Goal: Transaction & Acquisition: Purchase product/service

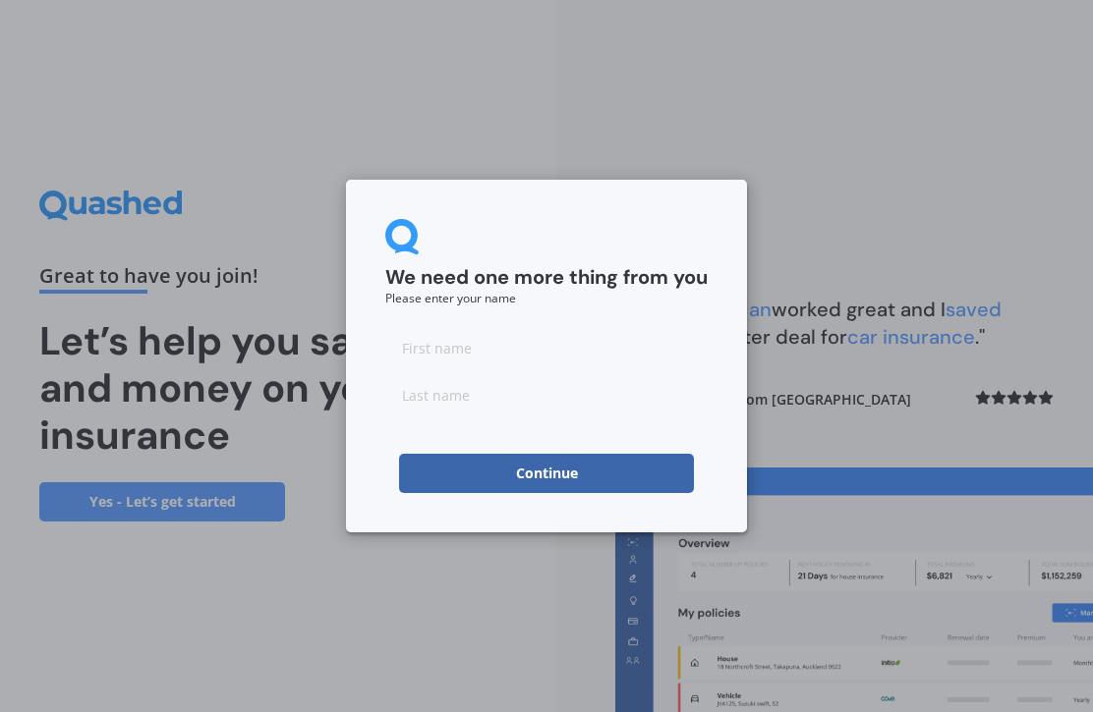
click at [629, 356] on input at bounding box center [546, 347] width 322 height 39
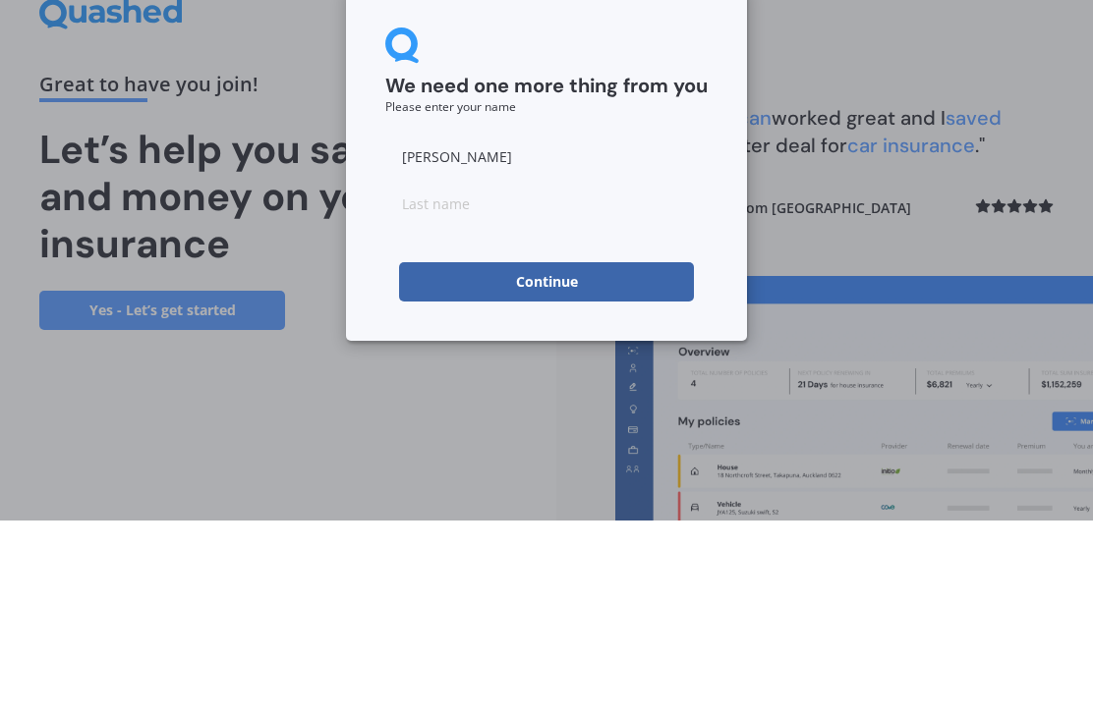
type input "Mike"
click at [650, 375] on input at bounding box center [546, 394] width 322 height 39
type input "B"
click at [641, 454] on button "Continue" at bounding box center [546, 473] width 295 height 39
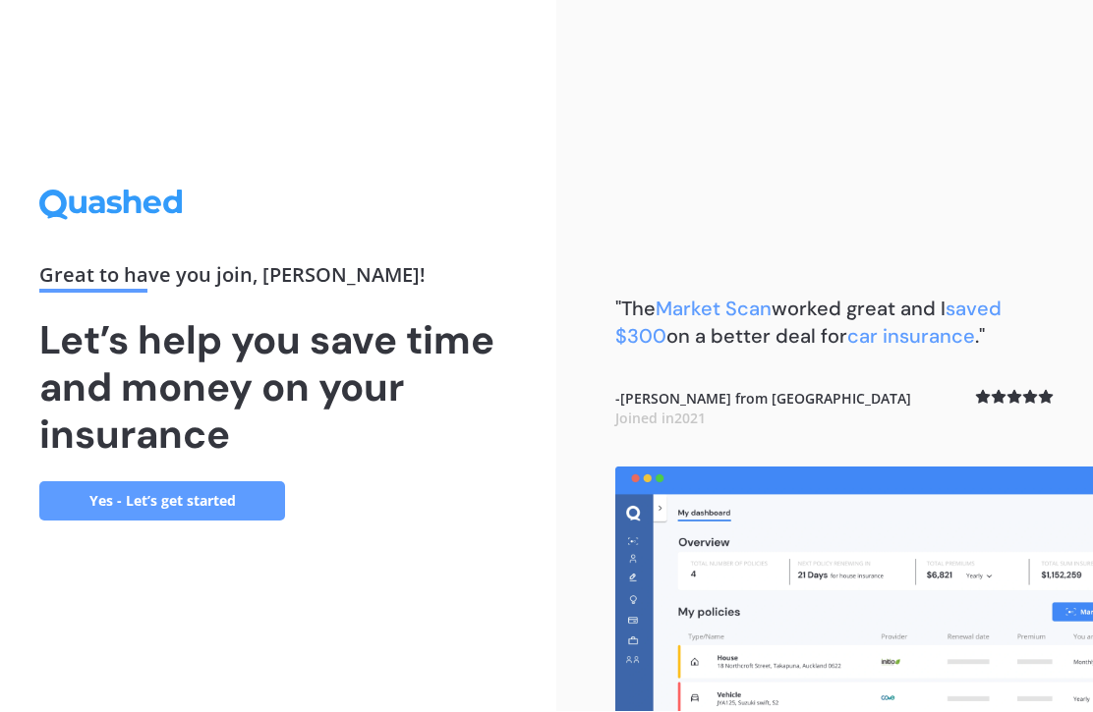
click at [79, 482] on link "Yes - Let’s get started" at bounding box center [162, 501] width 246 height 39
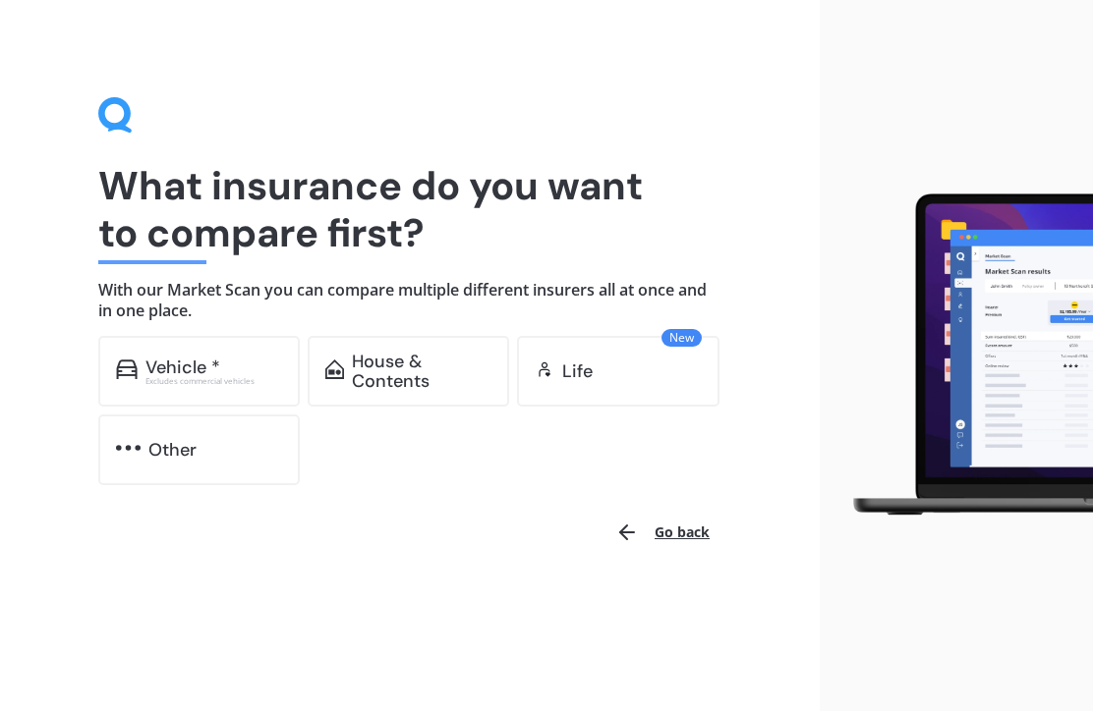
click at [163, 367] on div "Vehicle *" at bounding box center [182, 369] width 75 height 20
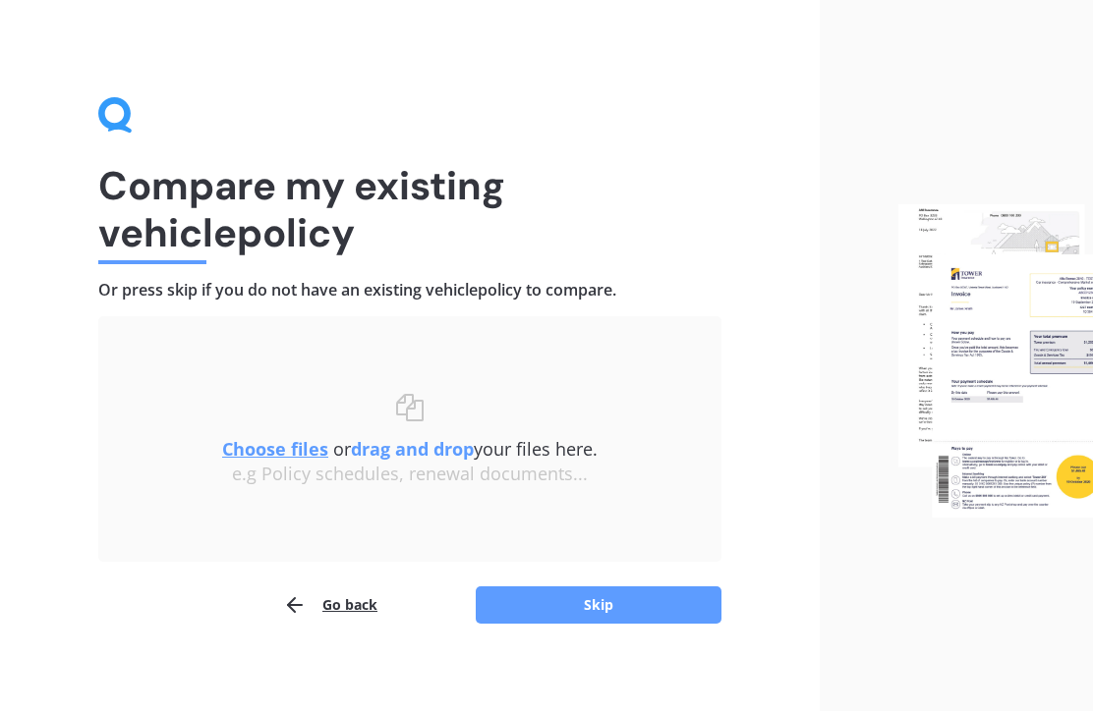
scroll to position [1, 0]
click at [664, 633] on div "Compare my existing vehicle policy Or press skip if you do not have an existing…" at bounding box center [409, 361] width 819 height 724
click at [664, 632] on div "Compare my existing vehicle policy Or press skip if you do not have an existing…" at bounding box center [409, 361] width 819 height 724
click at [617, 603] on button "Skip" at bounding box center [599, 605] width 246 height 37
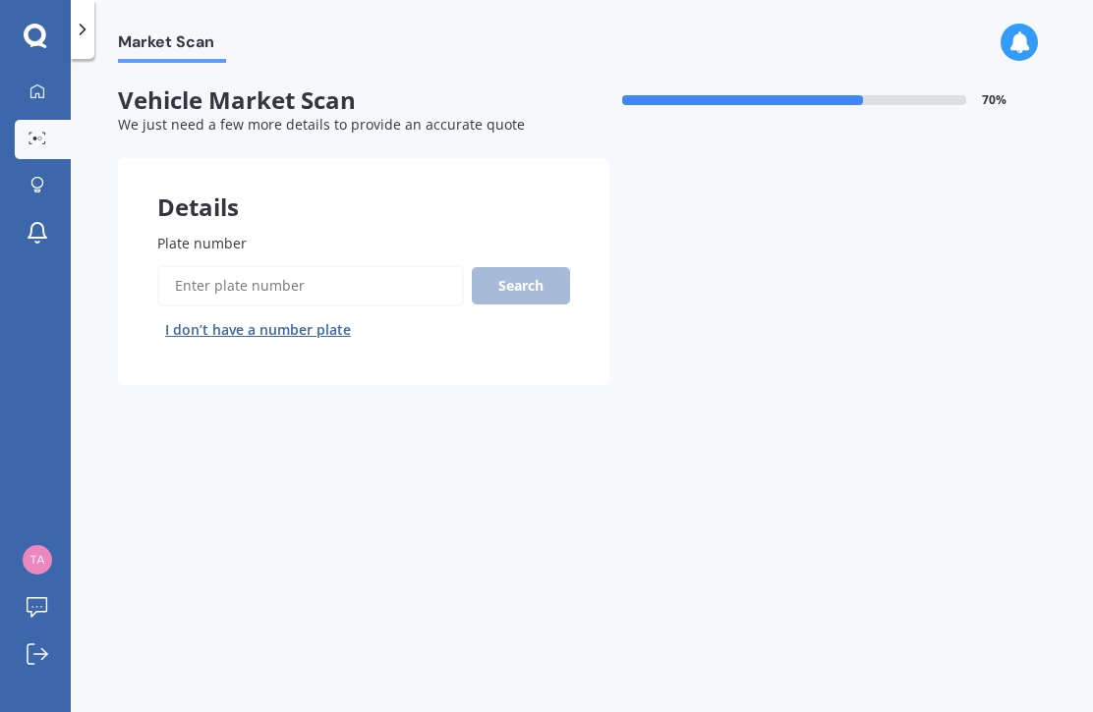
click at [198, 281] on input "Plate number" at bounding box center [310, 285] width 307 height 41
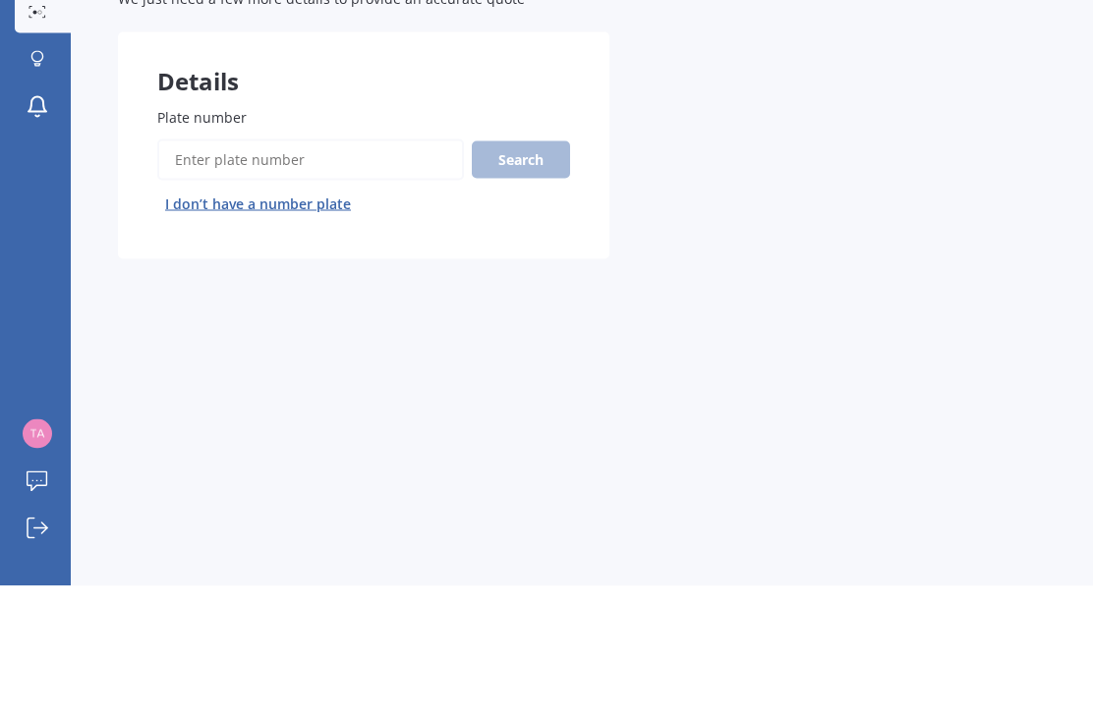
scroll to position [66, 0]
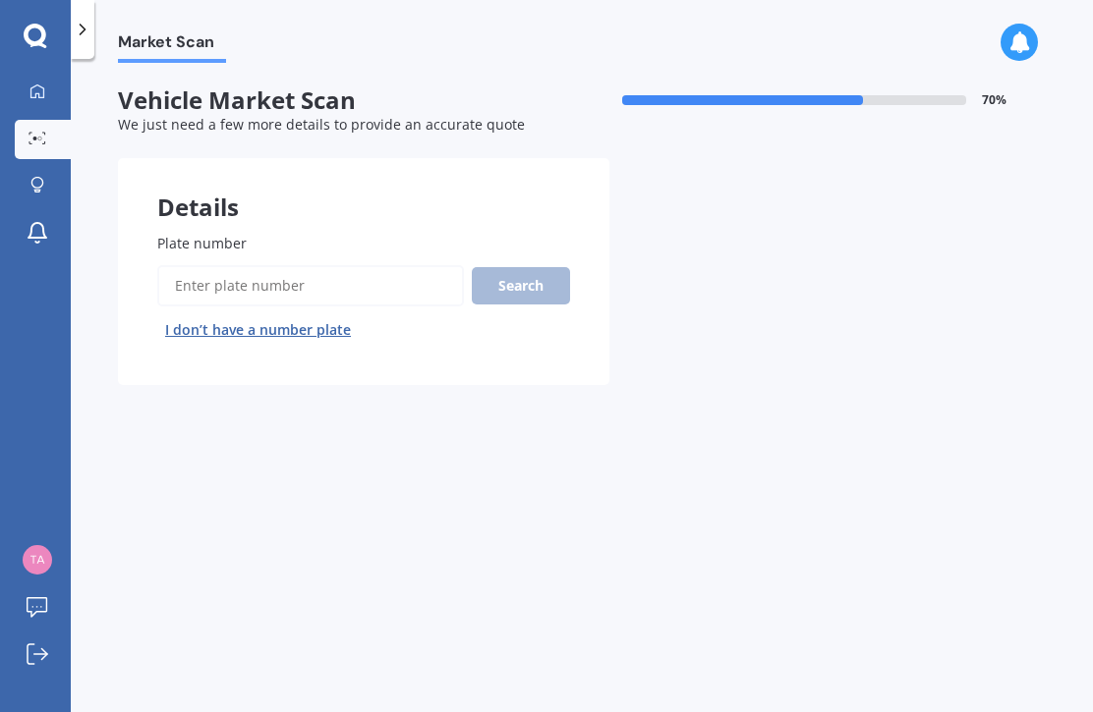
click at [187, 265] on input "Plate number" at bounding box center [310, 285] width 307 height 41
type input "Ppq692"
click at [546, 267] on button "Search" at bounding box center [521, 285] width 98 height 37
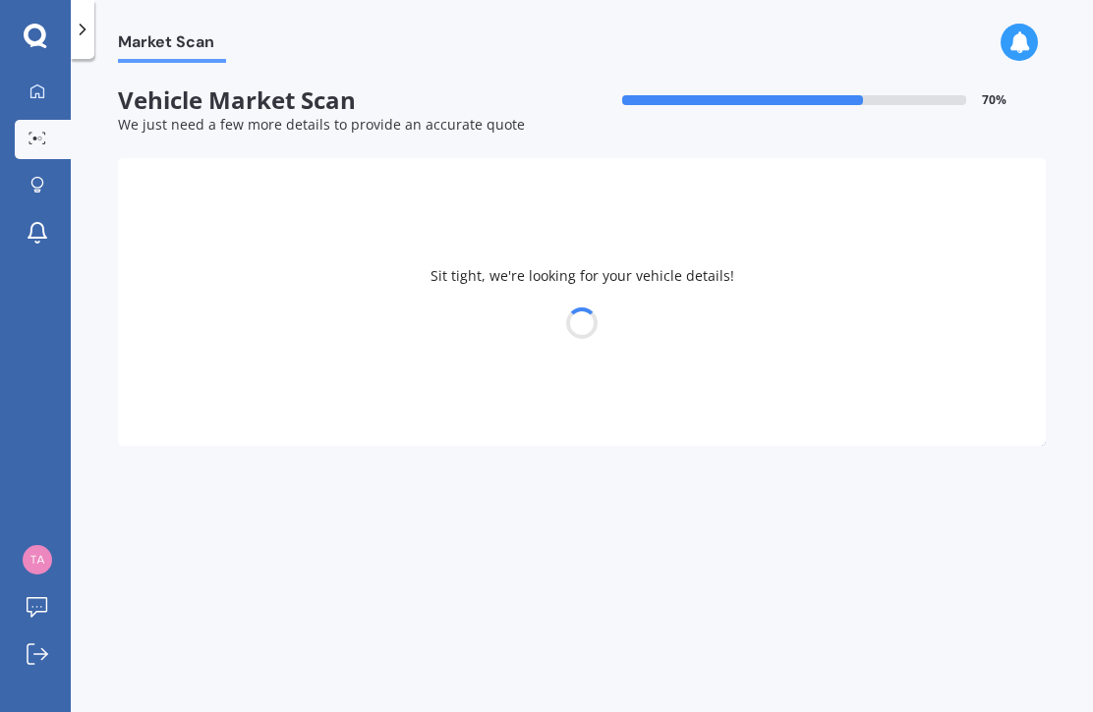
select select "TOYOTA"
select select "COROLLA"
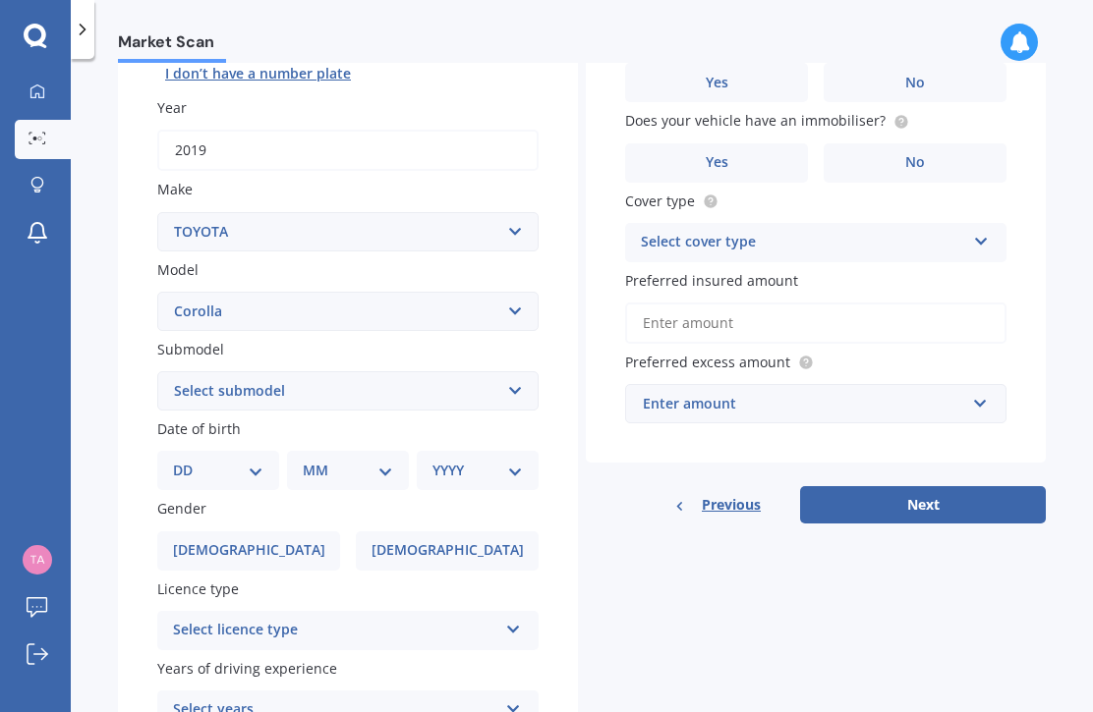
scroll to position [273, 0]
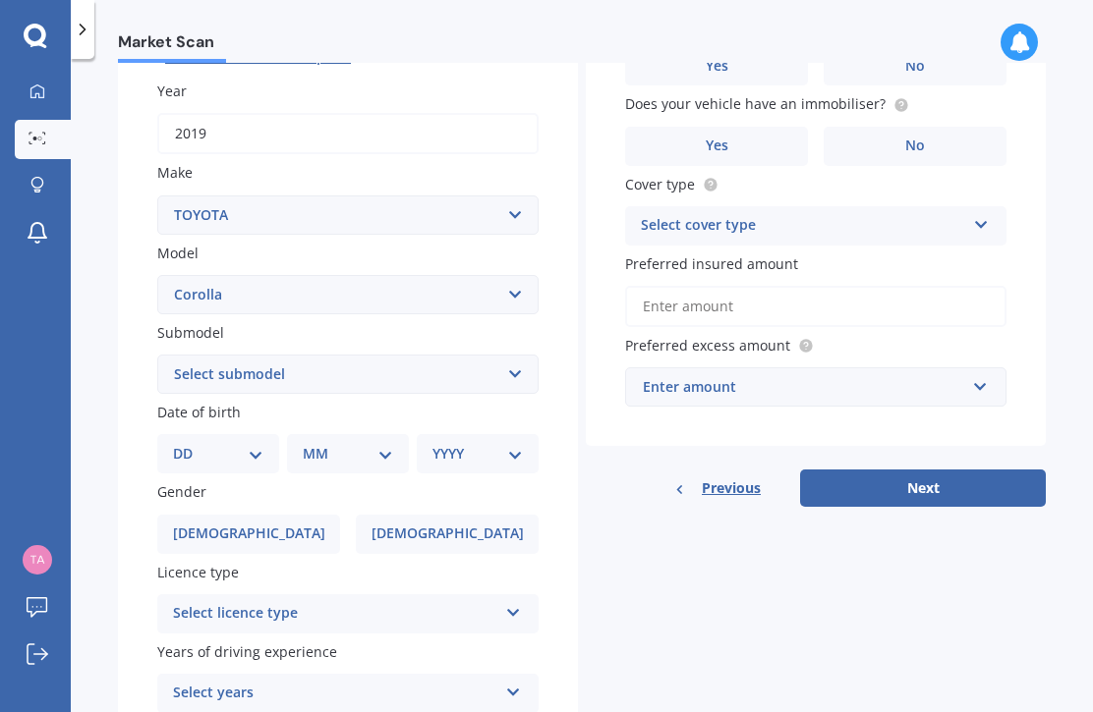
click at [508, 355] on select "Select submodel (All other) Axio Diesel Fielder 2WD Fielder 4WD FXGT GL GLX 1.8…" at bounding box center [347, 374] width 381 height 39
select select "TOURING S/W"
click at [256, 443] on select "DD 01 02 03 04 05 06 07 08 09 10 11 12 13 14 15 16 17 18 19 20 21 22 23 24 25 2…" at bounding box center [218, 454] width 90 height 22
select select "17"
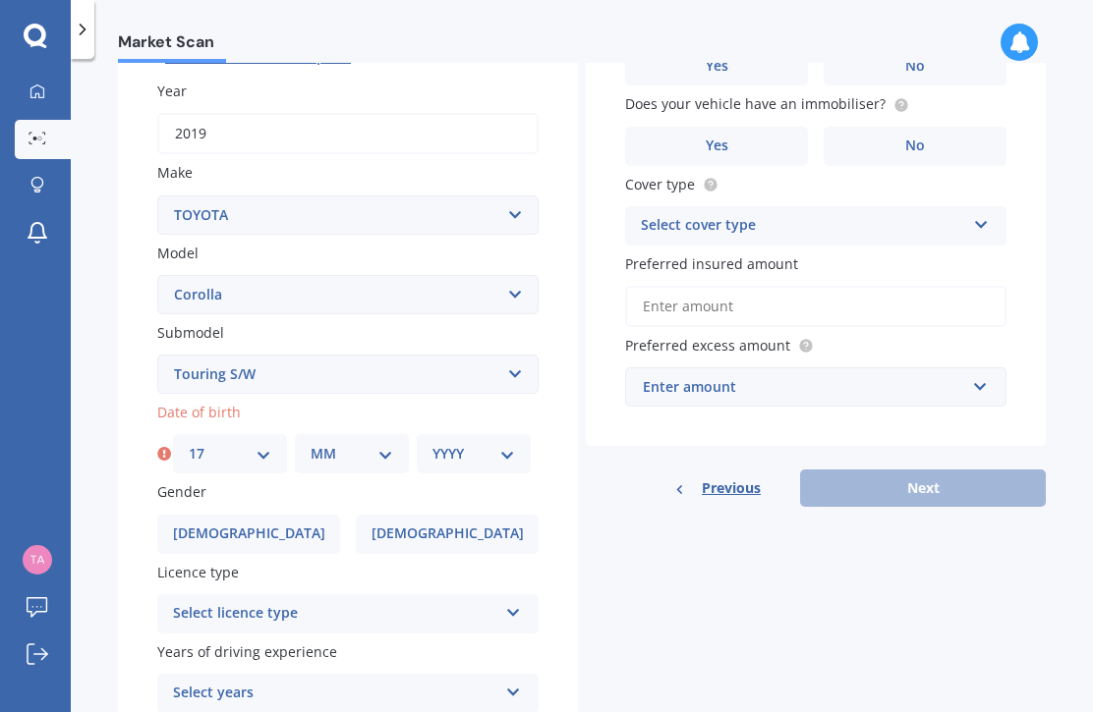
click at [373, 443] on select "MM 01 02 03 04 05 06 07 08 09 10 11 12" at bounding box center [351, 454] width 83 height 22
select select "01"
click at [513, 434] on div "YYYY 2025 2024 2023 2022 2021 2020 2019 2018 2017 2016 2015 2014 2013 2012 2011…" at bounding box center [474, 453] width 114 height 39
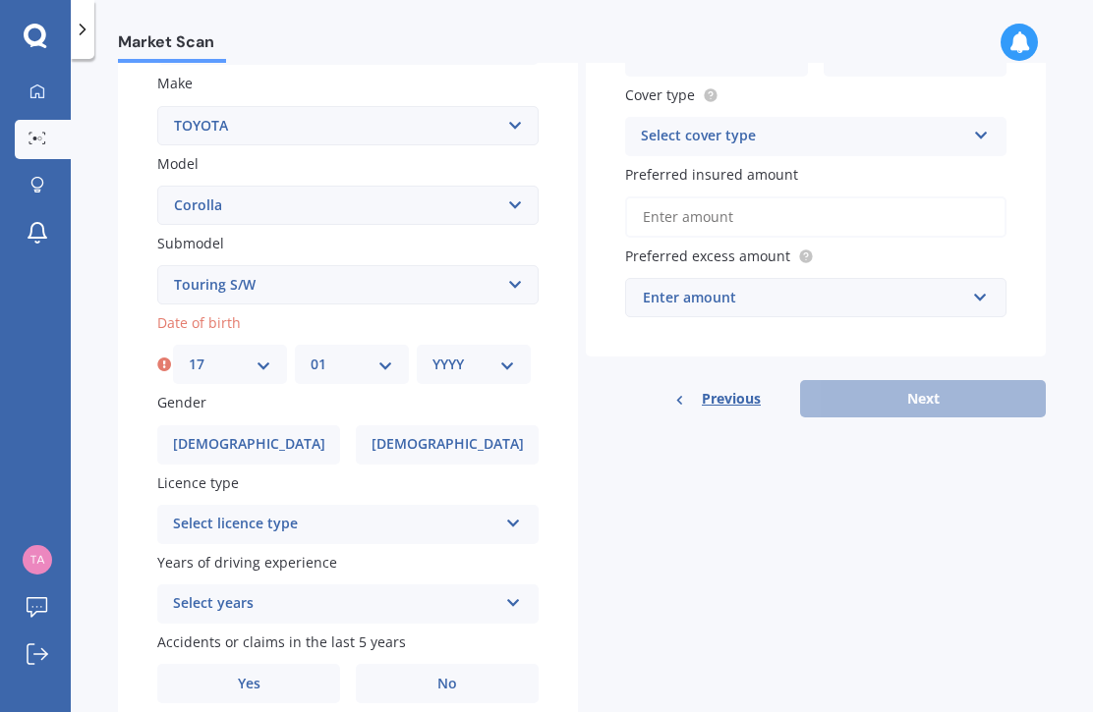
scroll to position [362, 0]
click at [489, 355] on select "YYYY 2025 2024 2023 2022 2021 2020 2019 2018 2017 2016 2015 2014 2013 2012 2011…" at bounding box center [473, 366] width 83 height 22
select select "2005"
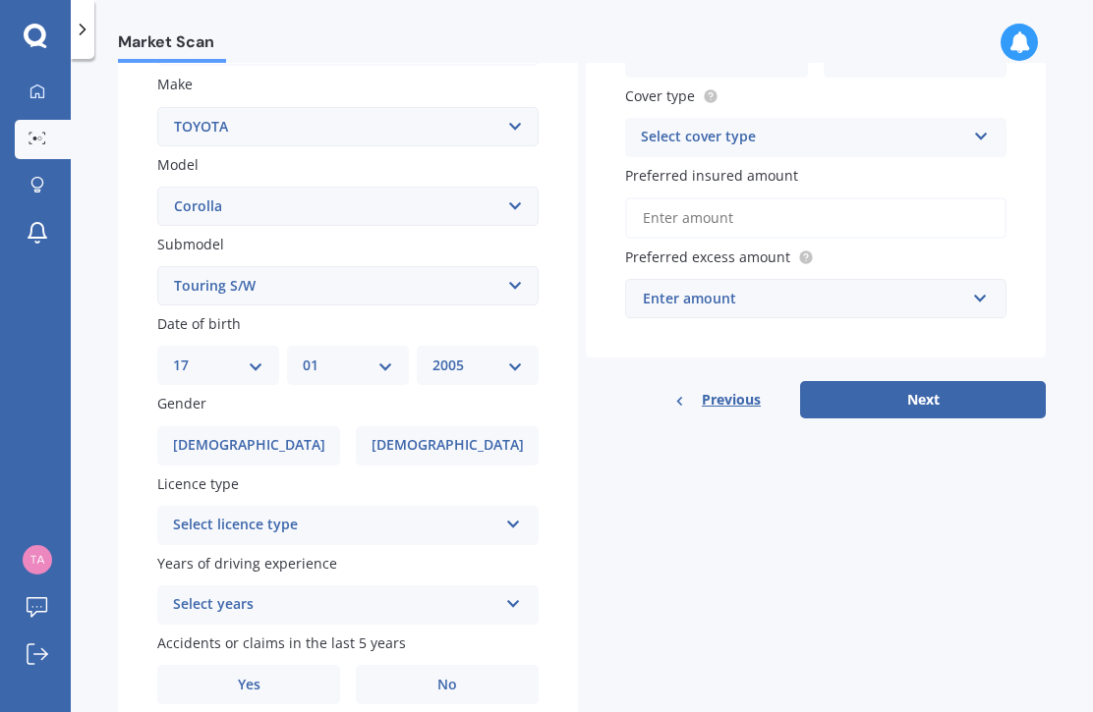
click at [284, 426] on label "Male" at bounding box center [248, 445] width 183 height 39
click at [0, 0] on input "Male" at bounding box center [0, 0] width 0 height 0
click at [448, 514] on div "Select licence type" at bounding box center [335, 526] width 324 height 24
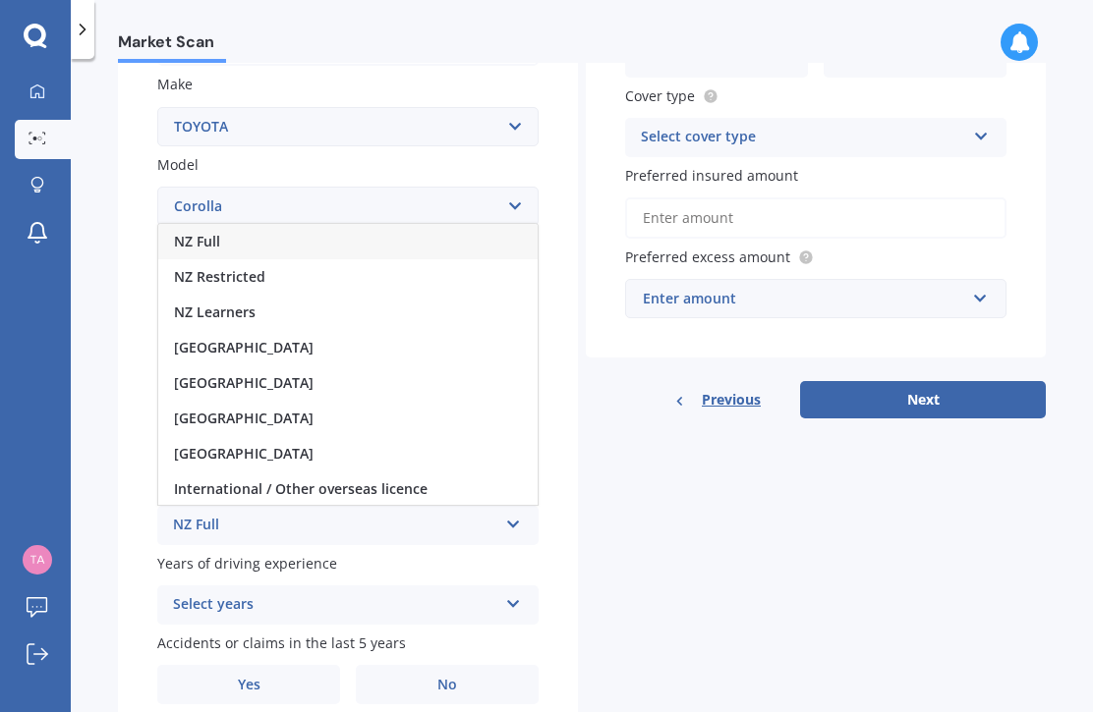
click at [377, 224] on div "NZ Full" at bounding box center [347, 241] width 379 height 35
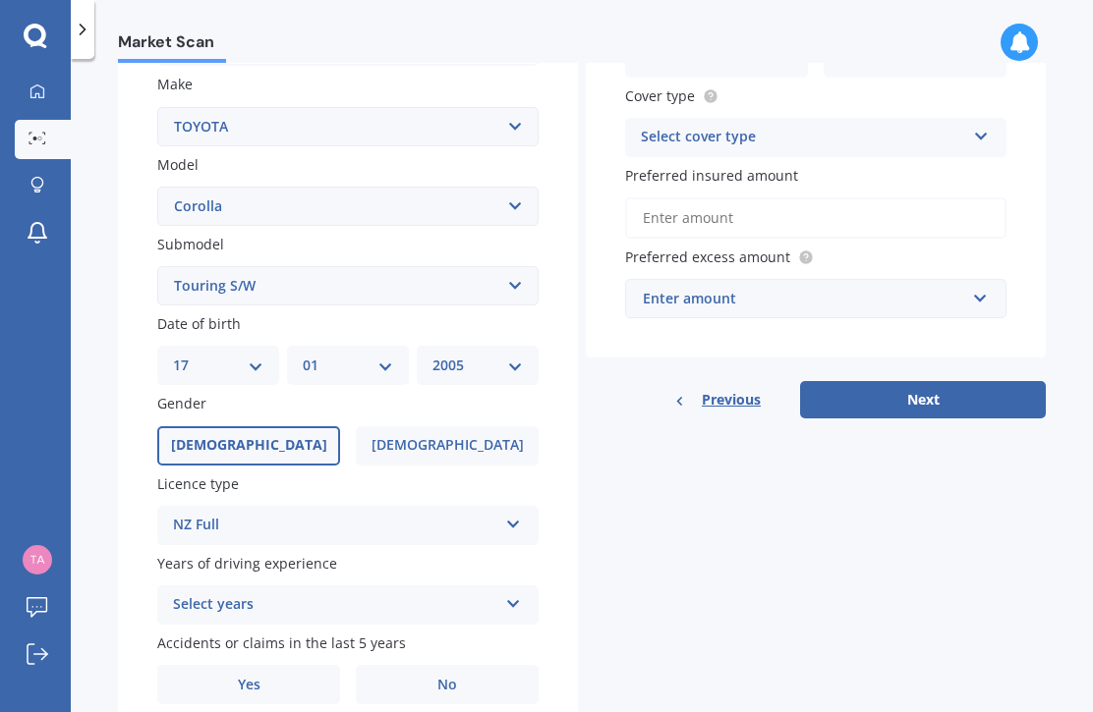
click at [520, 593] on icon at bounding box center [513, 600] width 17 height 14
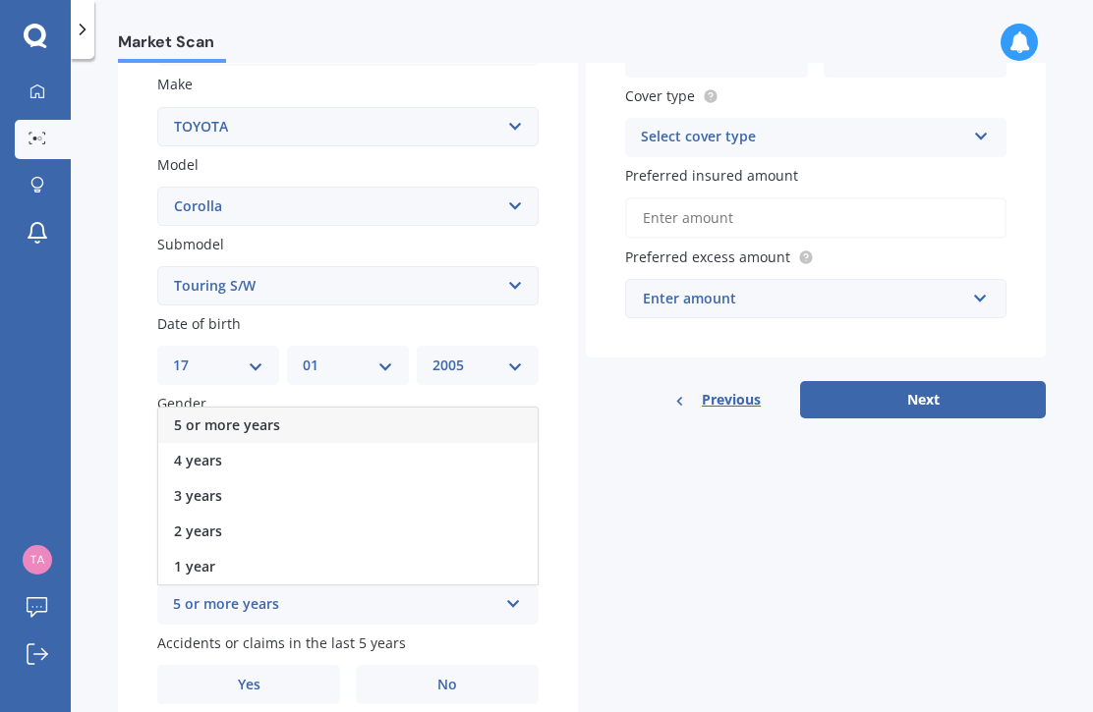
click at [467, 443] on div "4 years" at bounding box center [347, 460] width 379 height 35
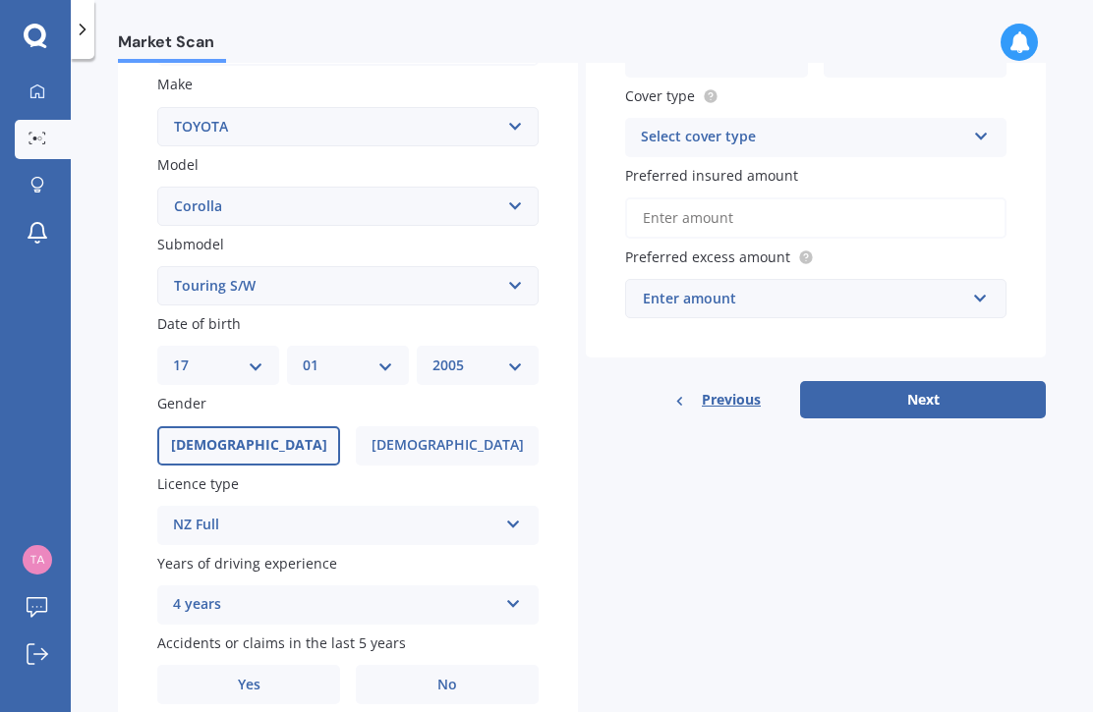
click at [301, 665] on label "Yes" at bounding box center [248, 684] width 183 height 39
click at [0, 0] on input "Yes" at bounding box center [0, 0] width 0 height 0
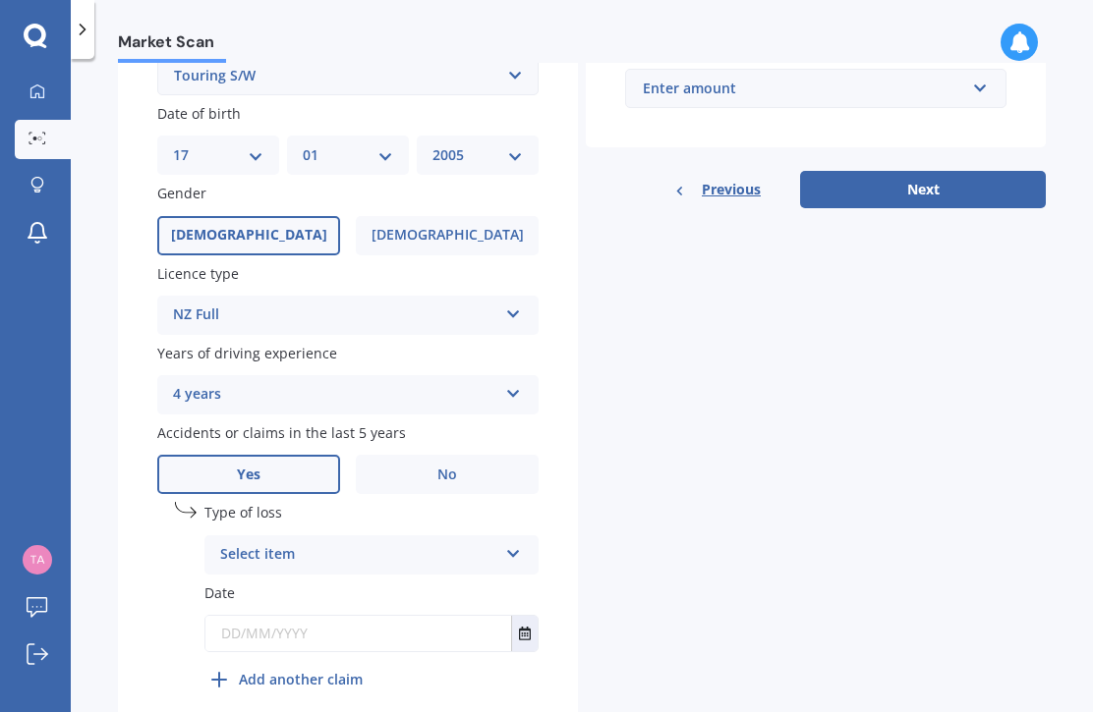
scroll to position [571, 0]
click at [516, 544] on icon at bounding box center [513, 551] width 17 height 14
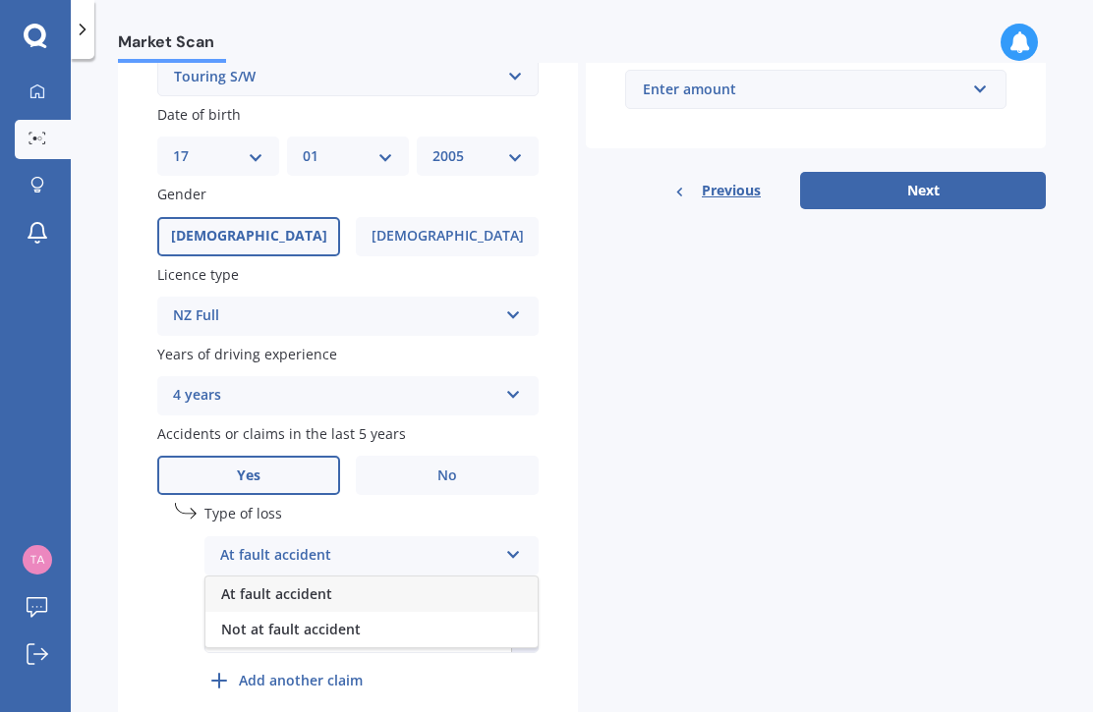
click at [466, 577] on div "At fault accident" at bounding box center [371, 594] width 332 height 35
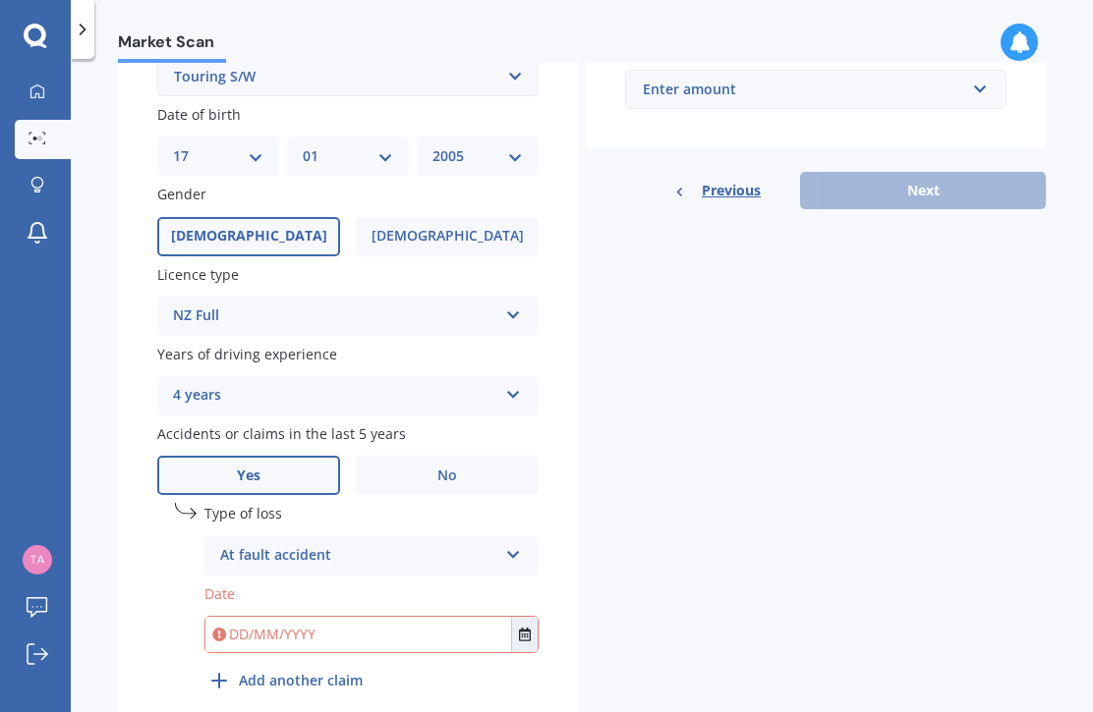
click at [531, 628] on icon "Select date" at bounding box center [525, 635] width 12 height 14
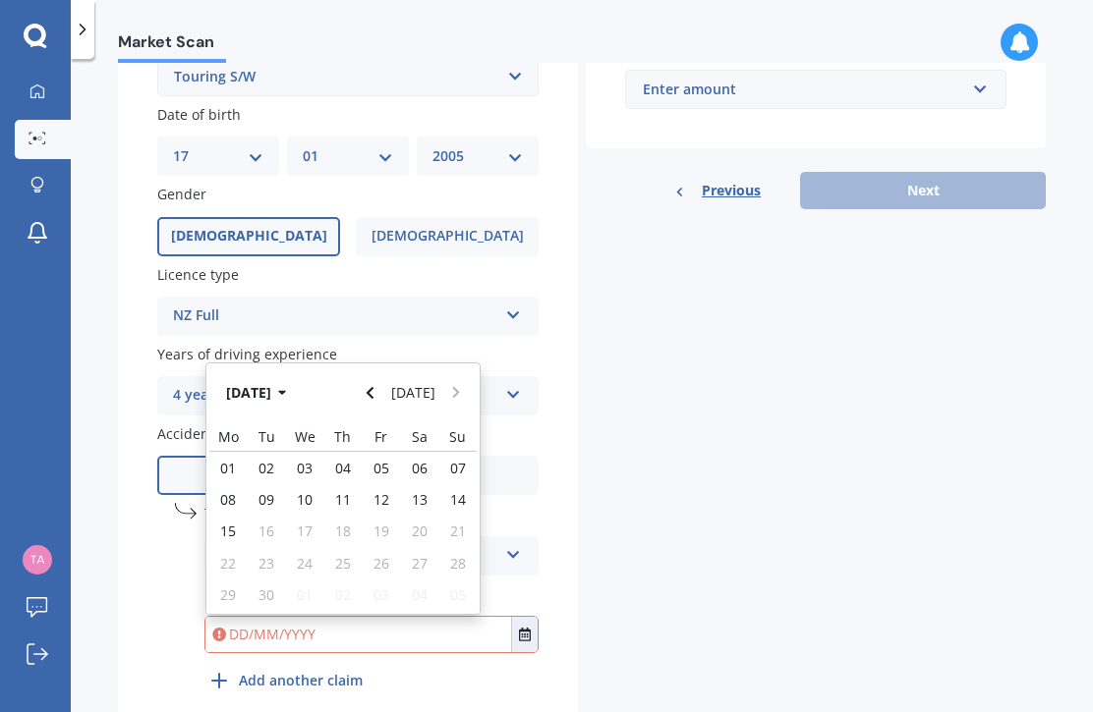
click at [286, 374] on button "Sep 2025" at bounding box center [259, 391] width 84 height 35
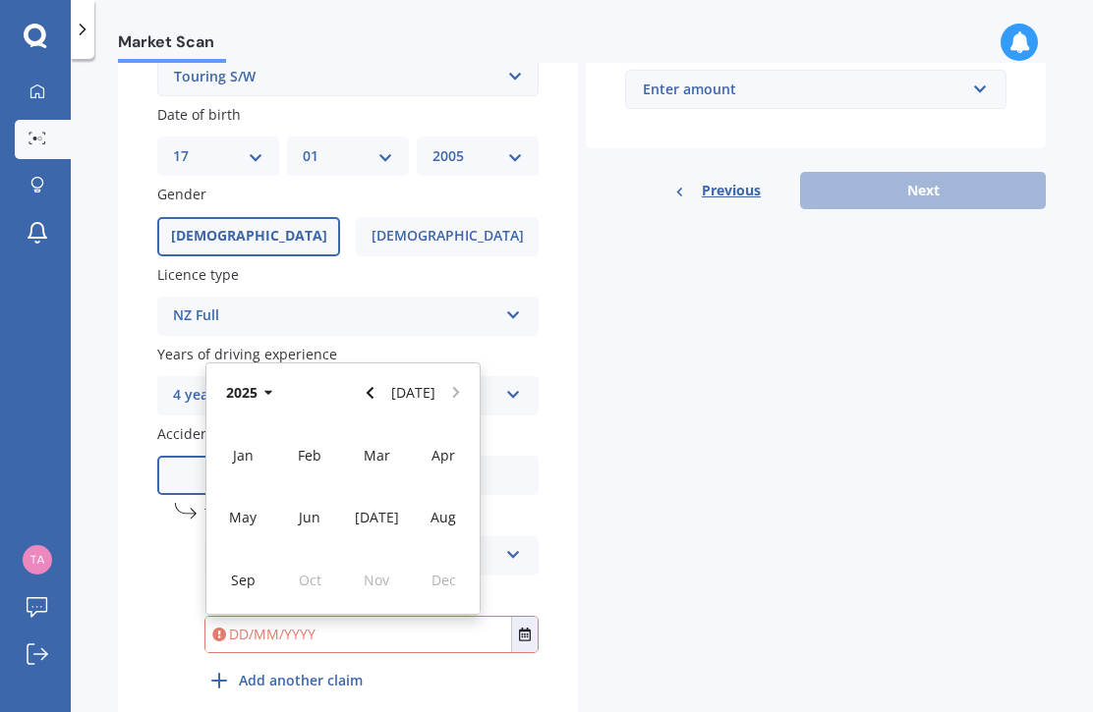
click at [381, 446] on span "Mar" at bounding box center [377, 455] width 27 height 19
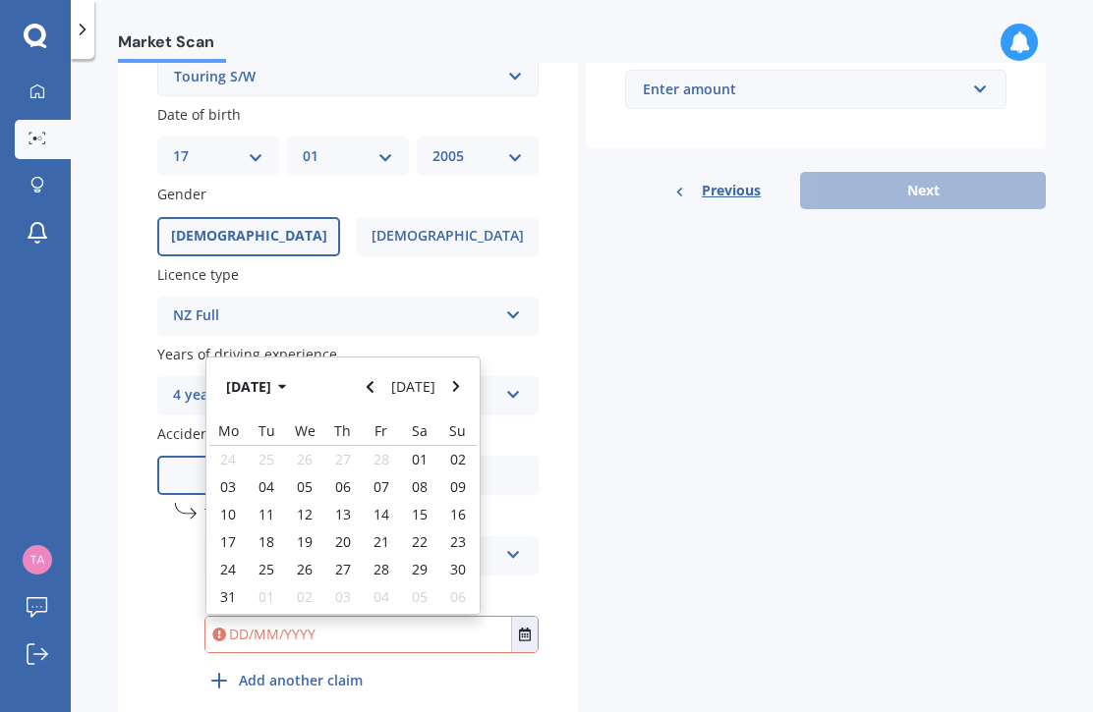
click at [269, 368] on button "Mar 2025" at bounding box center [259, 385] width 84 height 35
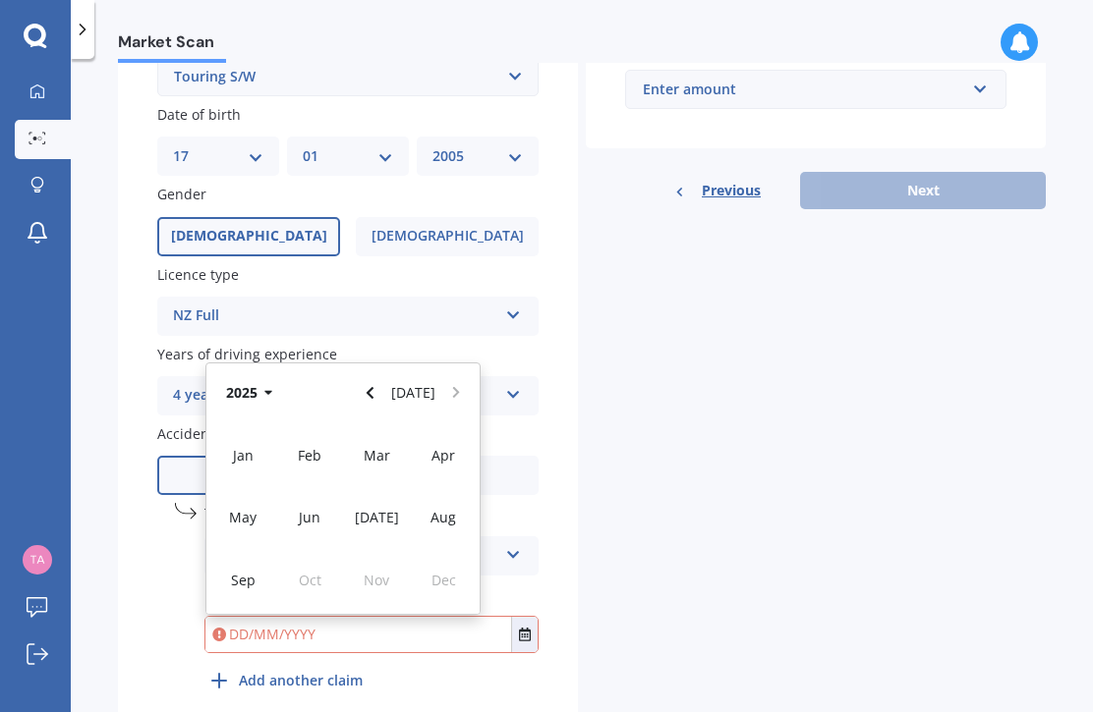
click at [384, 446] on span "Mar" at bounding box center [377, 455] width 27 height 19
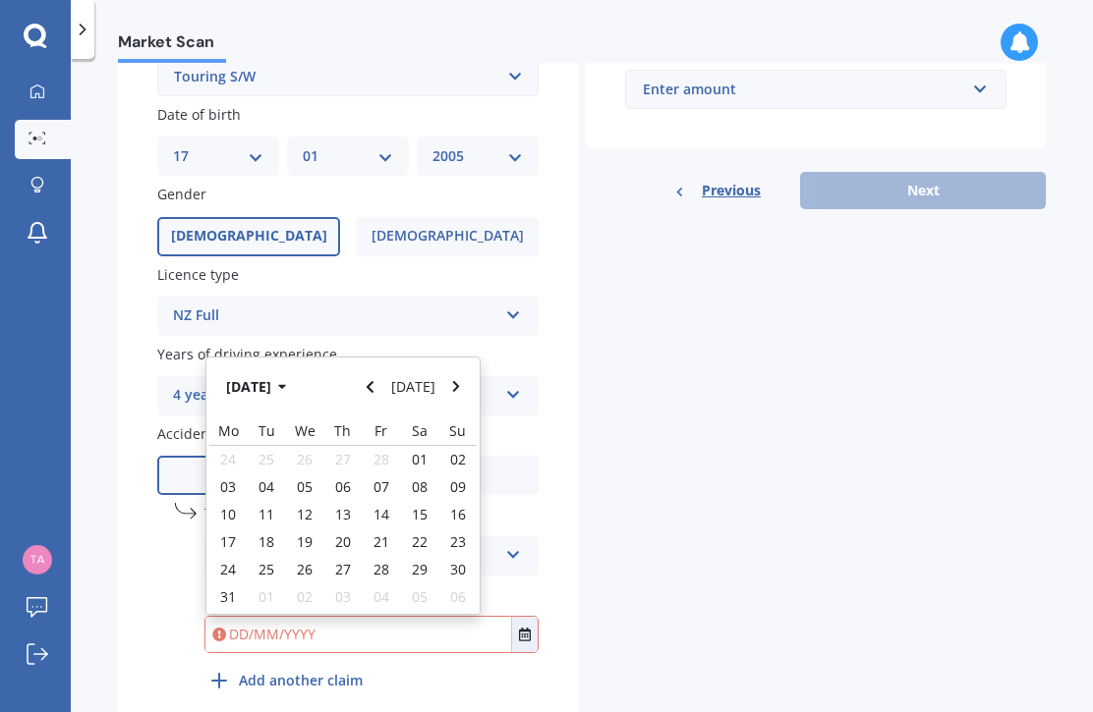
click at [290, 368] on button "Mar 2025" at bounding box center [259, 385] width 84 height 35
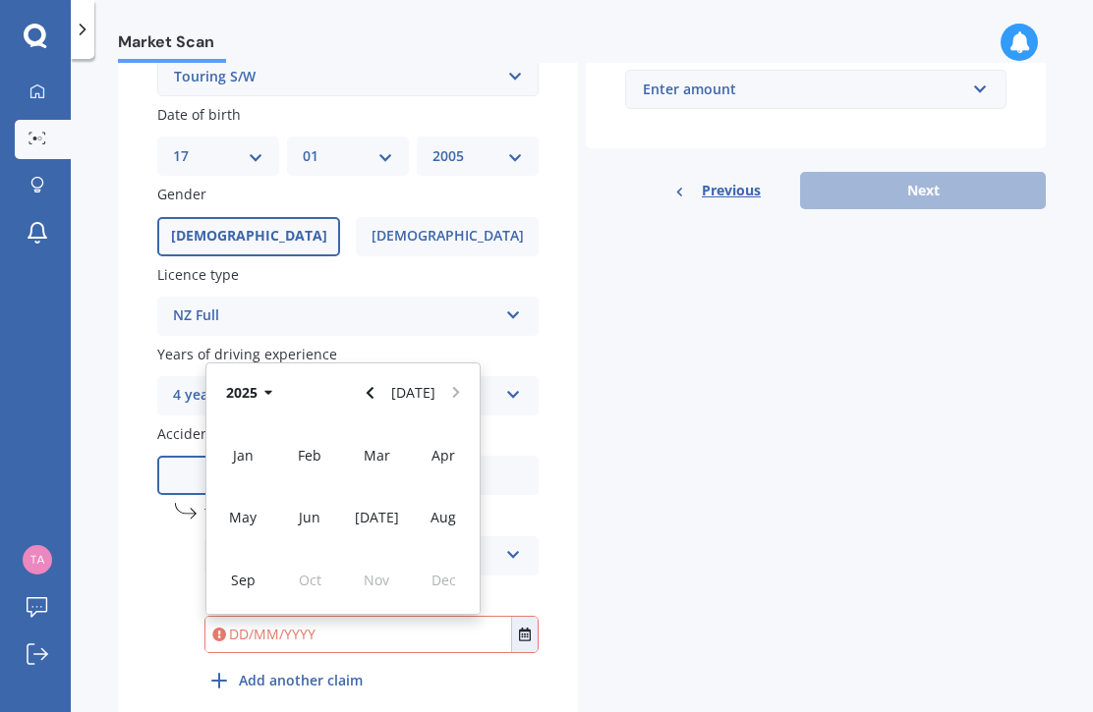
click at [374, 386] on icon "Navigate back" at bounding box center [369, 393] width 9 height 14
click at [373, 387] on icon "Navigate back" at bounding box center [369, 393] width 7 height 12
click at [374, 386] on icon "Navigate back" at bounding box center [369, 393] width 9 height 14
click at [382, 446] on span "Mar" at bounding box center [377, 455] width 27 height 19
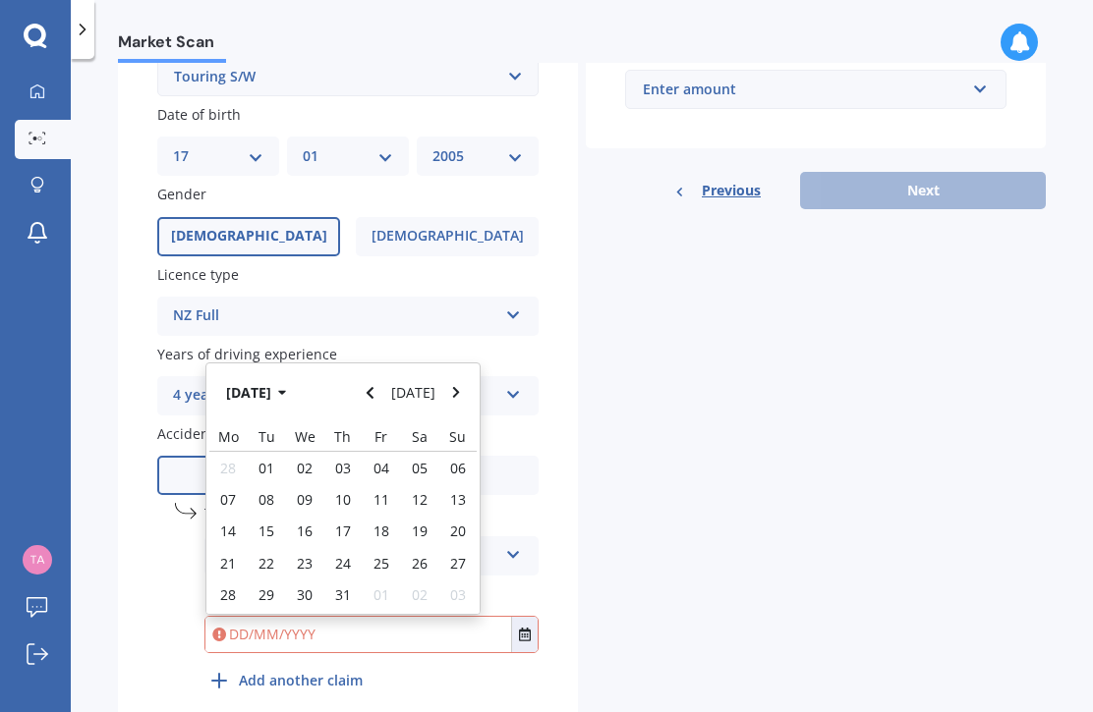
click at [352, 516] on div "17" at bounding box center [343, 531] width 38 height 31
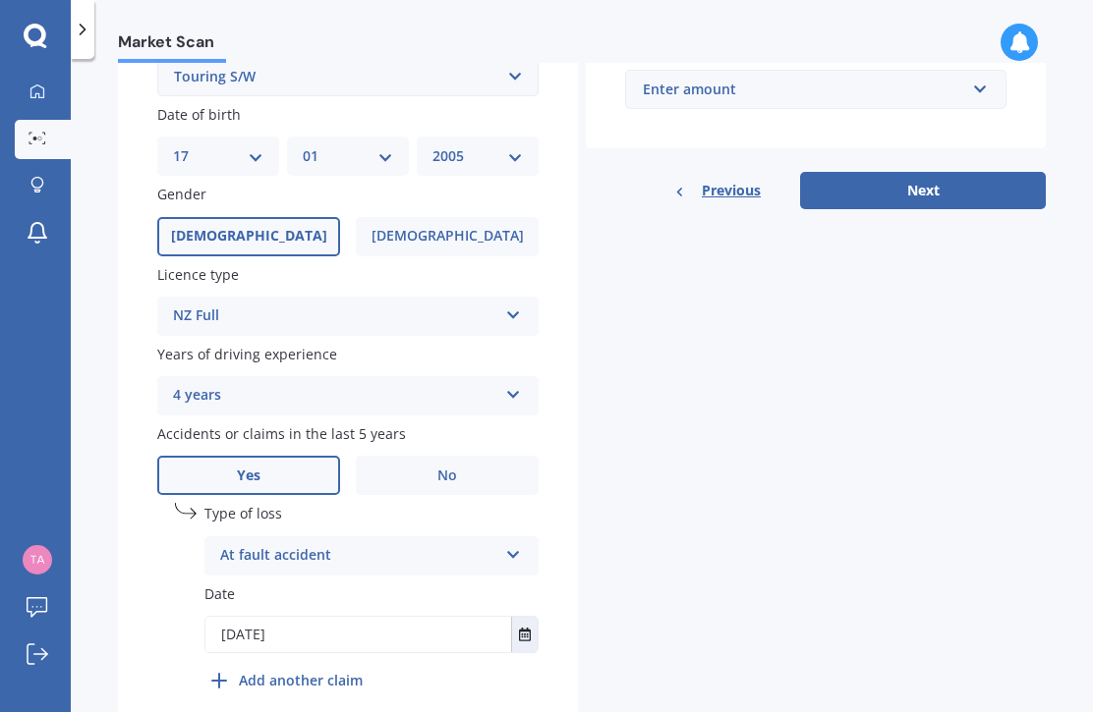
type input "17/03/2022"
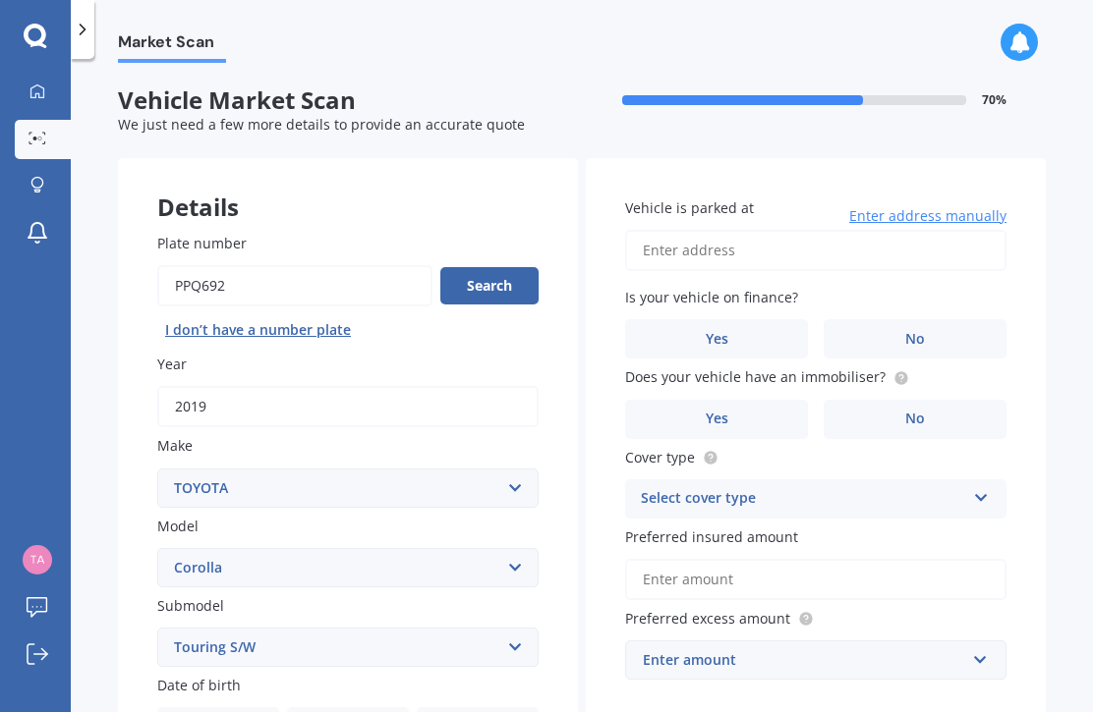
scroll to position [0, 0]
click at [852, 230] on input "Vehicle is parked at" at bounding box center [815, 250] width 381 height 41
type input "1"
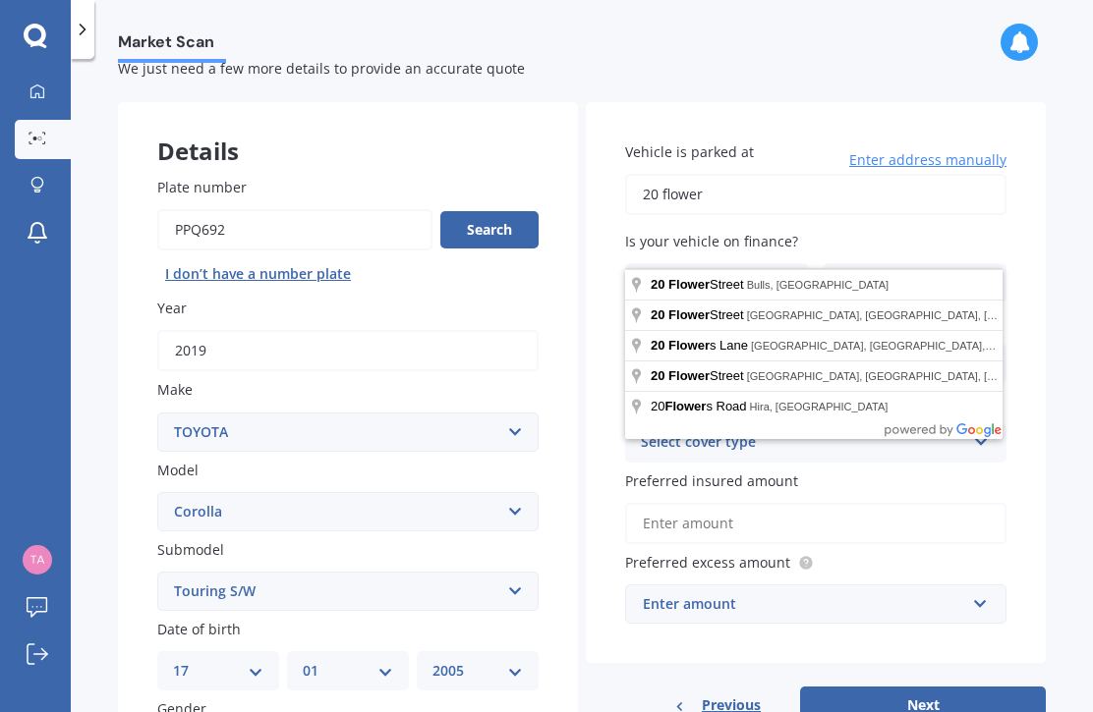
scroll to position [64, 0]
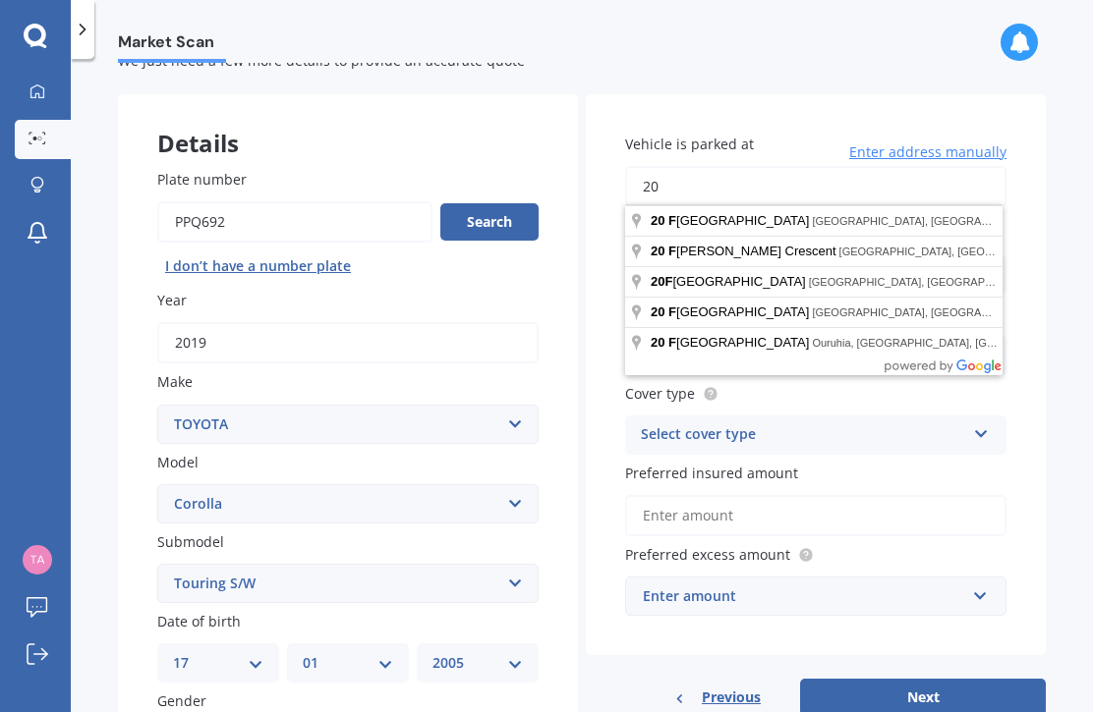
type input "2"
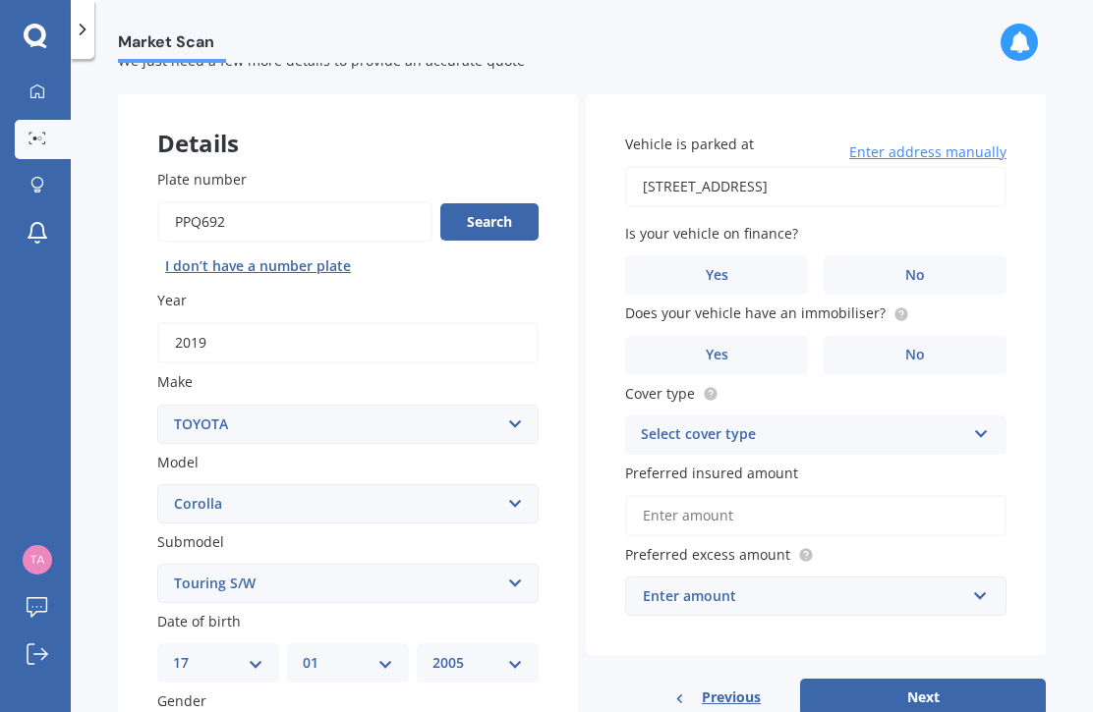
type input "411/10 Flower Street, Eden Terrace, Auckland 1021"
click at [941, 255] on label "No" at bounding box center [914, 274] width 183 height 39
click at [0, 0] on input "No" at bounding box center [0, 0] width 0 height 0
click at [742, 336] on label "Yes" at bounding box center [716, 355] width 183 height 39
click at [0, 0] on input "Yes" at bounding box center [0, 0] width 0 height 0
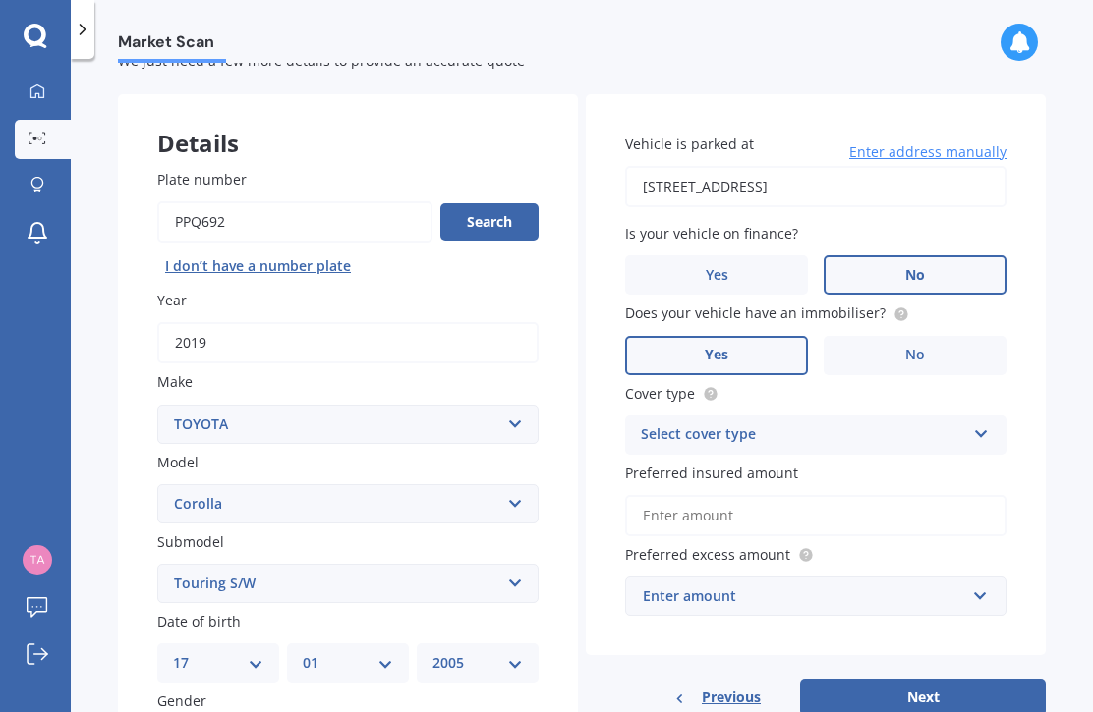
click at [981, 423] on icon at bounding box center [981, 430] width 17 height 14
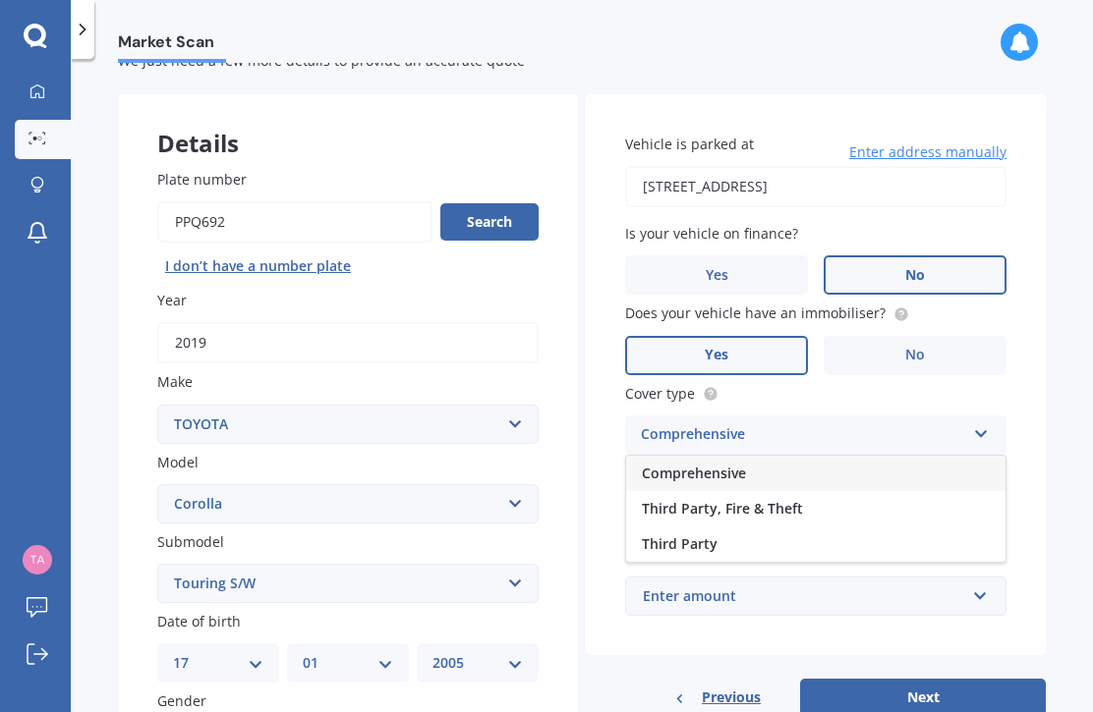
click at [843, 456] on div "Comprehensive" at bounding box center [815, 473] width 379 height 35
click at [884, 495] on input "Preferred insured amount" at bounding box center [815, 515] width 381 height 41
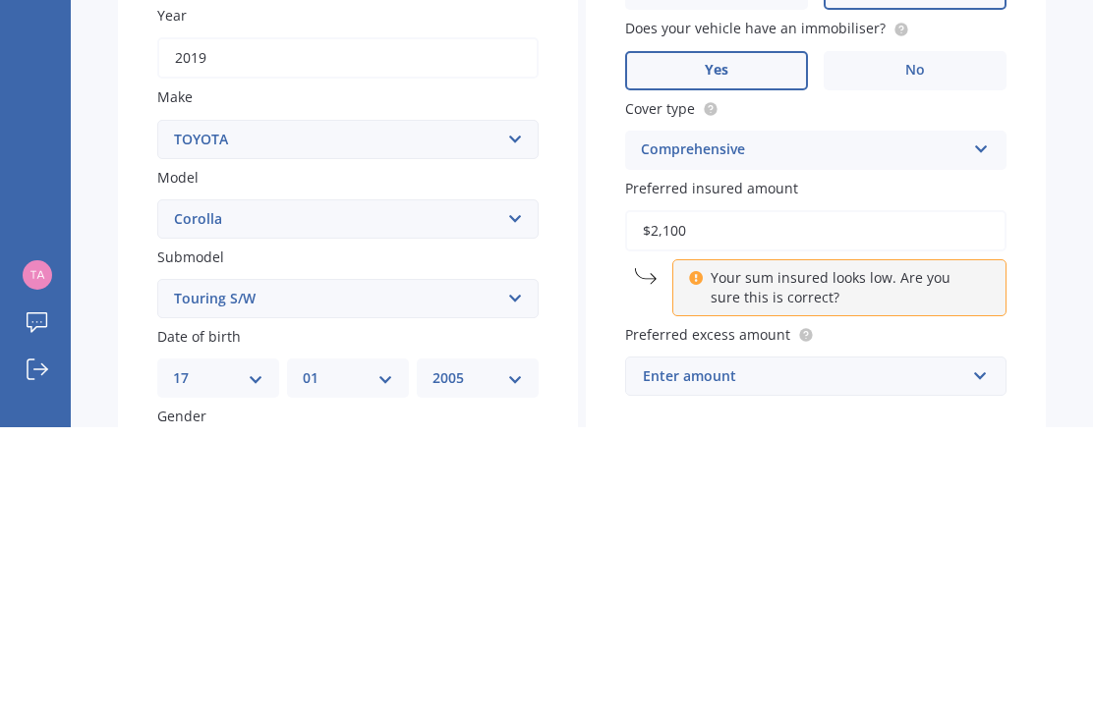
type input "$21,000"
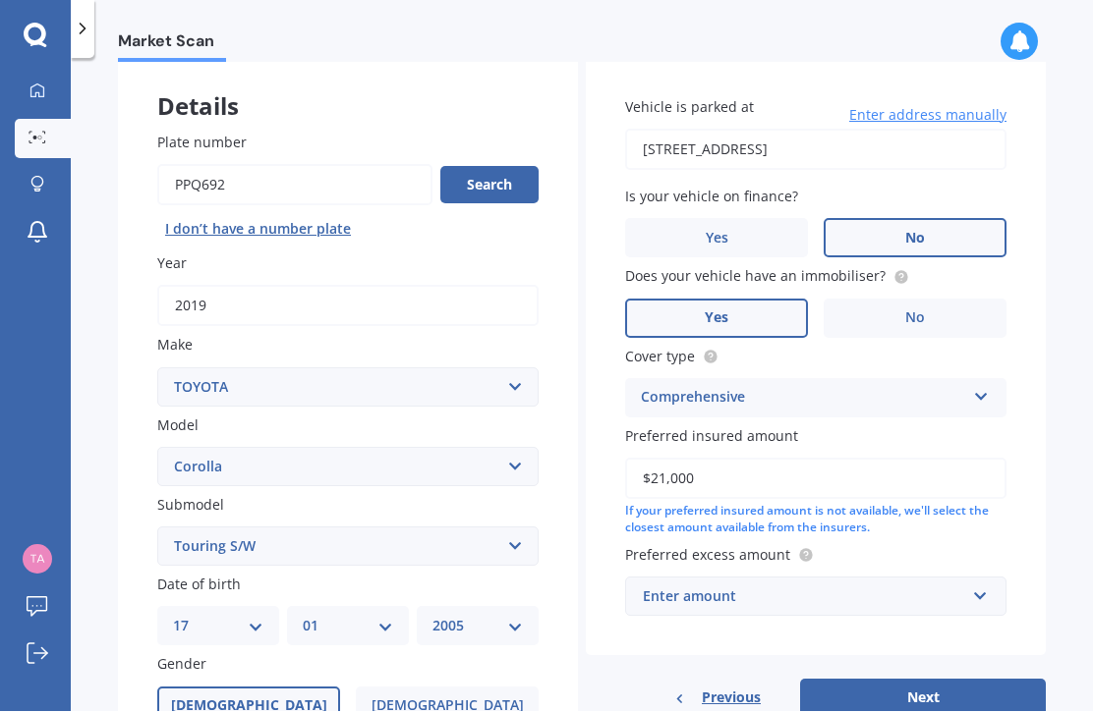
scroll to position [107, 0]
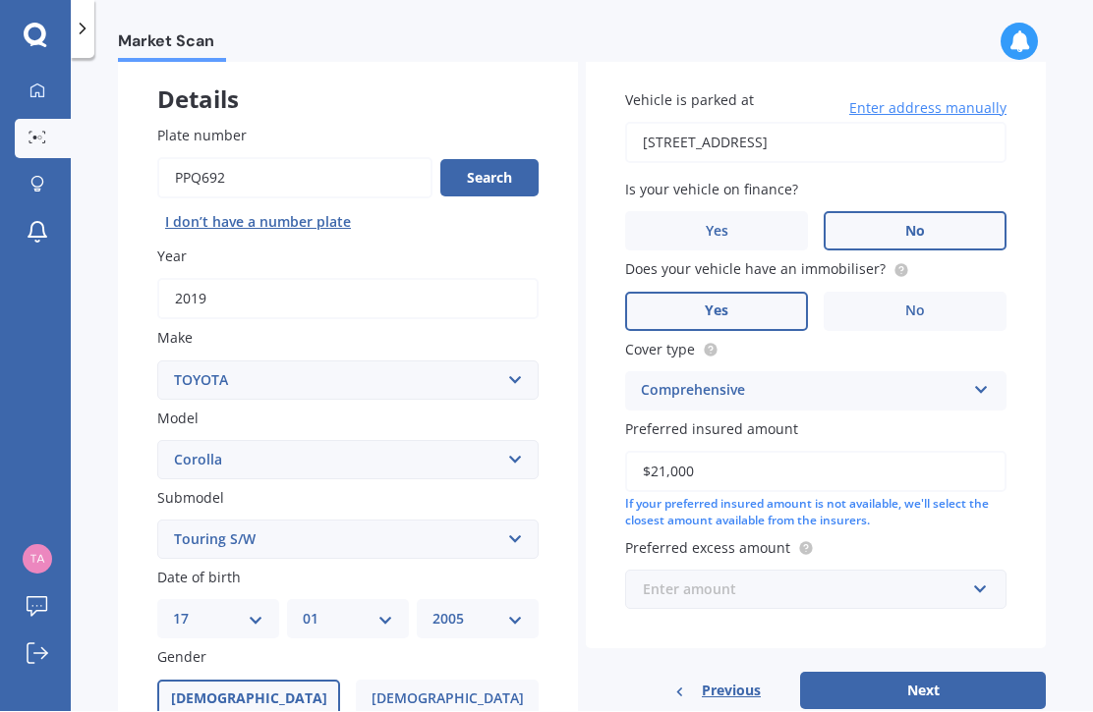
click at [978, 572] on input "text" at bounding box center [809, 590] width 364 height 37
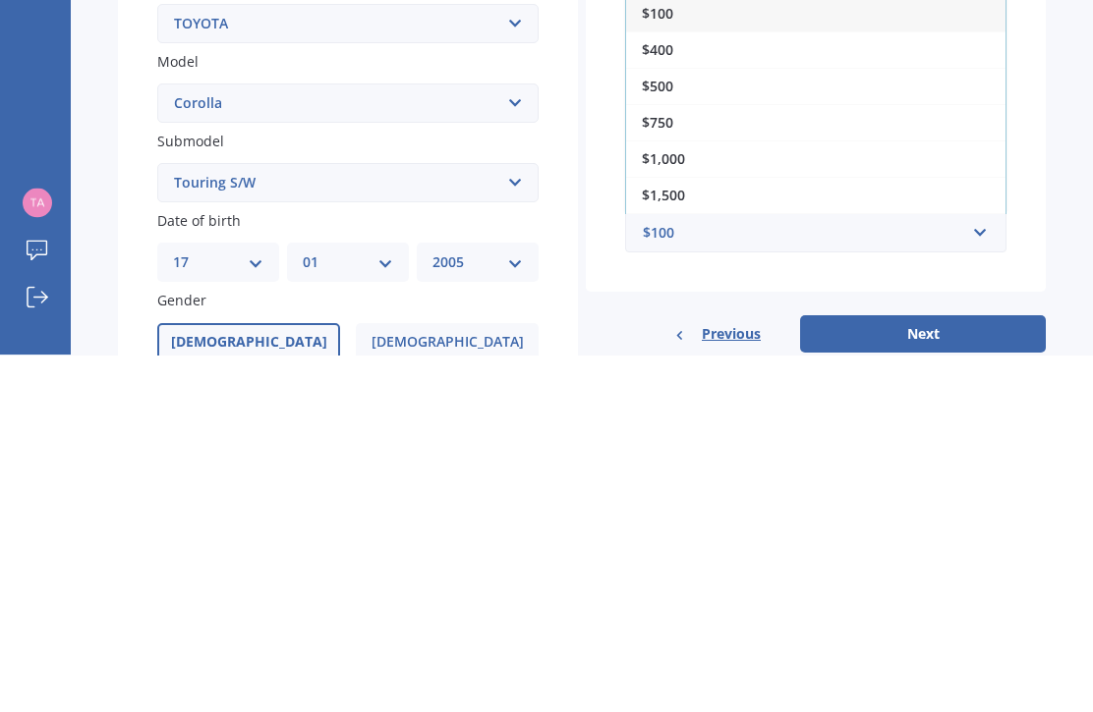
click at [896, 425] on div "$500" at bounding box center [815, 443] width 379 height 36
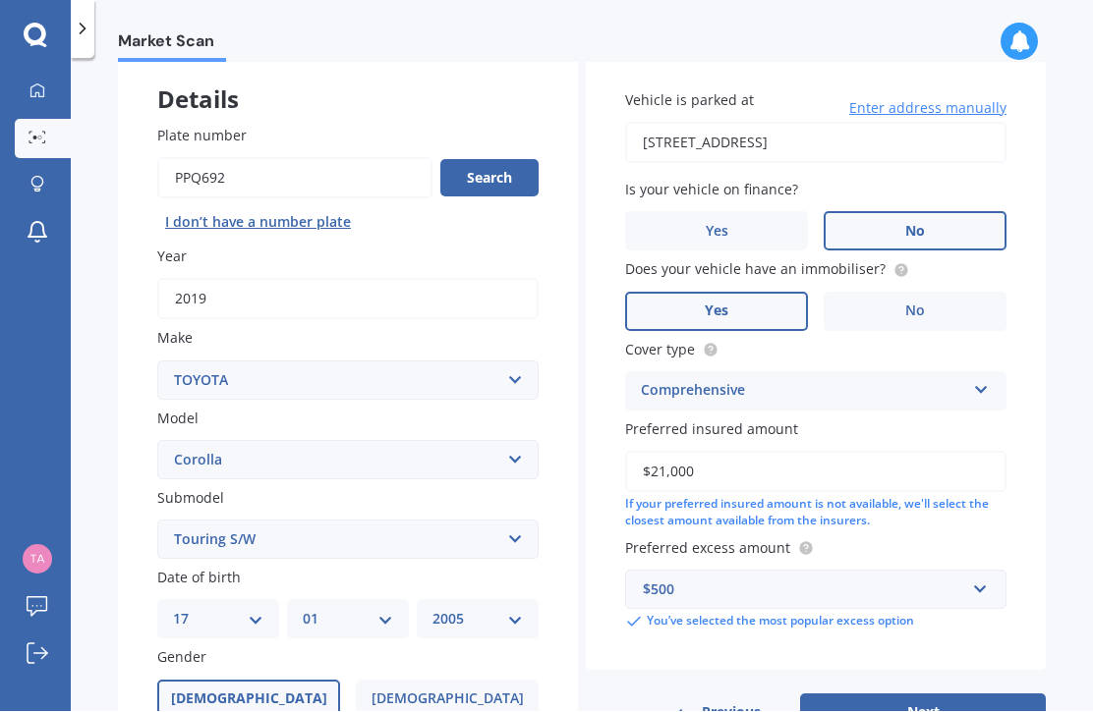
click at [938, 695] on button "Next" at bounding box center [923, 713] width 246 height 37
select select "17"
select select "01"
select select "2005"
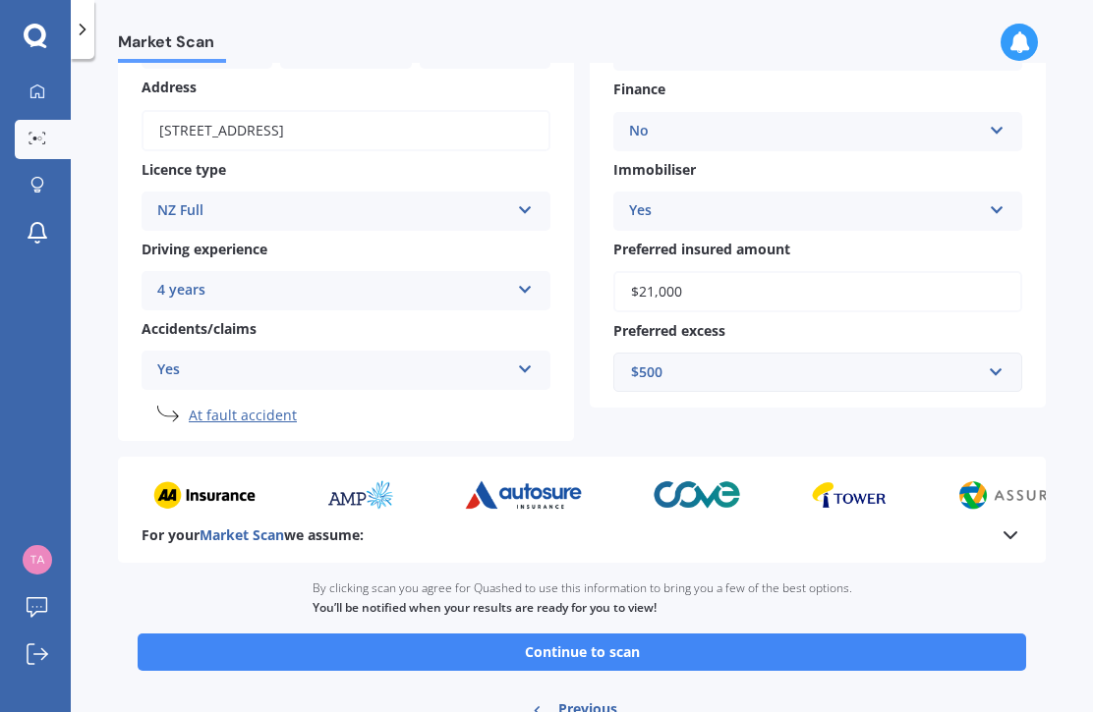
scroll to position [255, 0]
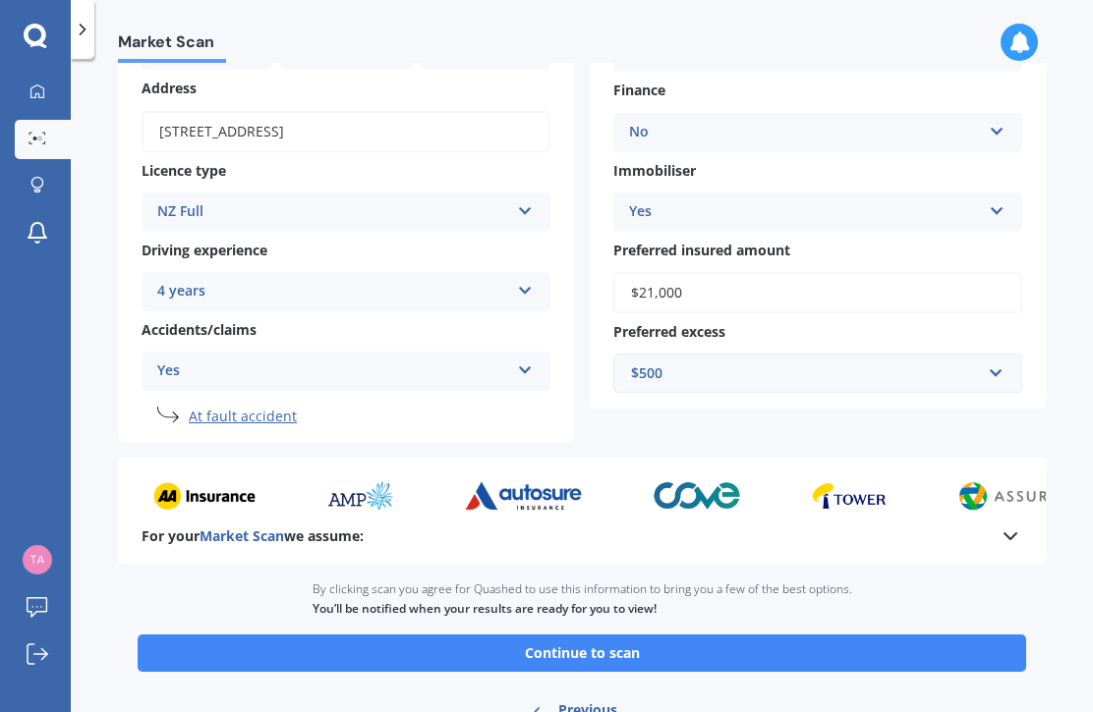
click at [746, 637] on button "Continue to scan" at bounding box center [582, 653] width 888 height 37
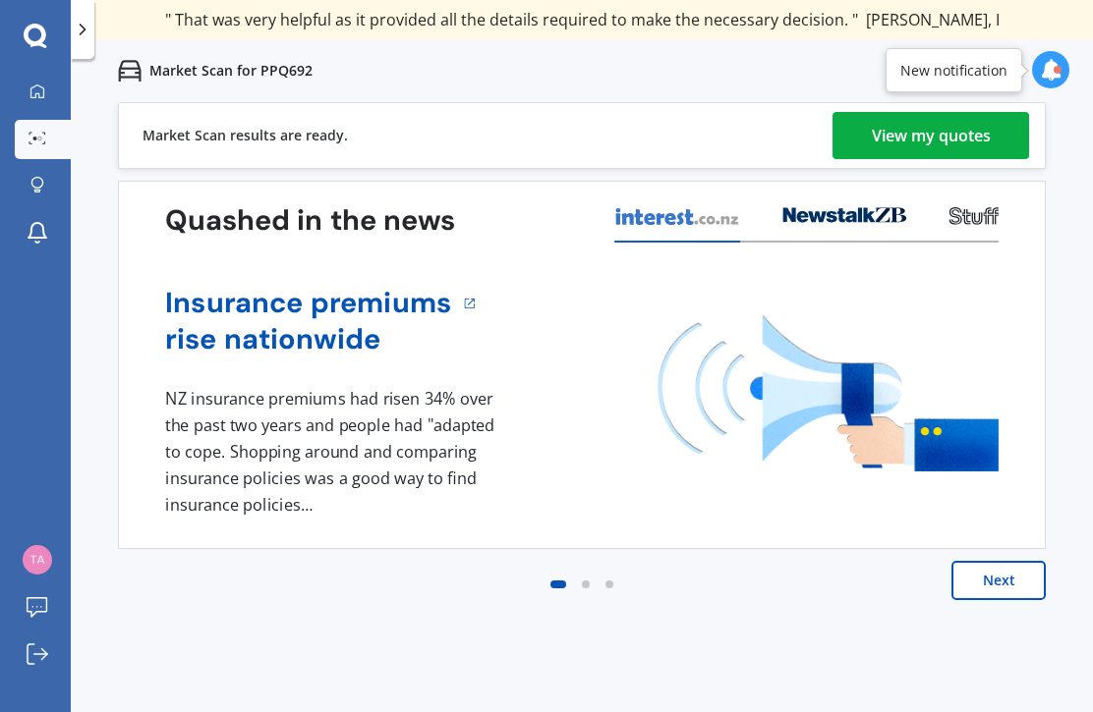
click at [965, 144] on div "View my quotes" at bounding box center [930, 135] width 119 height 47
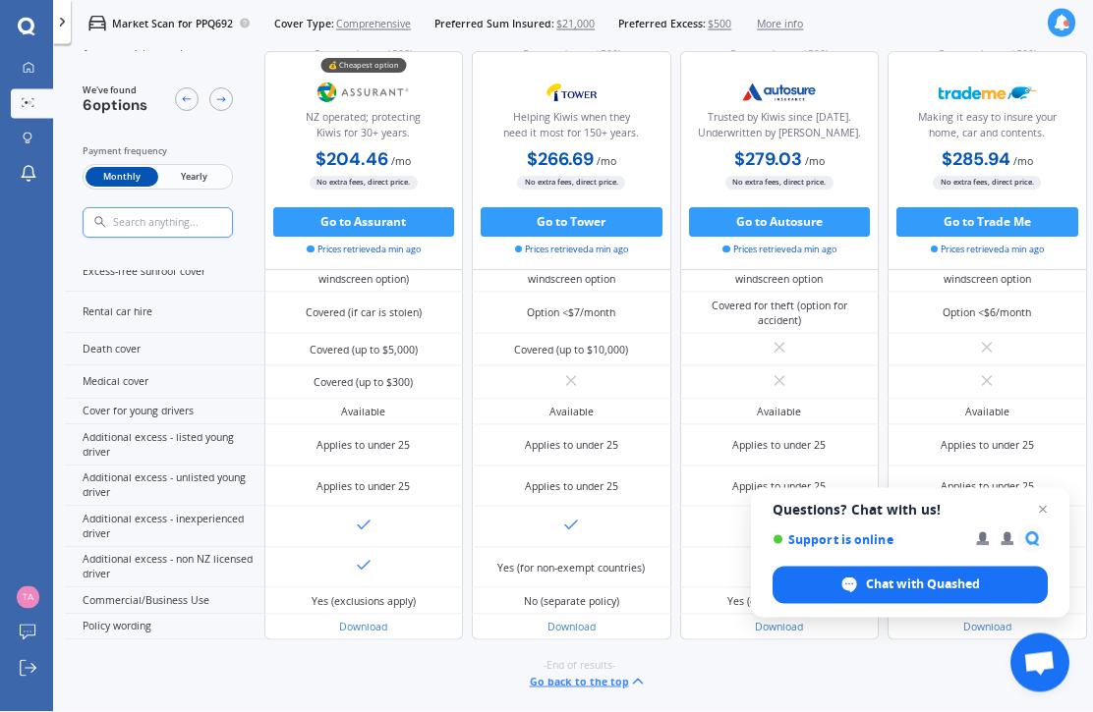
click at [1049, 522] on span "Close chat" at bounding box center [1043, 510] width 24 height 24
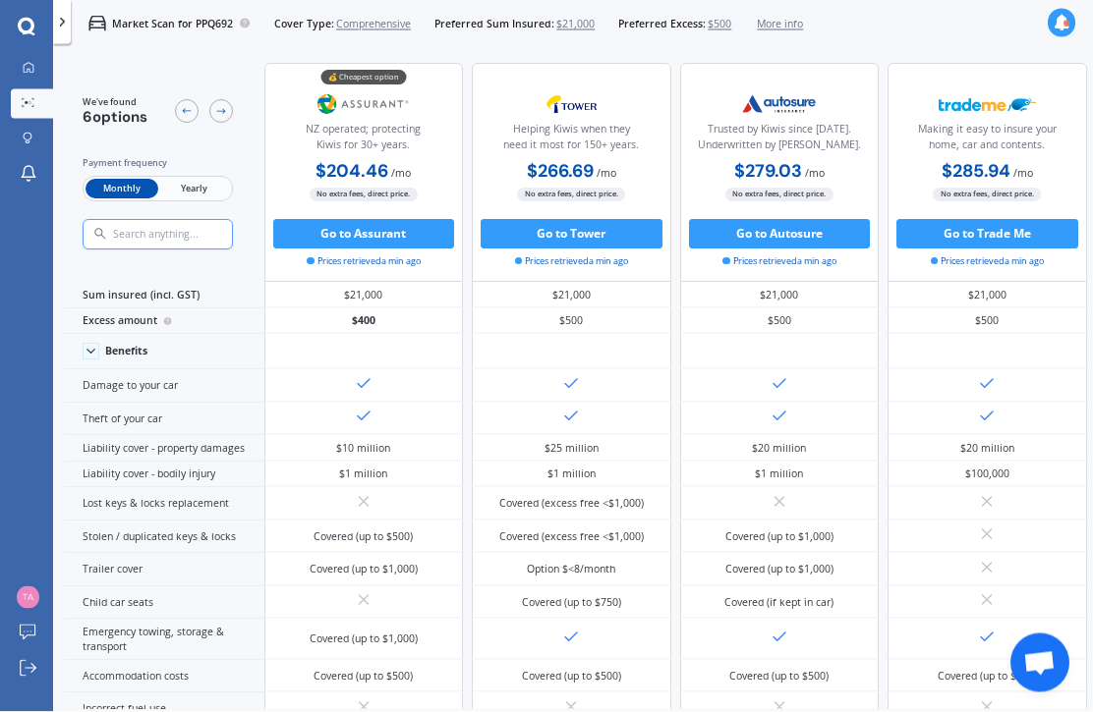
click at [183, 187] on span "Yearly" at bounding box center [194, 189] width 72 height 20
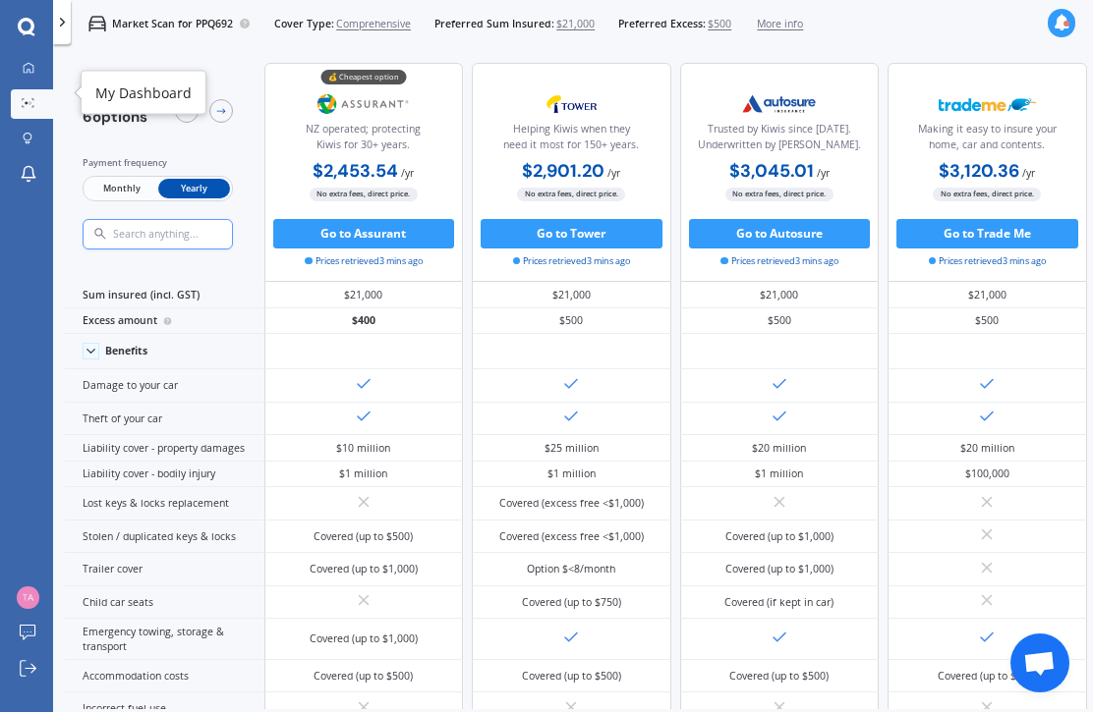
click at [33, 62] on icon at bounding box center [29, 68] width 12 height 12
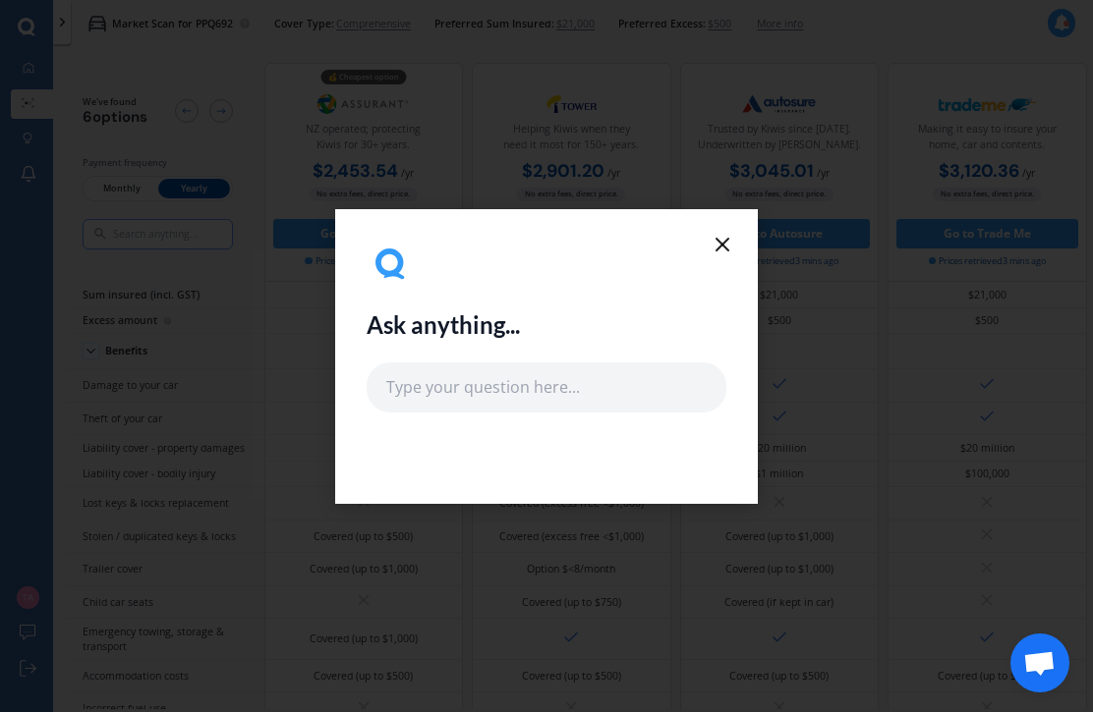
click at [727, 255] on icon at bounding box center [722, 245] width 24 height 24
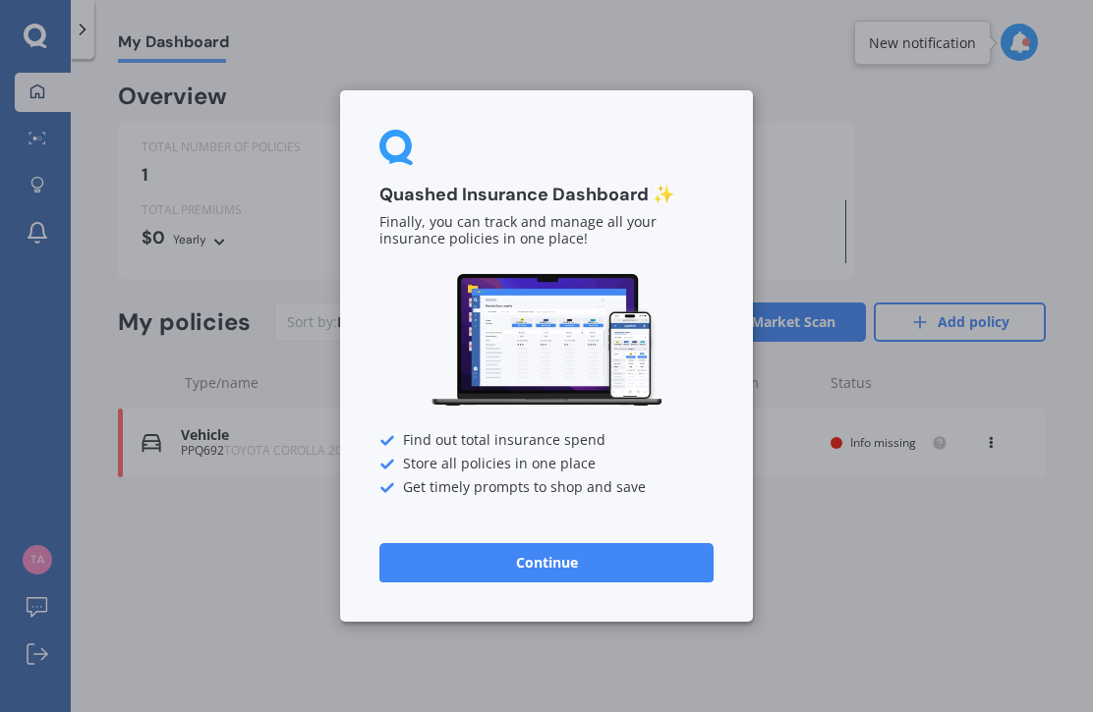
click at [733, 250] on div "Quashed Insurance Dashboard ✨ Finally, you can track and manage all your insura…" at bounding box center [546, 356] width 413 height 532
click at [650, 578] on button "Continue" at bounding box center [546, 562] width 334 height 39
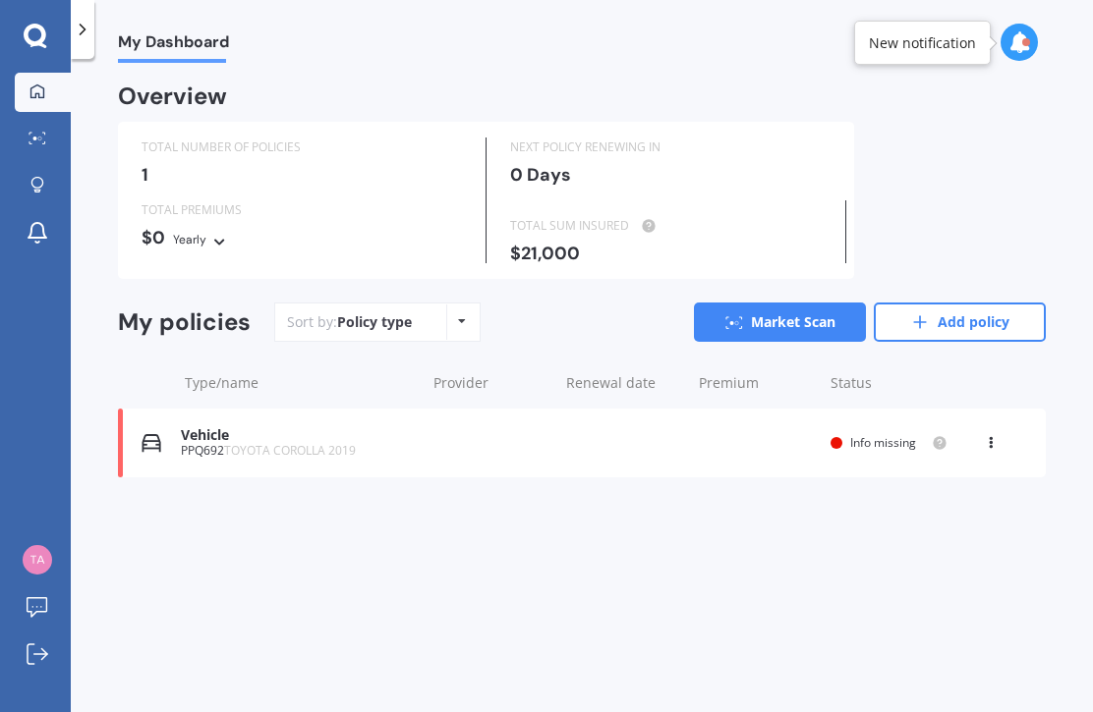
click at [37, 31] on icon at bounding box center [36, 37] width 24 height 26
click at [32, 42] on icon at bounding box center [35, 35] width 23 height 23
click at [32, 139] on icon at bounding box center [37, 138] width 18 height 13
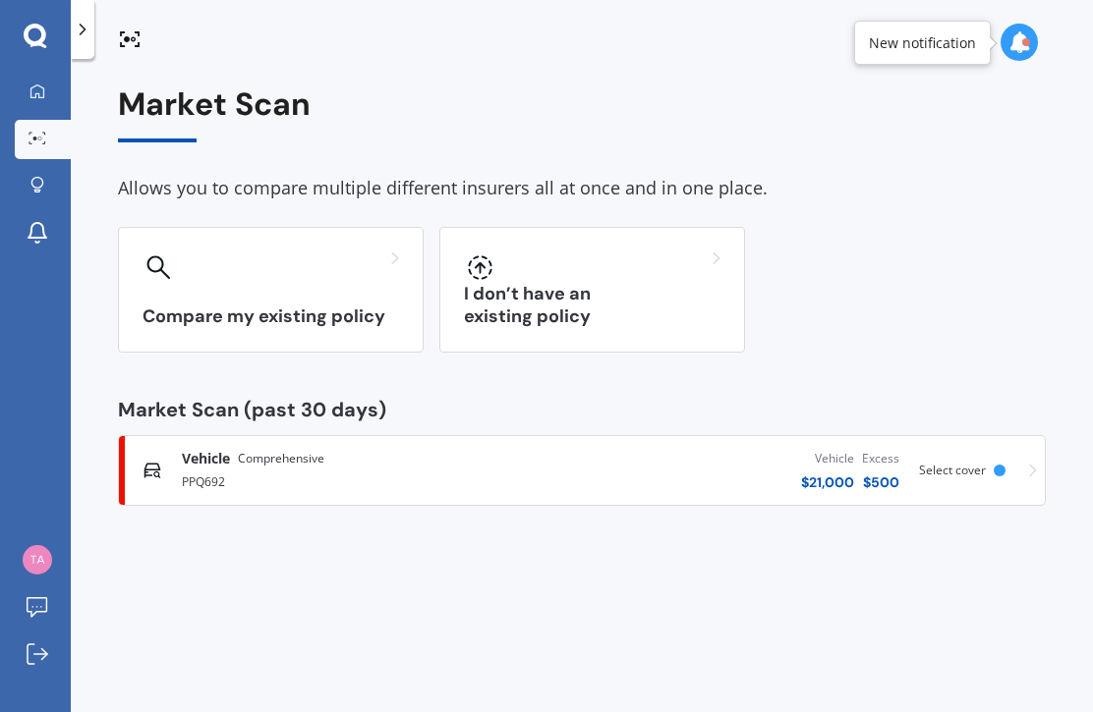
click at [36, 44] on icon at bounding box center [35, 35] width 23 height 23
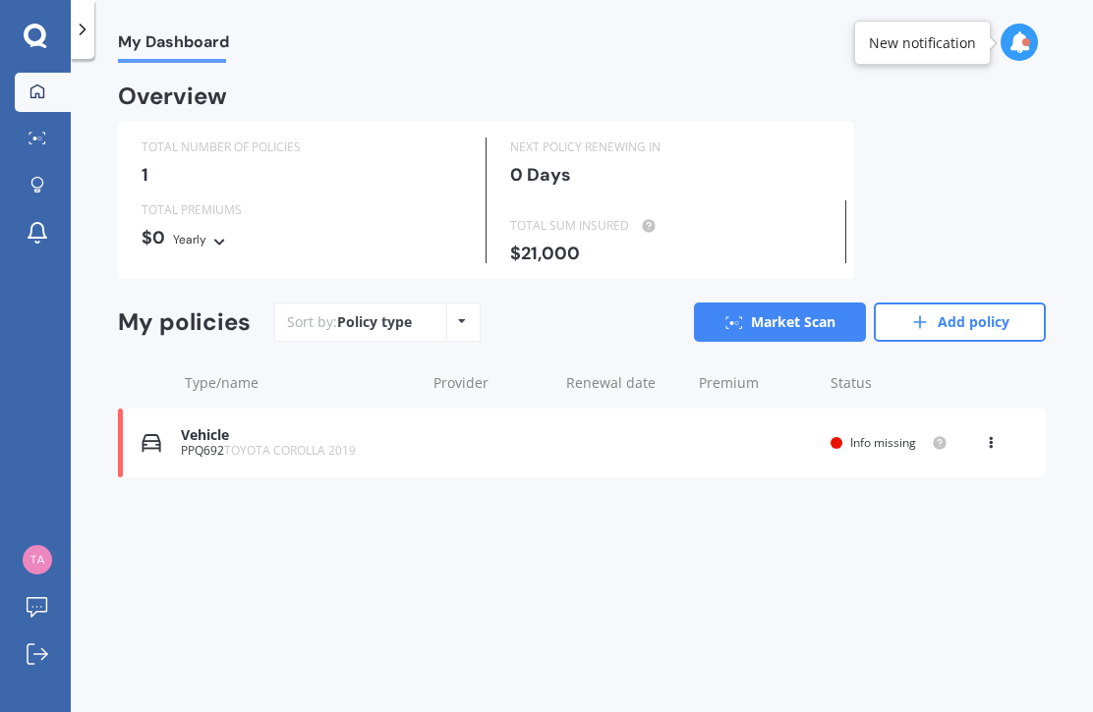
click at [36, 138] on circle at bounding box center [35, 139] width 4 height 4
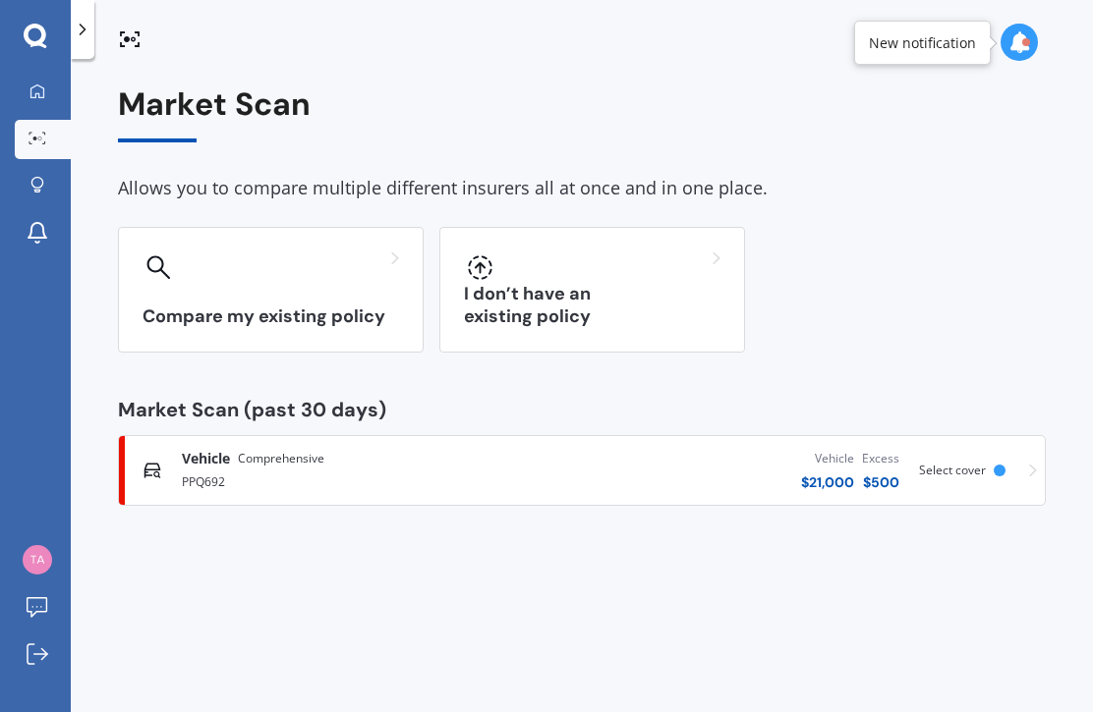
click at [666, 289] on div "I don’t have an existing policy" at bounding box center [592, 290] width 306 height 126
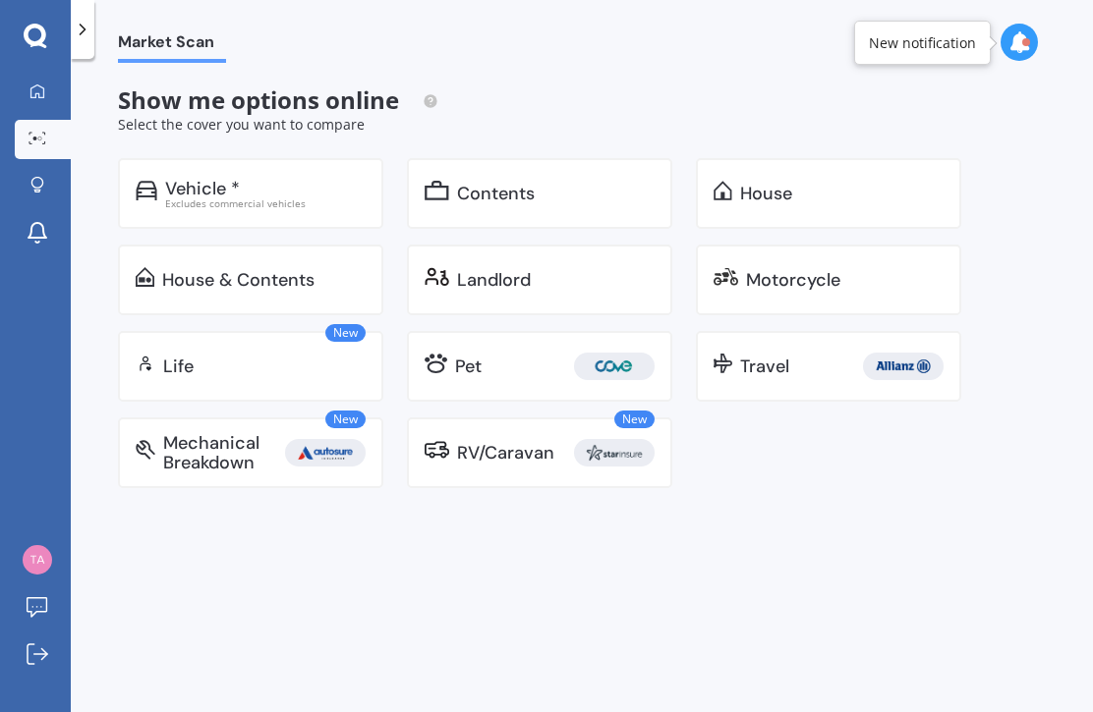
click at [167, 198] on div "Excludes commercial vehicles" at bounding box center [265, 203] width 200 height 10
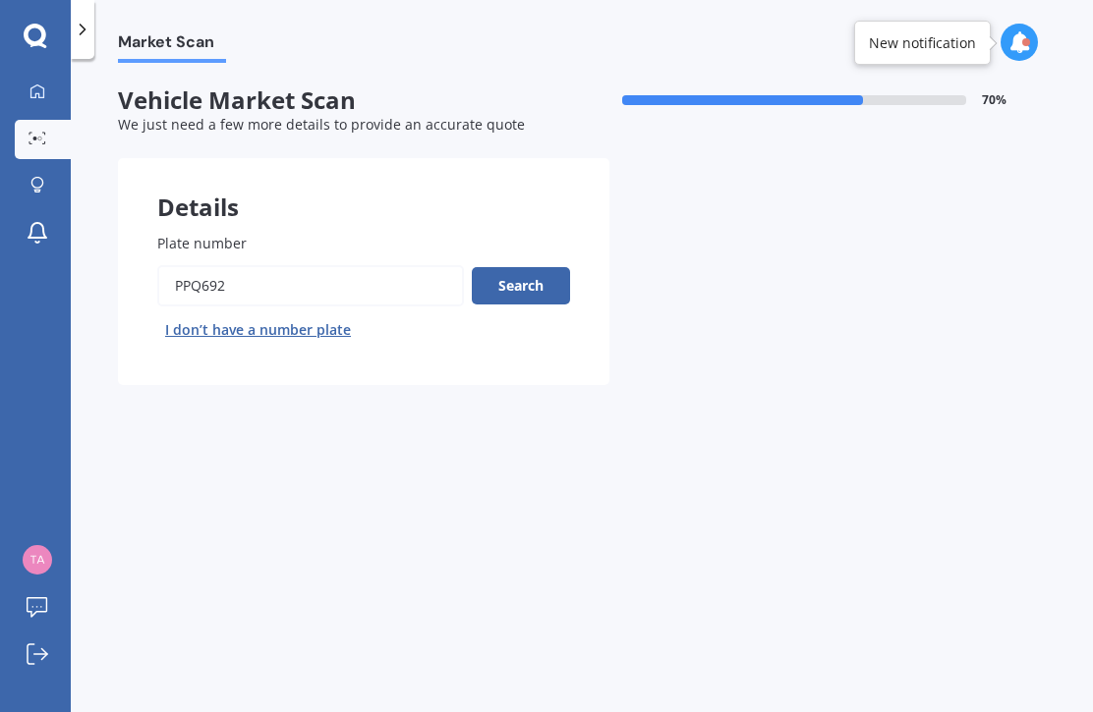
click at [542, 285] on button "Search" at bounding box center [521, 285] width 98 height 37
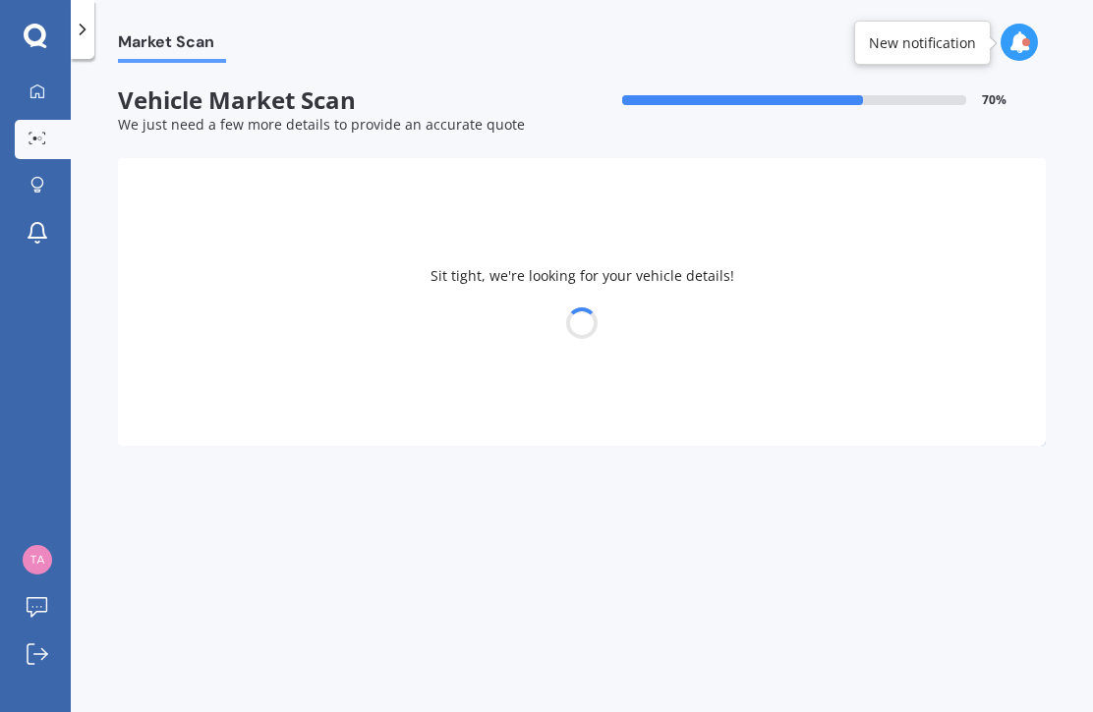
select select "TOYOTA"
select select "COROLLA"
select select "17"
select select "01"
select select "2005"
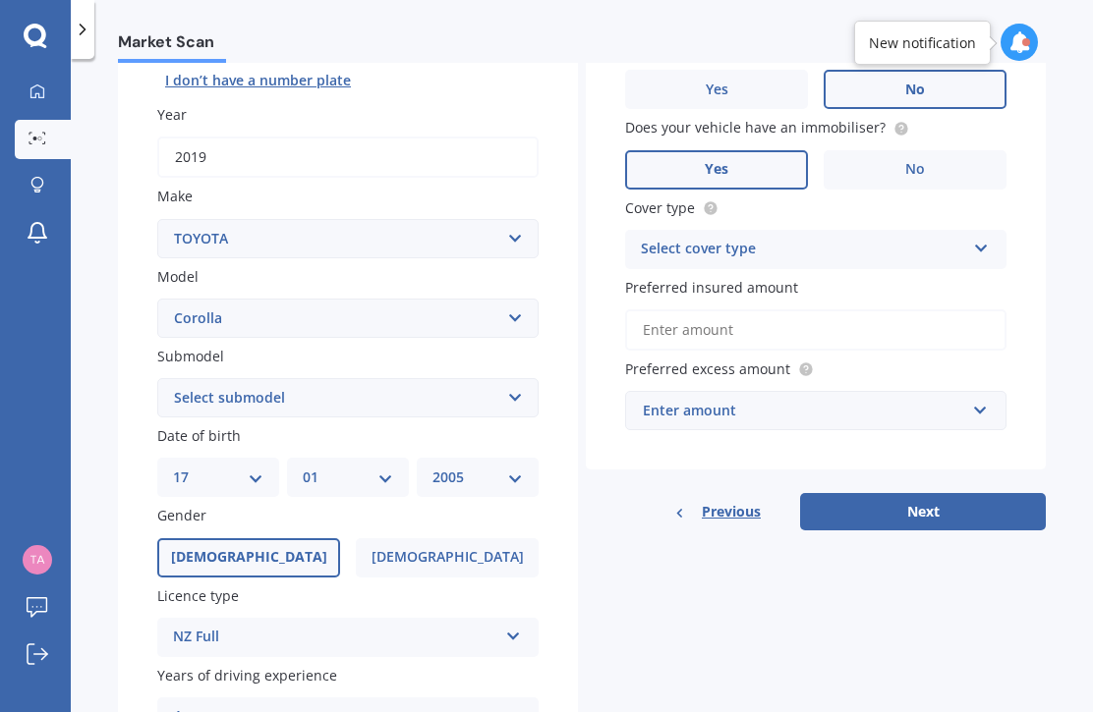
scroll to position [250, 0]
click at [515, 394] on select "Select submodel (All other) Axio Diesel Fielder 2WD Fielder 4WD FXGT GL GLX 1.8…" at bounding box center [347, 397] width 381 height 39
click at [507, 404] on select "Select submodel (All other) Axio Diesel Fielder 2WD Fielder 4WD FXGT GL GLX 1.8…" at bounding box center [347, 397] width 381 height 39
select select "TOURING WAGON HYBRID"
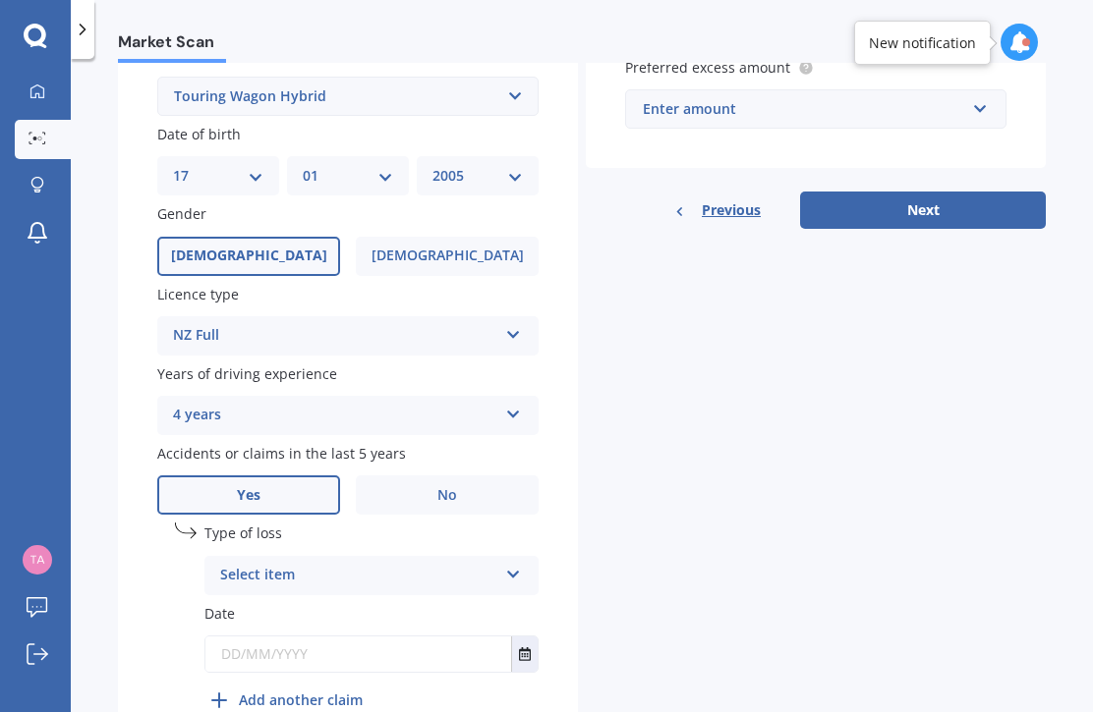
scroll to position [559, 0]
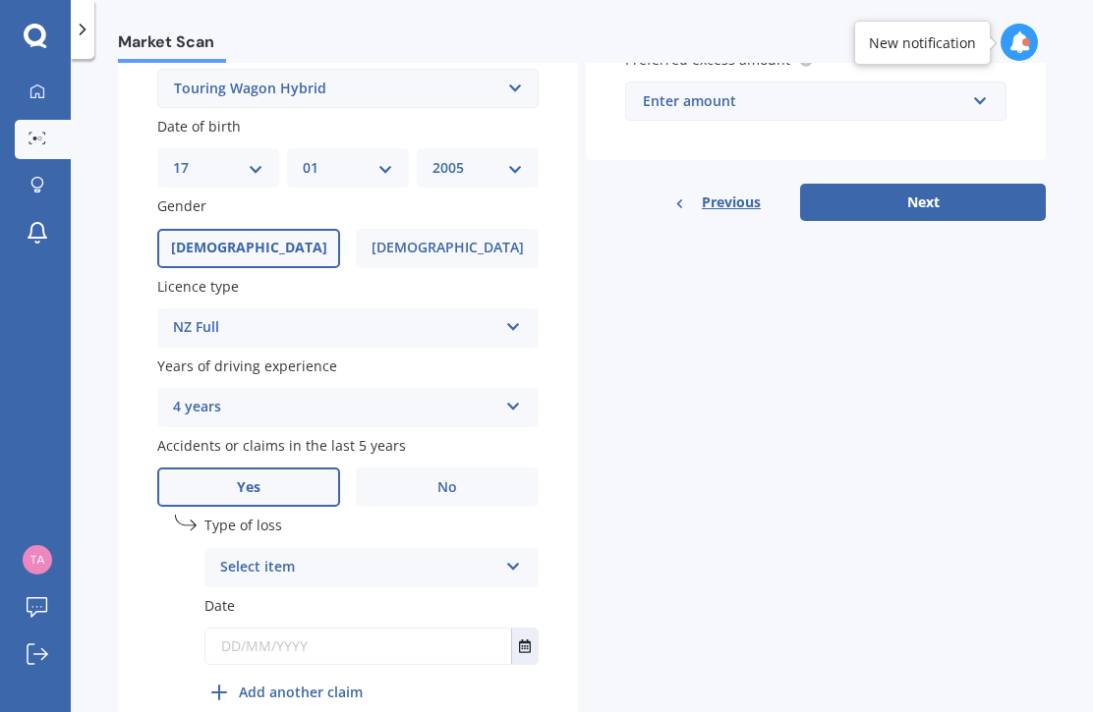
click at [507, 481] on label "No" at bounding box center [447, 487] width 183 height 39
click at [0, 0] on input "No" at bounding box center [0, 0] width 0 height 0
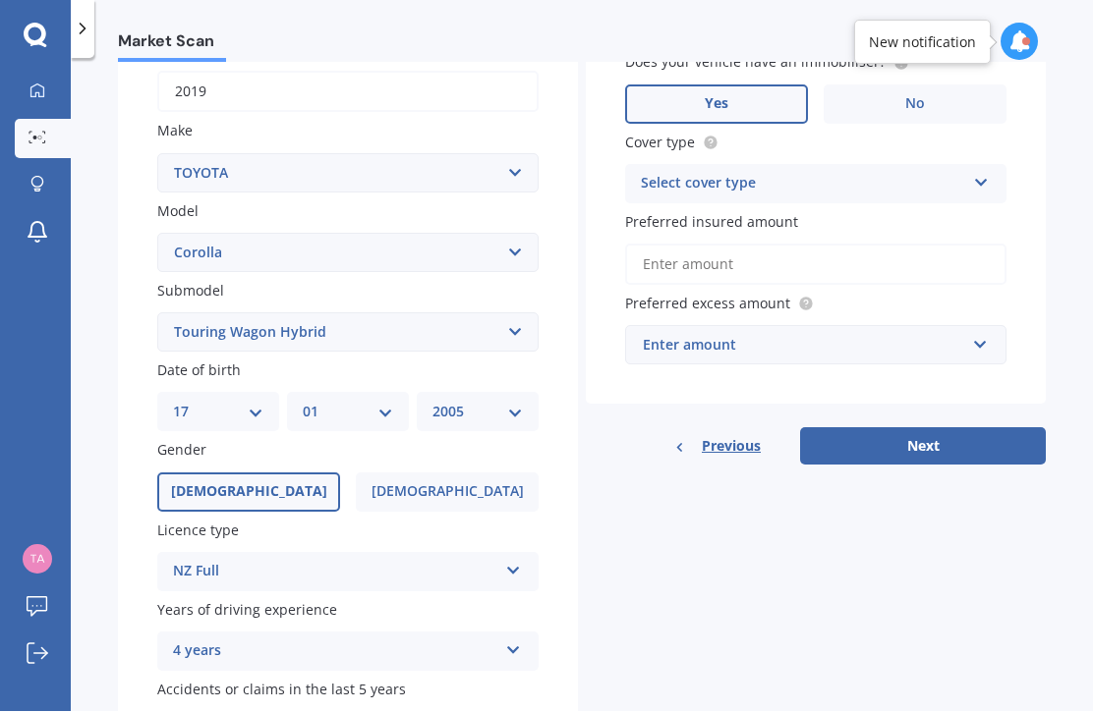
scroll to position [298, 0]
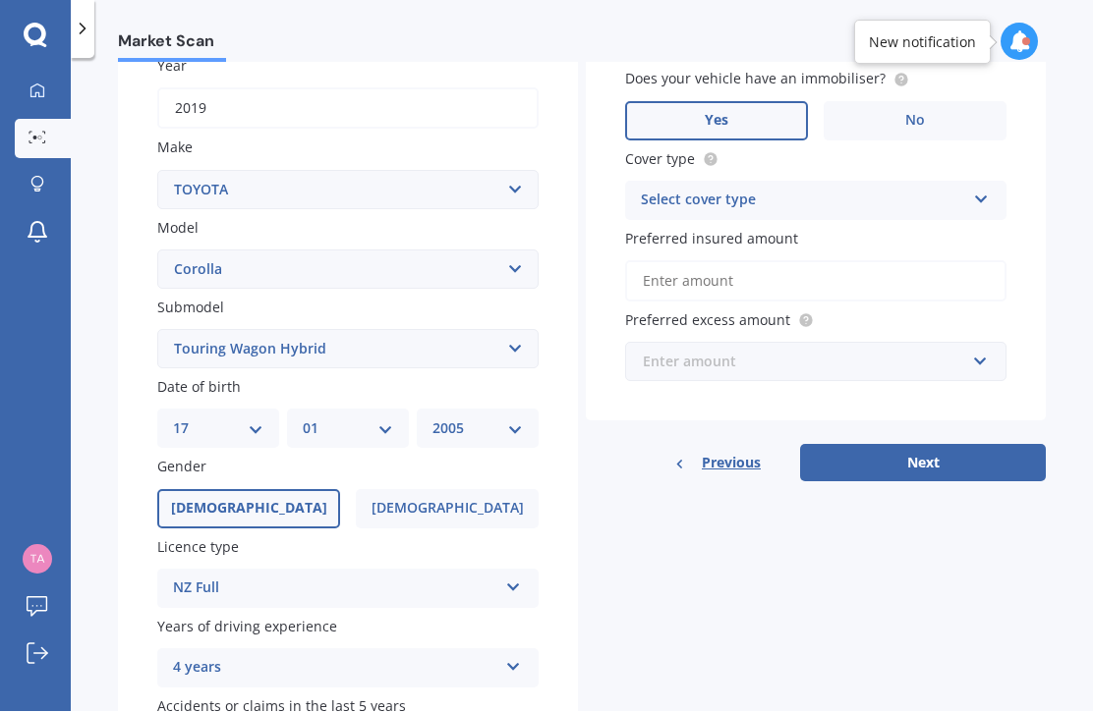
click at [983, 344] on input "text" at bounding box center [809, 362] width 364 height 37
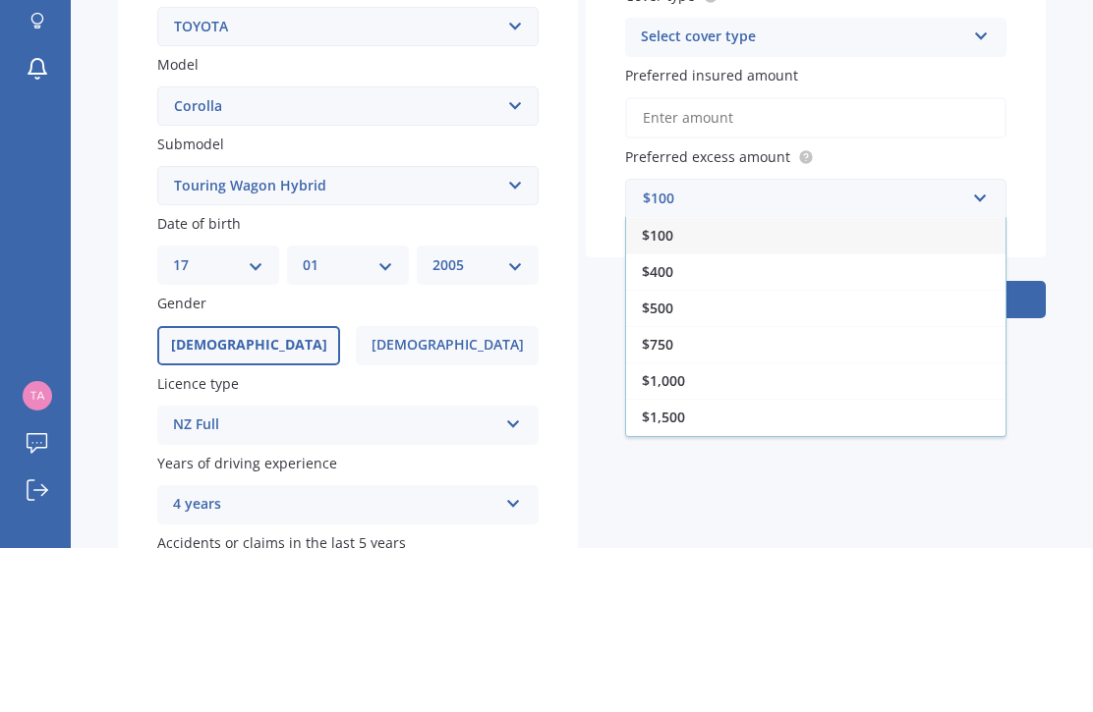
click at [812, 454] on div "$500" at bounding box center [815, 472] width 379 height 36
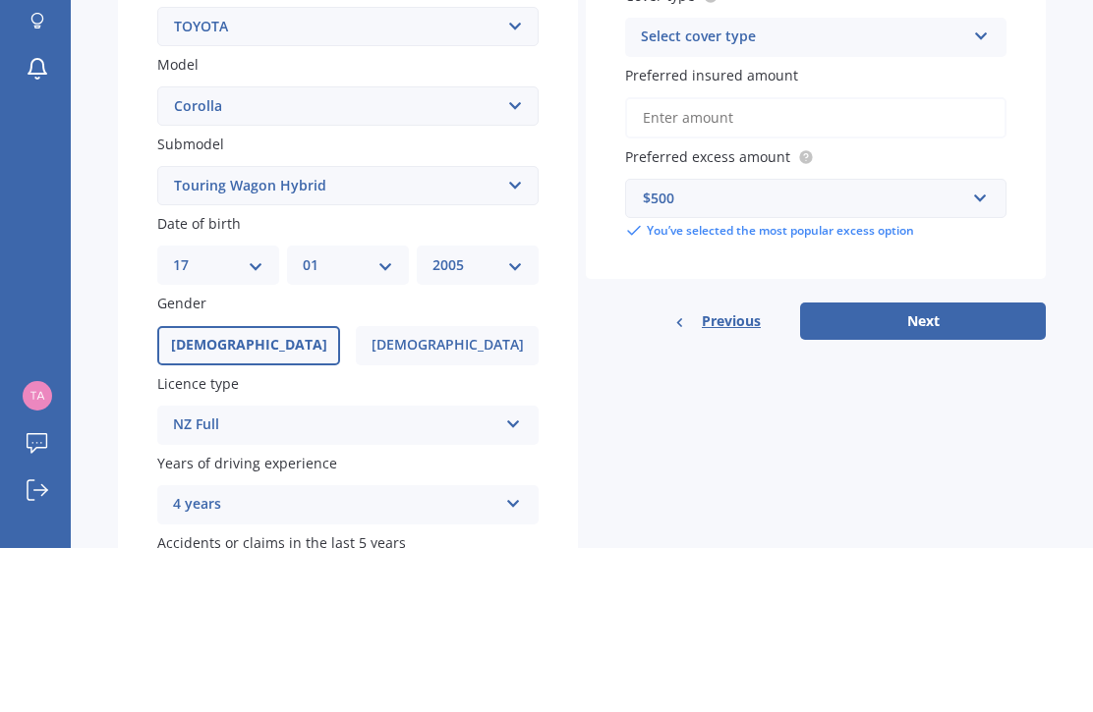
click at [834, 467] on button "Next" at bounding box center [923, 485] width 246 height 37
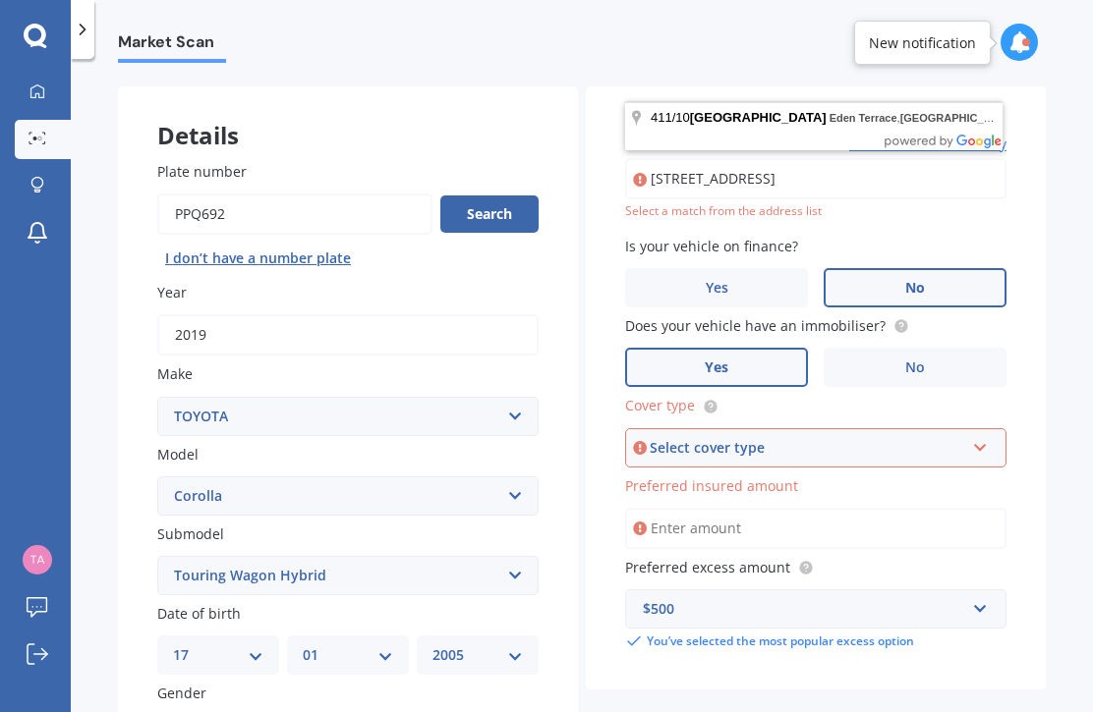
scroll to position [83, 0]
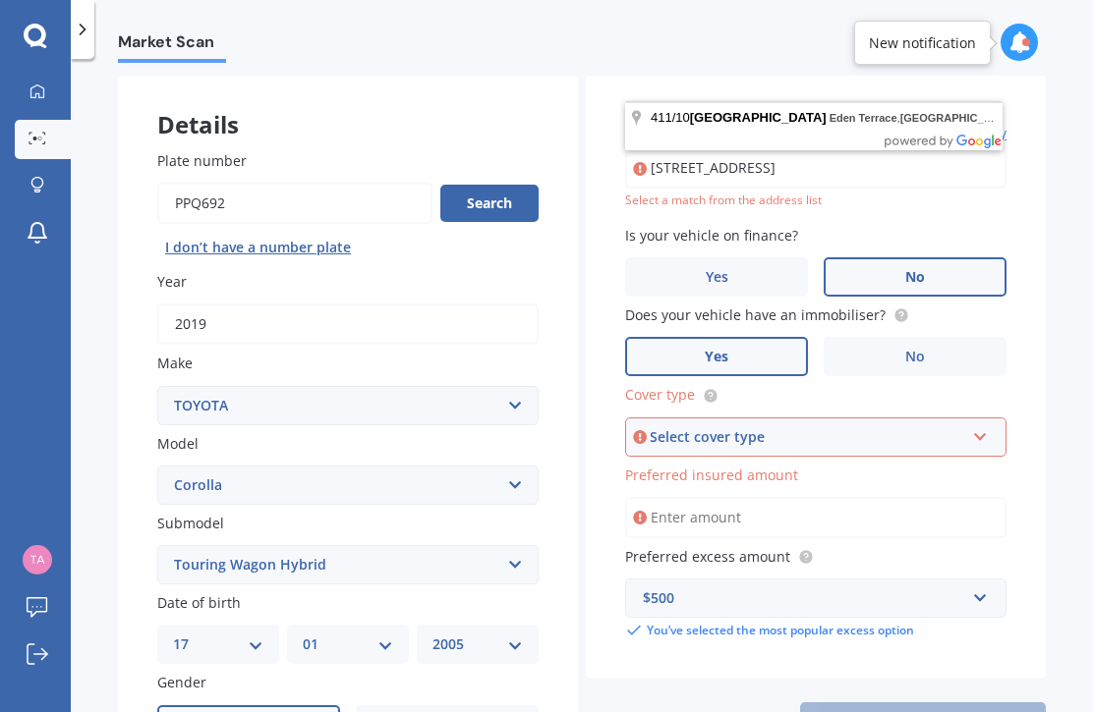
click at [1047, 216] on div "Market Scan Vehicle Market Scan 70 % We just need a few more details to provide…" at bounding box center [582, 389] width 1022 height 653
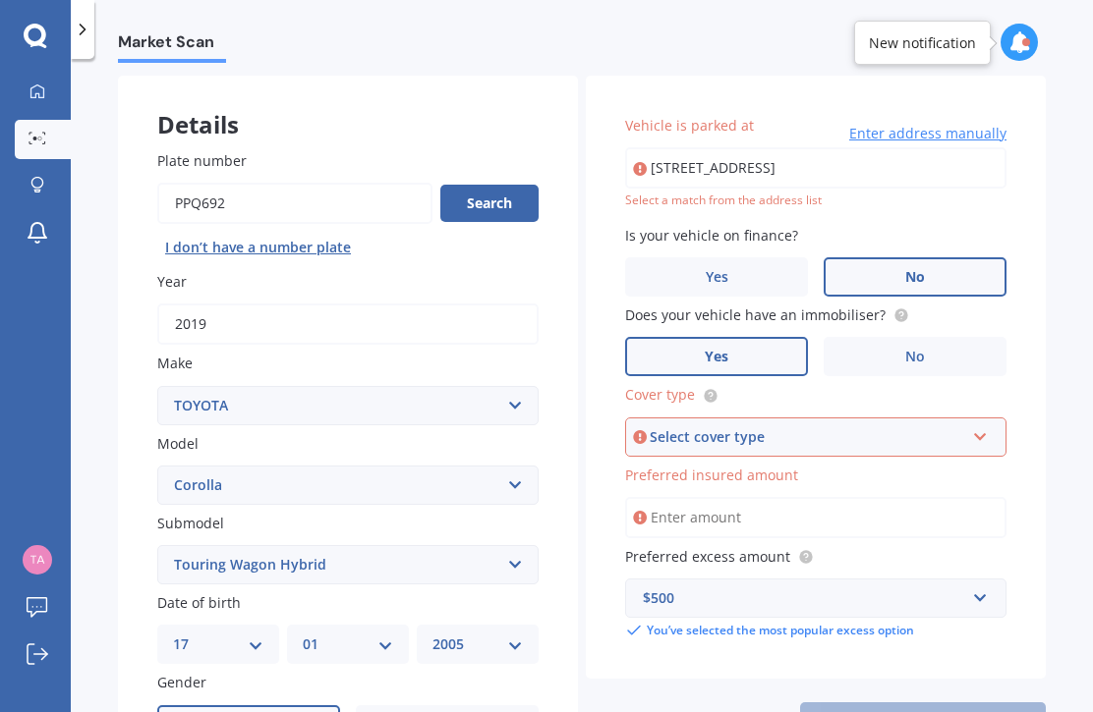
click at [938, 167] on input "411/10 Flower Street, Eden Terrace, Auckland 1021" at bounding box center [815, 167] width 381 height 41
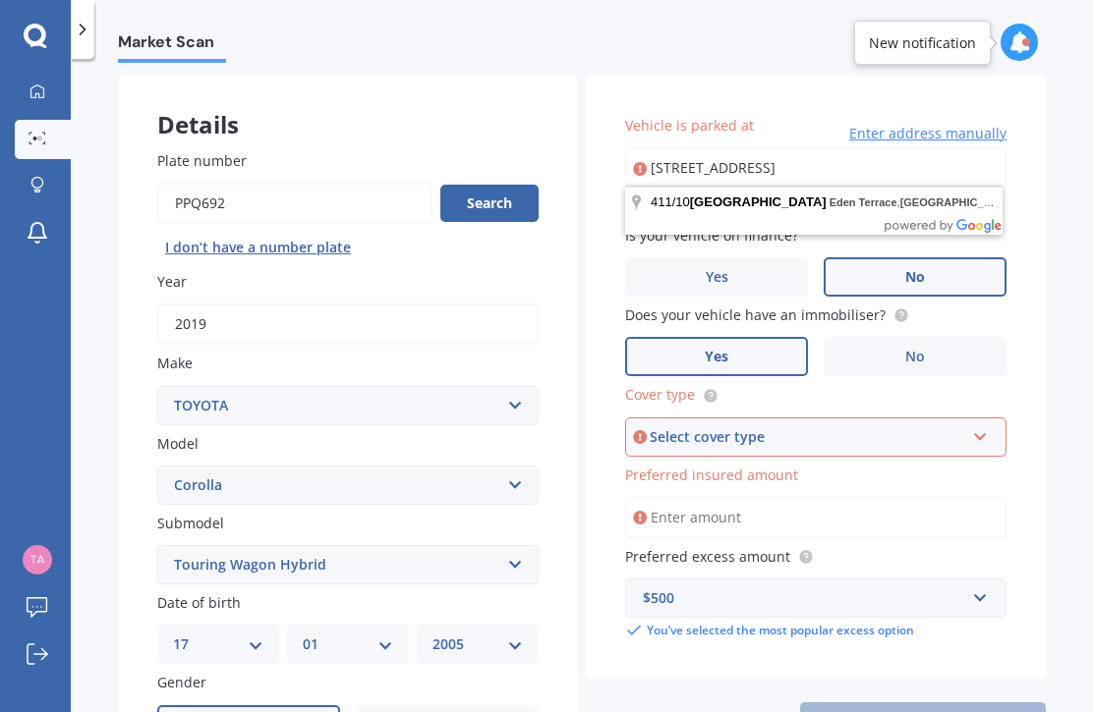
type input "411/10 Flower Street, Eden Terrace, Auckland 1021"
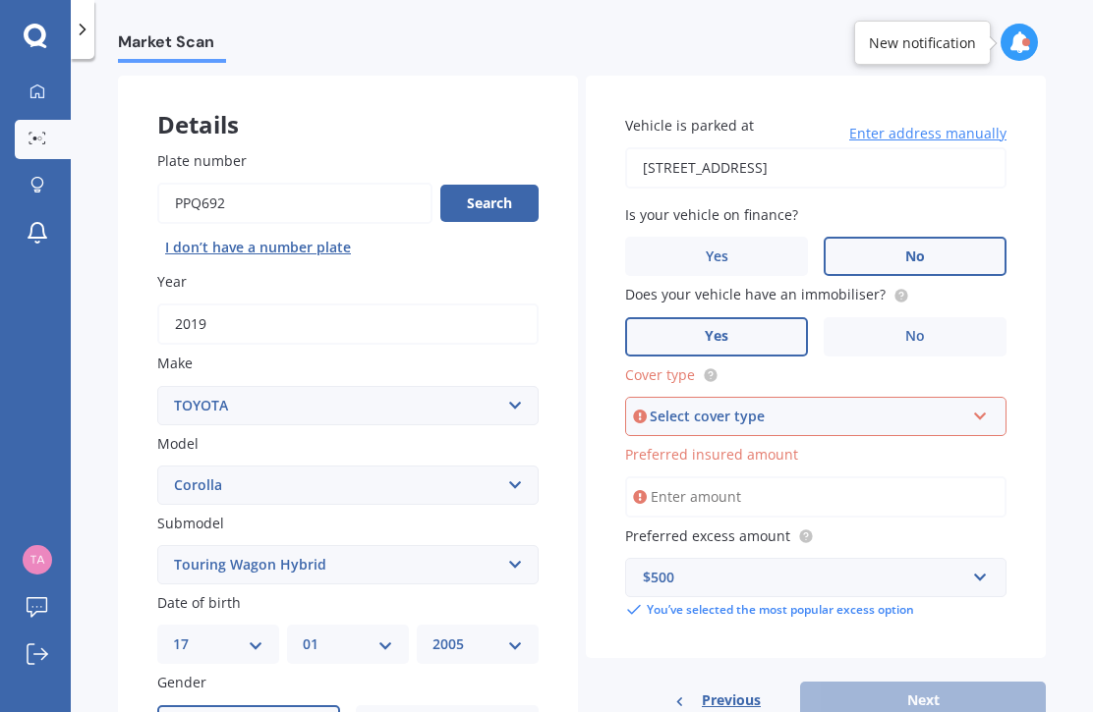
click at [970, 252] on label "No" at bounding box center [914, 256] width 183 height 39
click at [0, 0] on input "No" at bounding box center [0, 0] width 0 height 0
click at [761, 329] on label "Yes" at bounding box center [716, 336] width 183 height 39
click at [0, 0] on input "Yes" at bounding box center [0, 0] width 0 height 0
click at [819, 406] on div "Select cover type" at bounding box center [806, 417] width 314 height 22
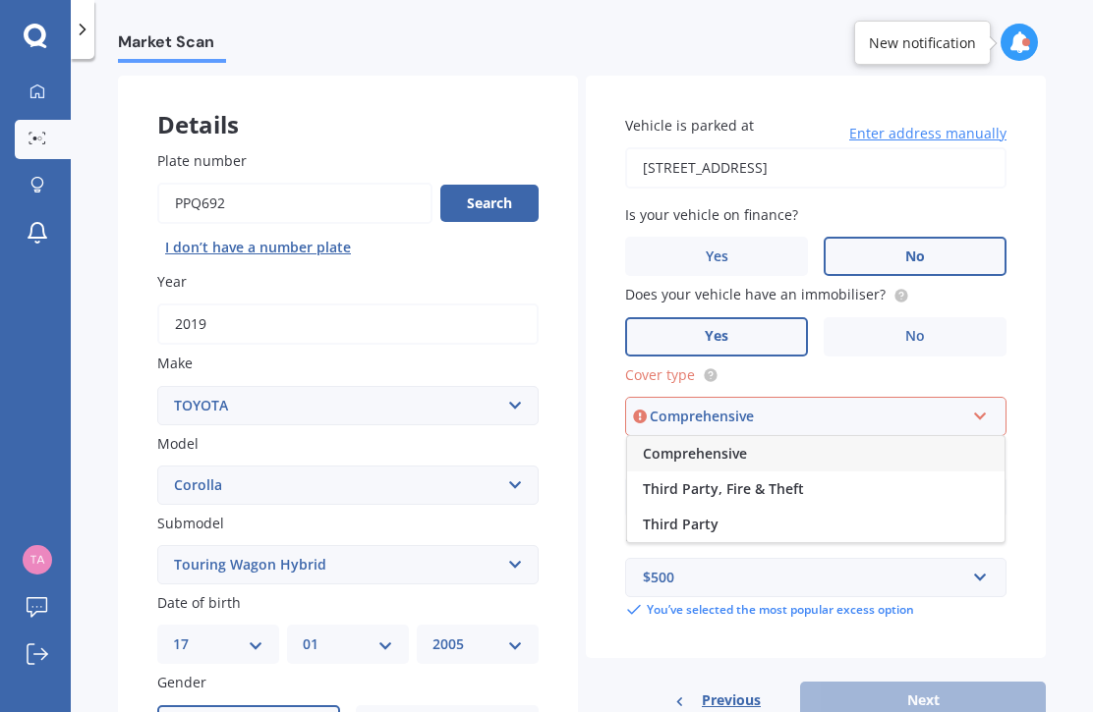
click at [727, 444] on span "Comprehensive" at bounding box center [695, 453] width 104 height 19
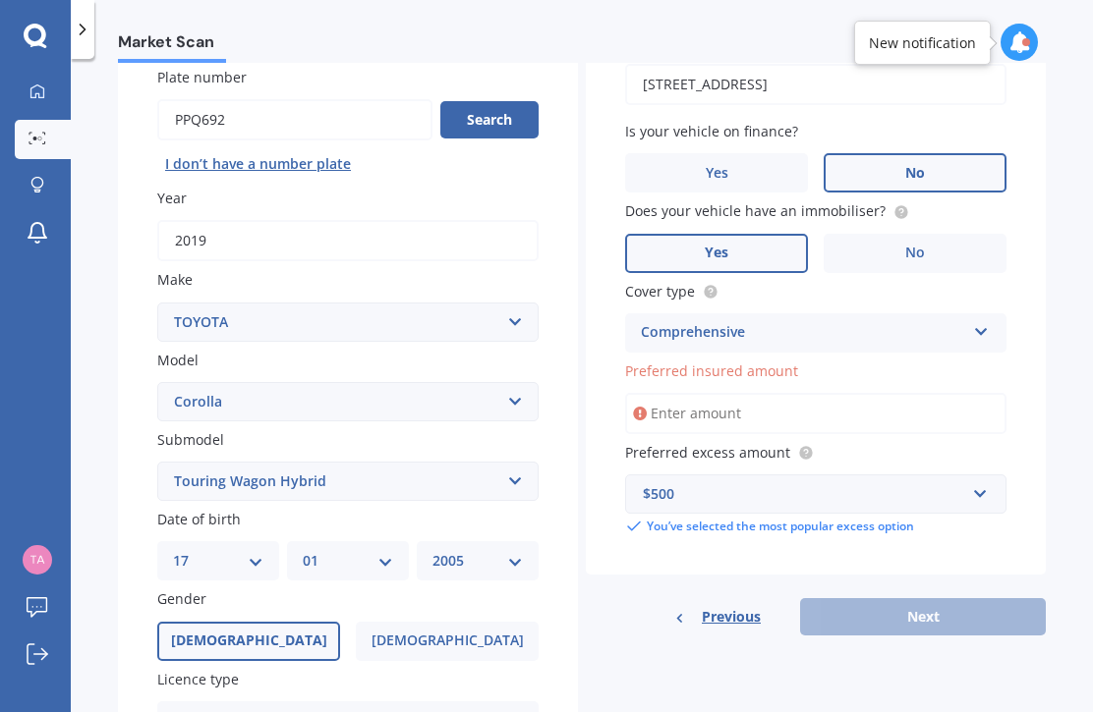
scroll to position [169, 0]
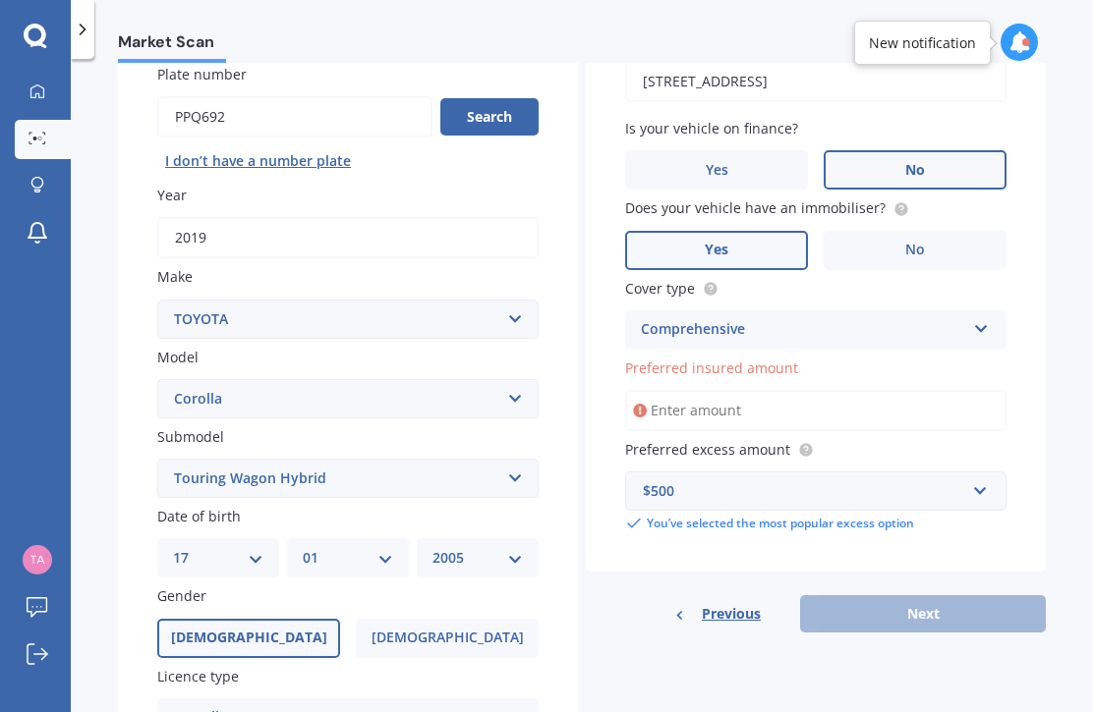
click at [757, 409] on input "Preferred insured amount" at bounding box center [815, 410] width 381 height 41
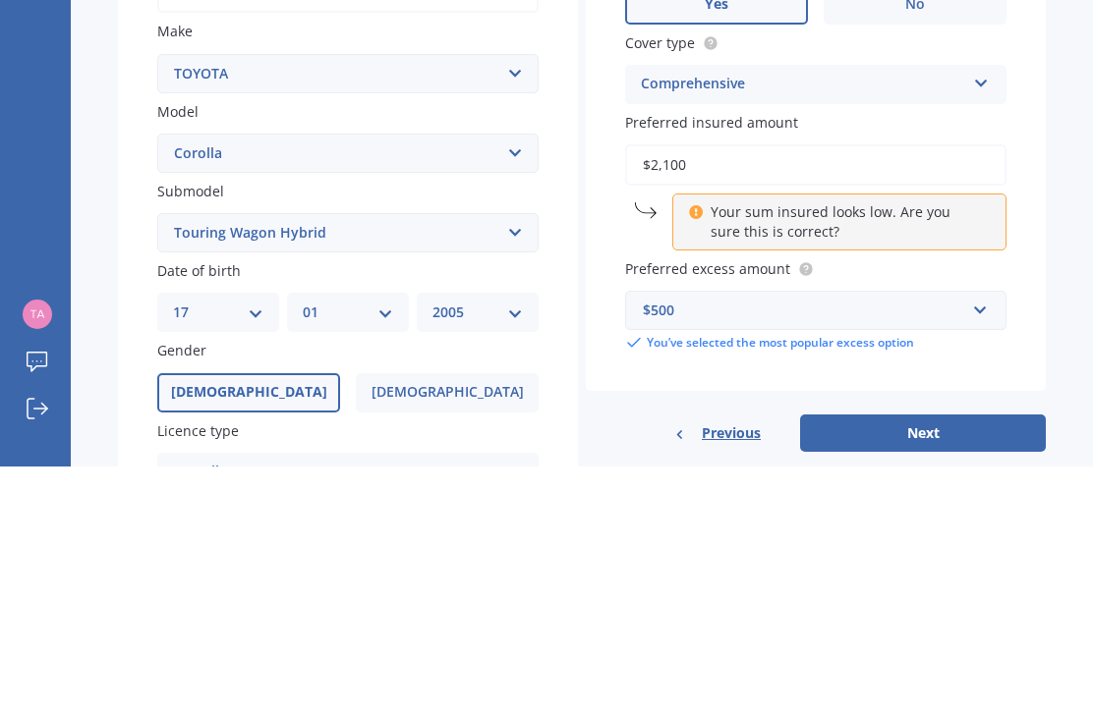
type input "$21,000"
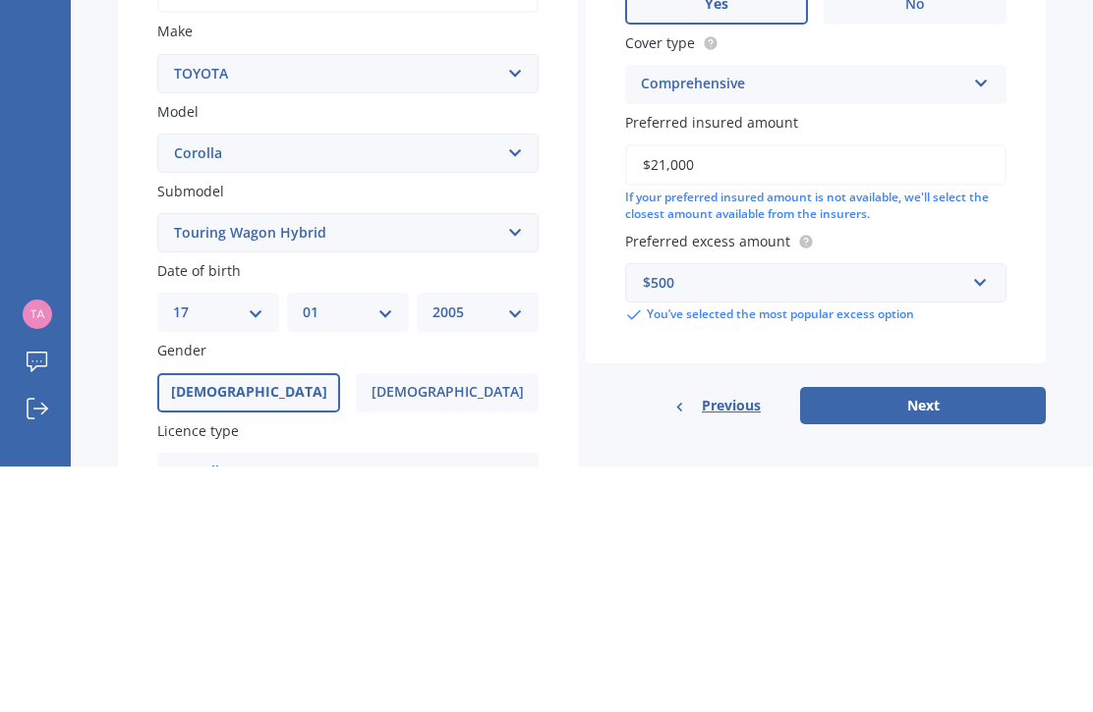
scroll to position [66, 0]
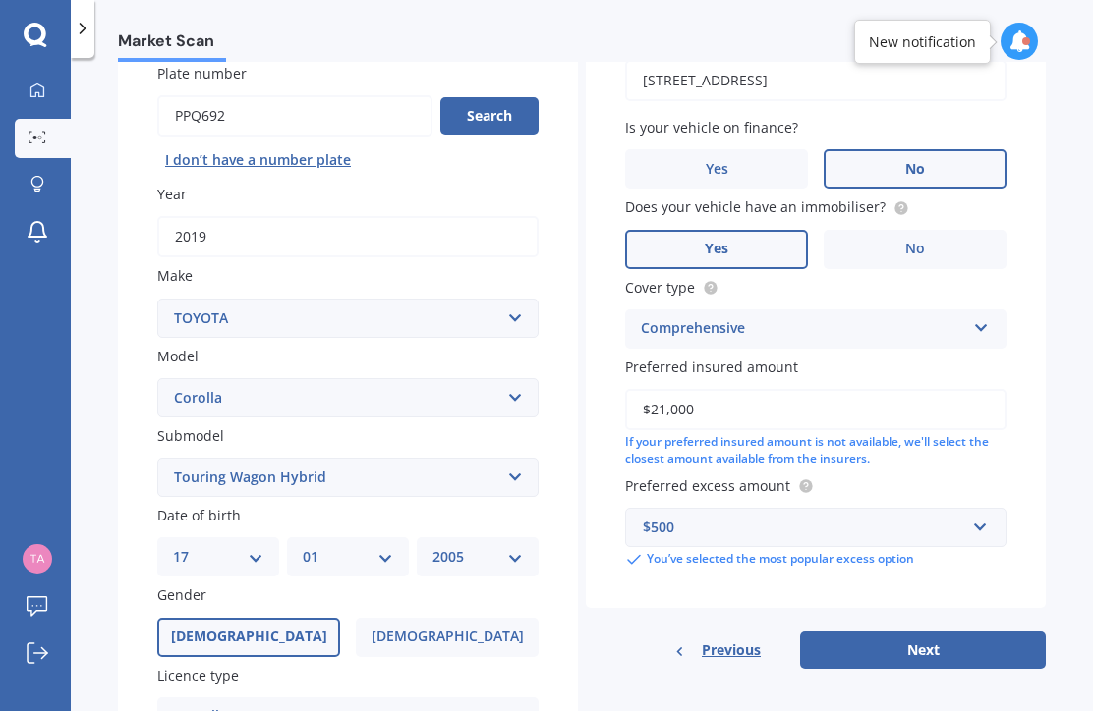
click at [965, 633] on button "Next" at bounding box center [923, 651] width 246 height 37
select select "17"
select select "01"
select select "2005"
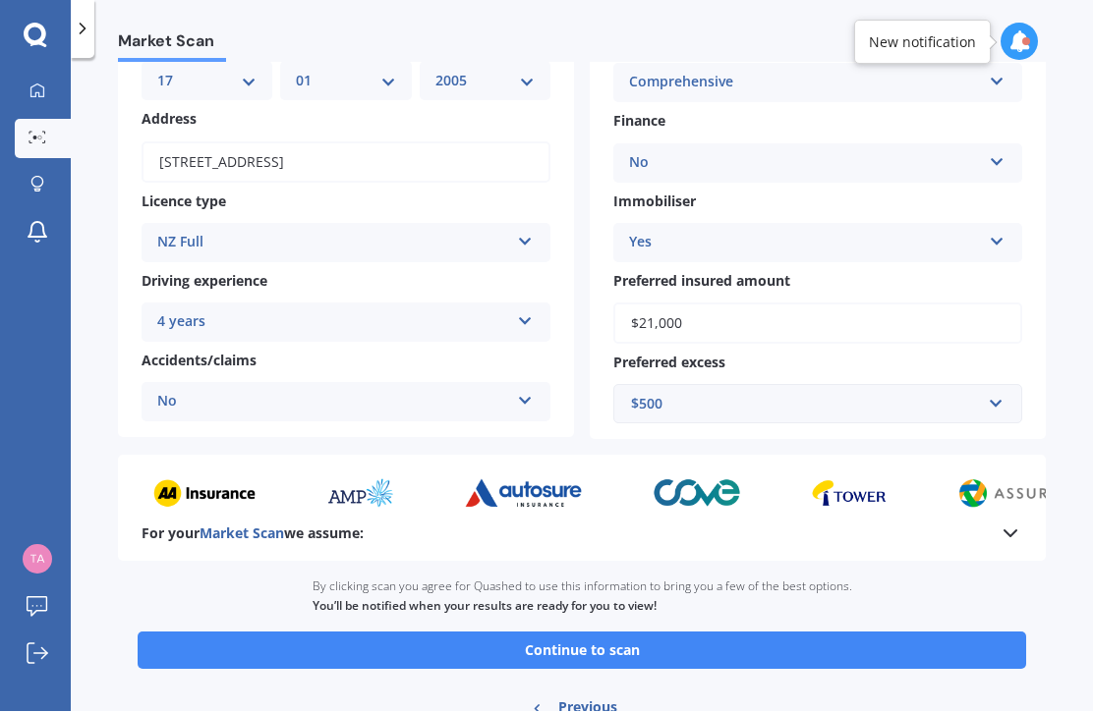
scroll to position [223, 0]
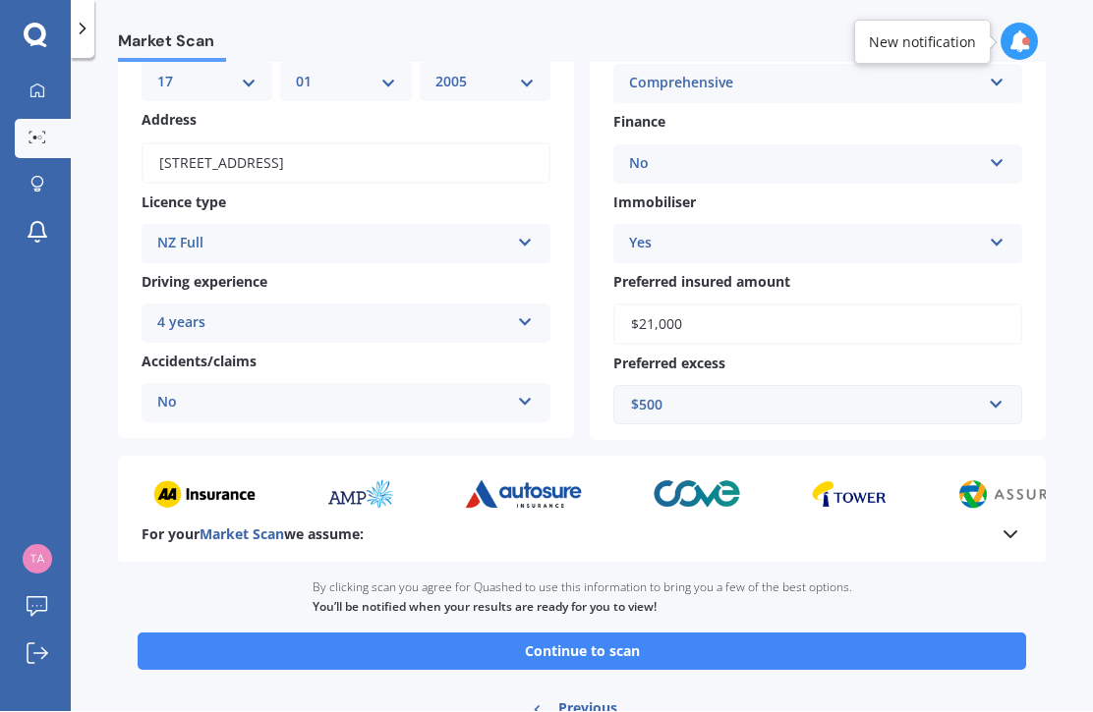
click at [222, 634] on button "Continue to scan" at bounding box center [582, 652] width 888 height 37
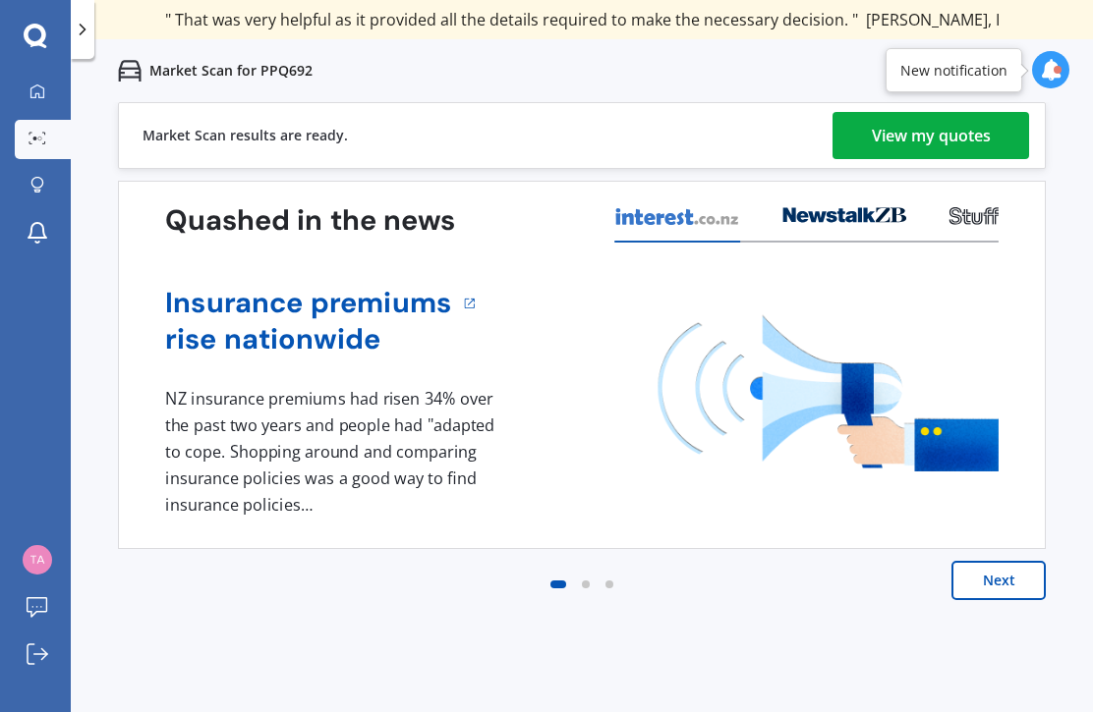
click at [985, 588] on button "Next" at bounding box center [998, 580] width 94 height 39
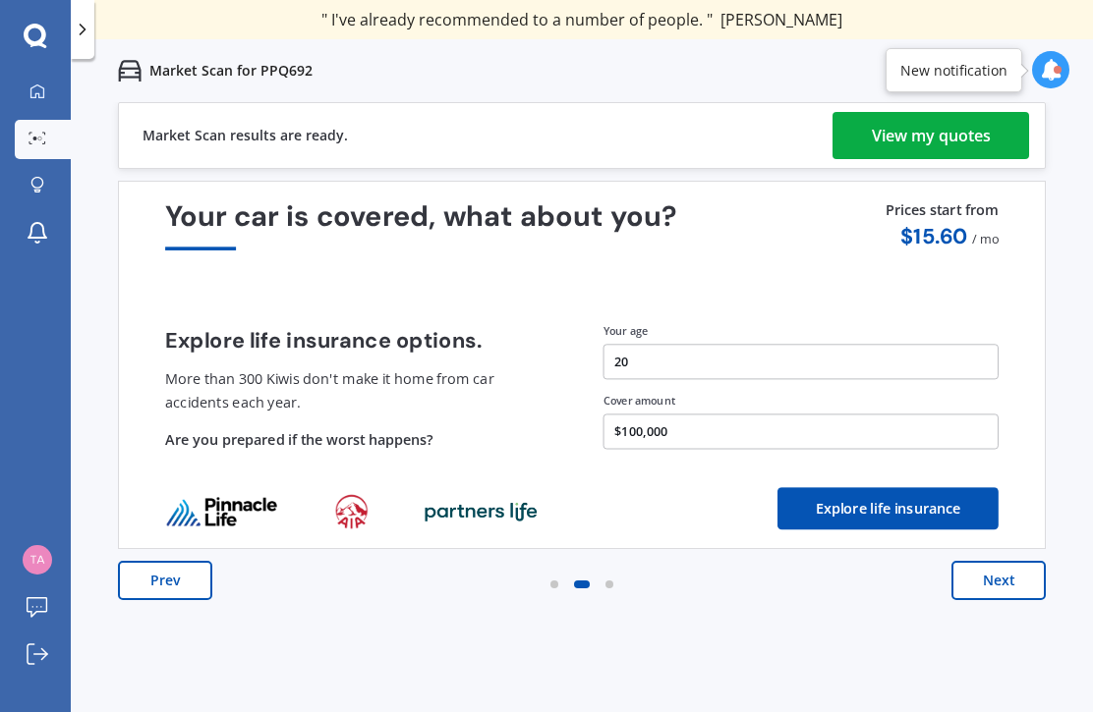
click at [897, 140] on div "View my quotes" at bounding box center [930, 135] width 119 height 47
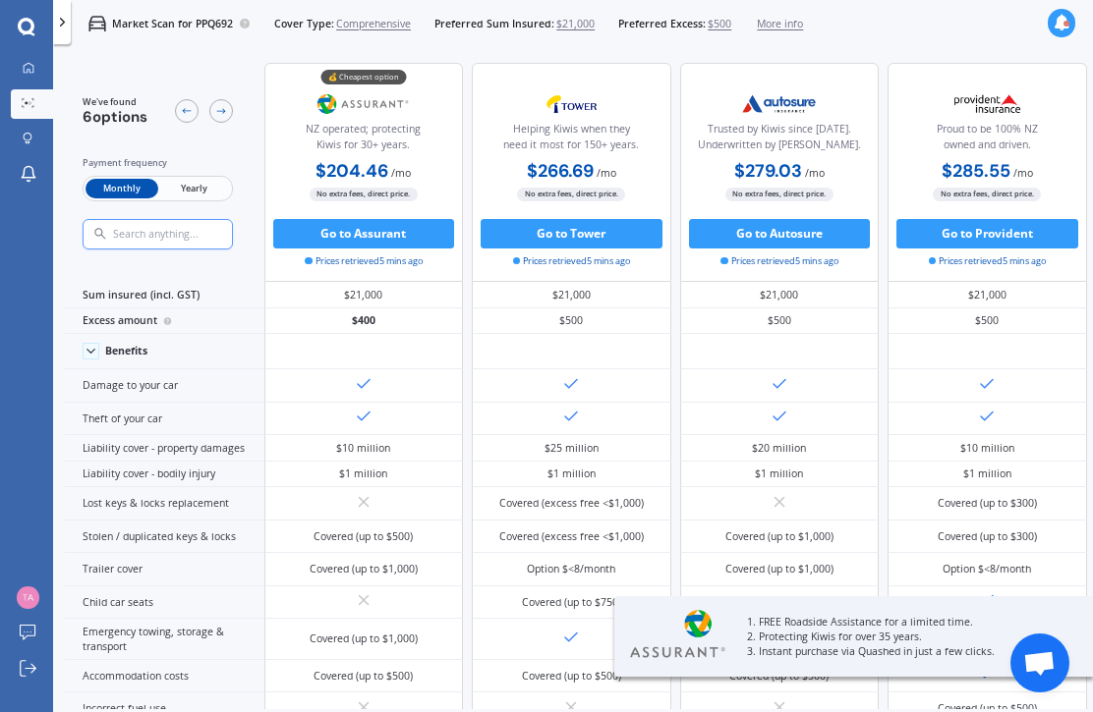
click at [188, 186] on span "Yearly" at bounding box center [194, 189] width 72 height 20
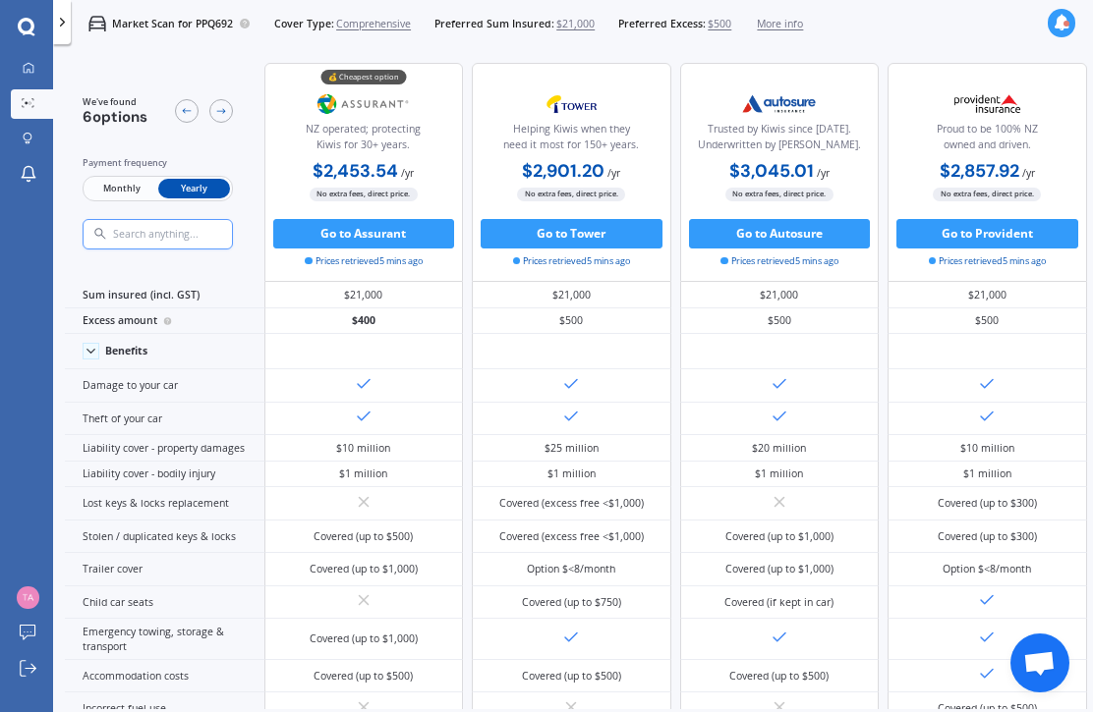
click at [116, 195] on span "Monthly" at bounding box center [121, 189] width 72 height 20
click at [195, 193] on span "Yearly" at bounding box center [194, 189] width 72 height 20
click at [32, 30] on icon at bounding box center [26, 26] width 17 height 17
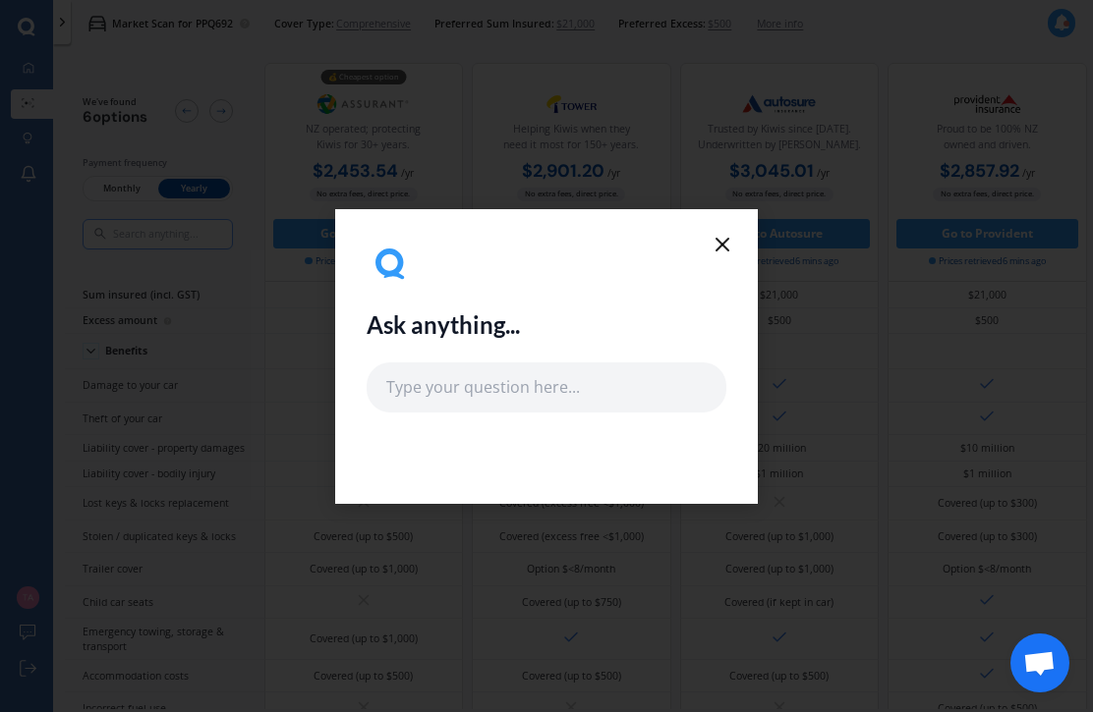
click at [723, 245] on line at bounding box center [722, 245] width 12 height 12
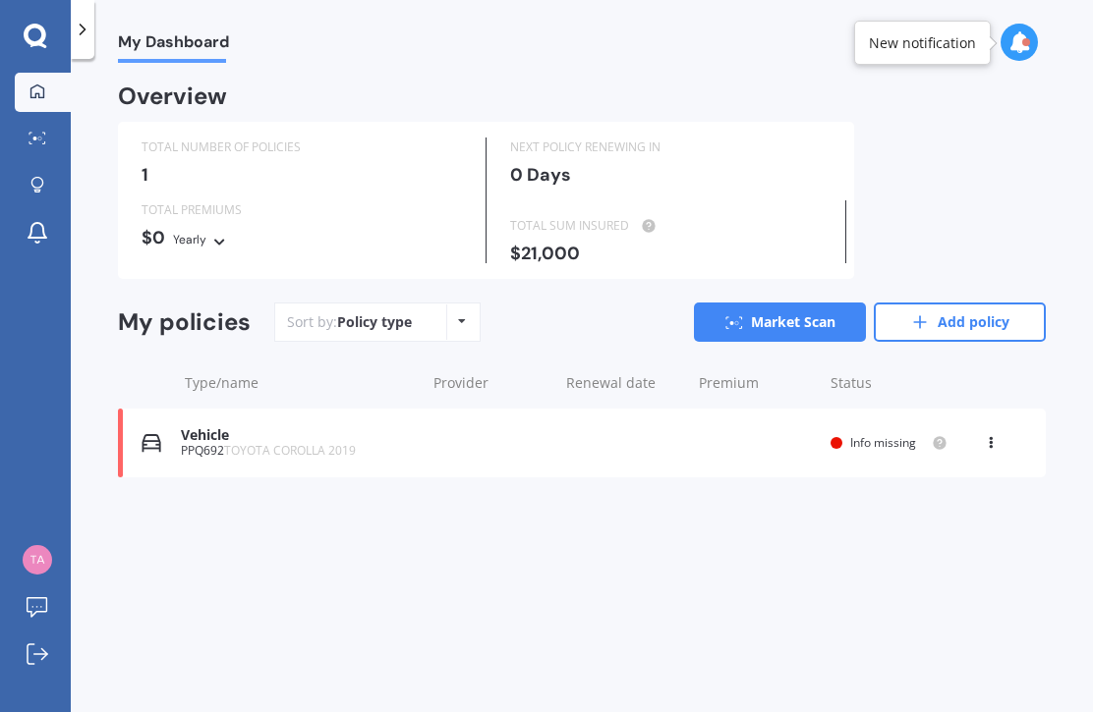
click at [873, 427] on div "Vehicle PPQ692 TOYOTA COROLLA 2019 Renewal date Premium You are paying Yearly S…" at bounding box center [581, 443] width 927 height 69
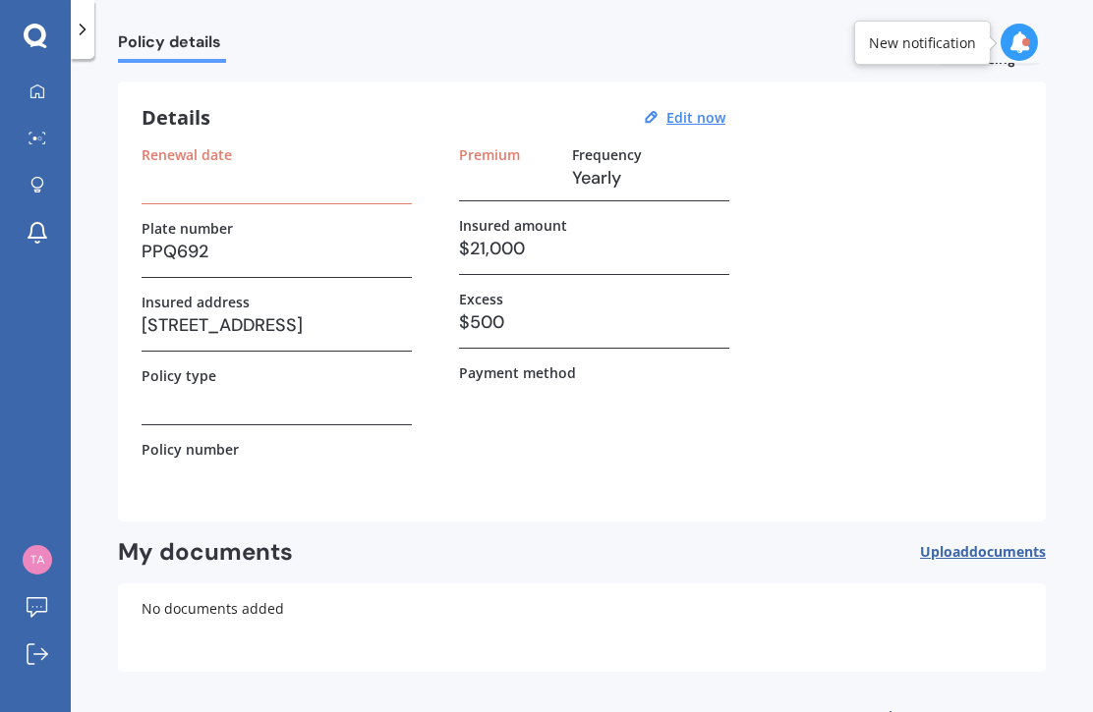
scroll to position [48, 0]
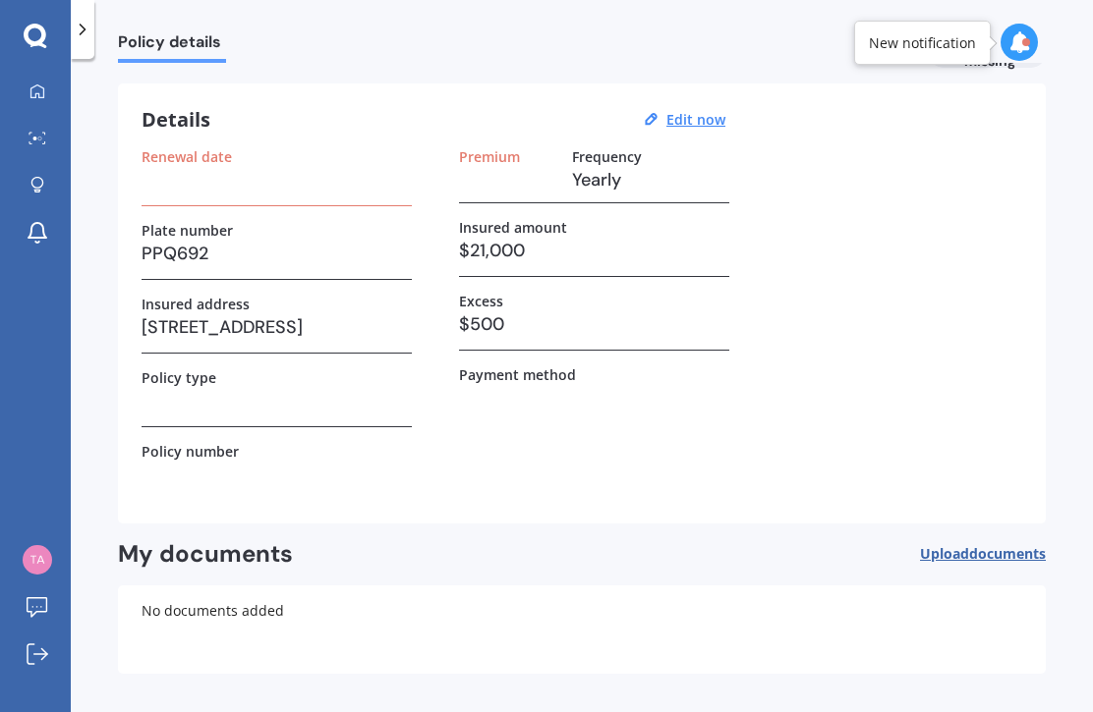
click at [700, 128] on u "Edit now" at bounding box center [695, 119] width 59 height 19
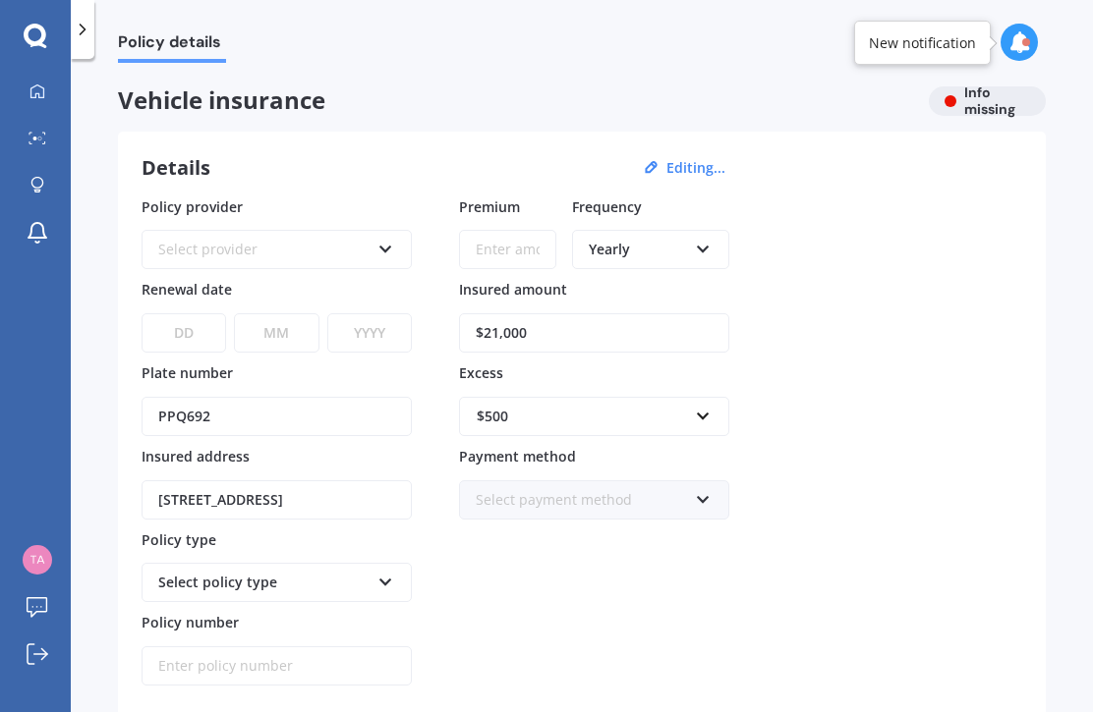
scroll to position [0, 0]
click at [34, 104] on link "My Dashboard" at bounding box center [43, 92] width 56 height 39
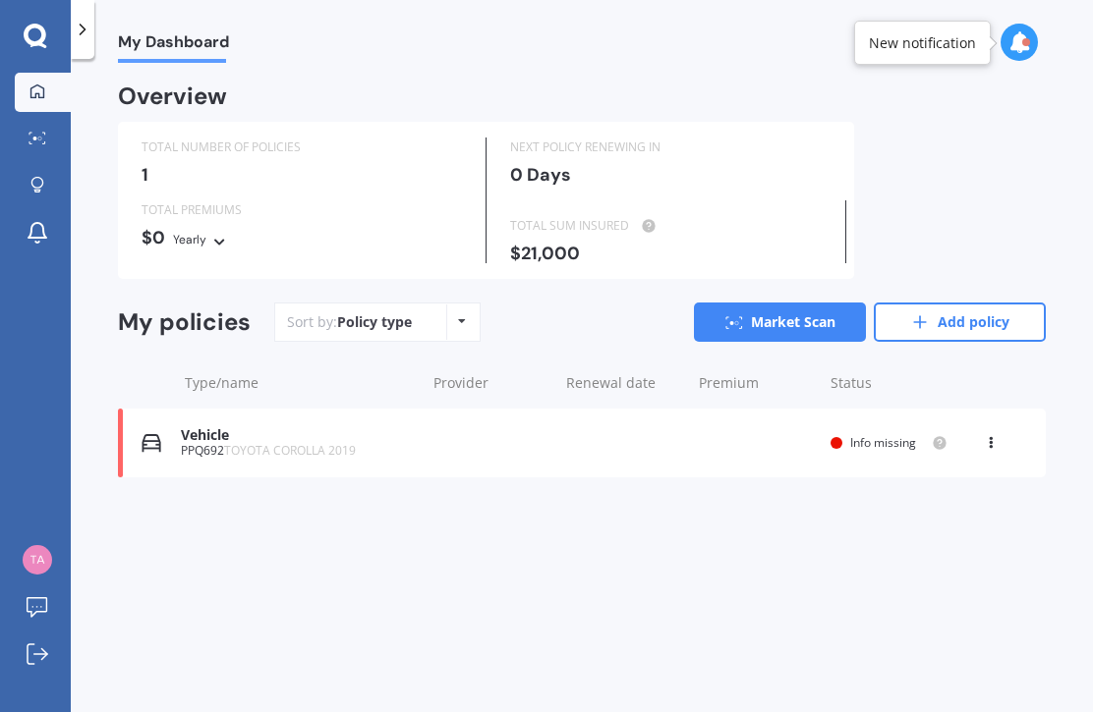
click at [34, 45] on icon at bounding box center [35, 35] width 23 height 23
click at [27, 35] on icon at bounding box center [35, 35] width 23 height 23
click at [87, 42] on div at bounding box center [83, 29] width 24 height 59
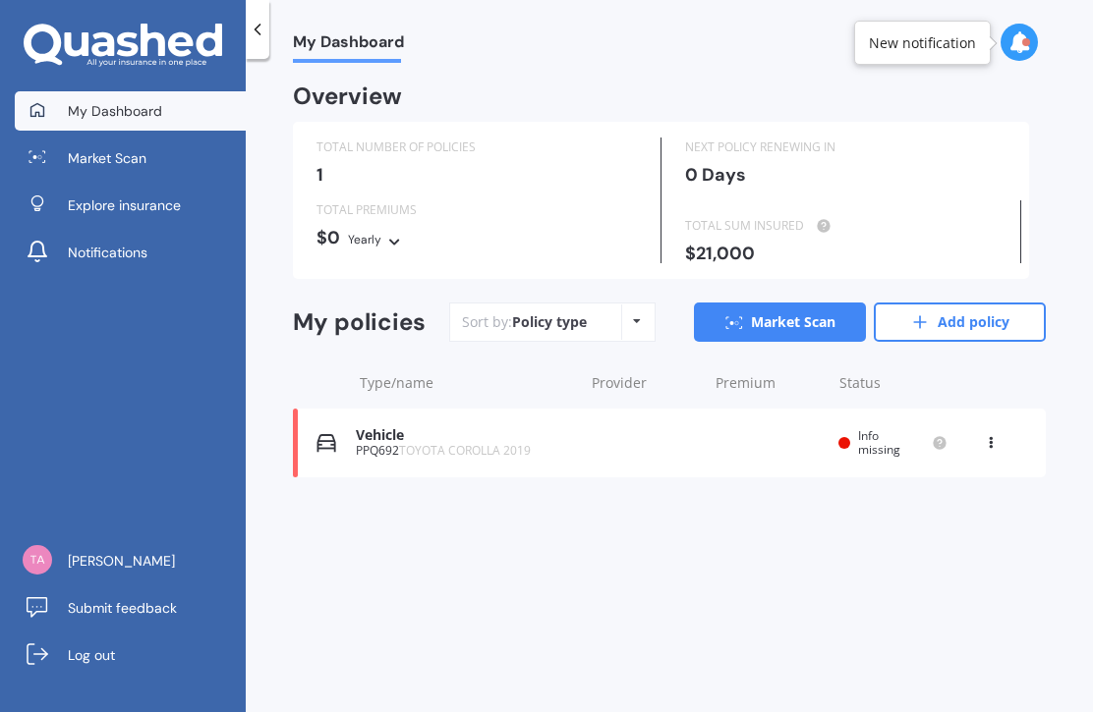
click at [105, 161] on span "Market Scan" at bounding box center [107, 158] width 79 height 20
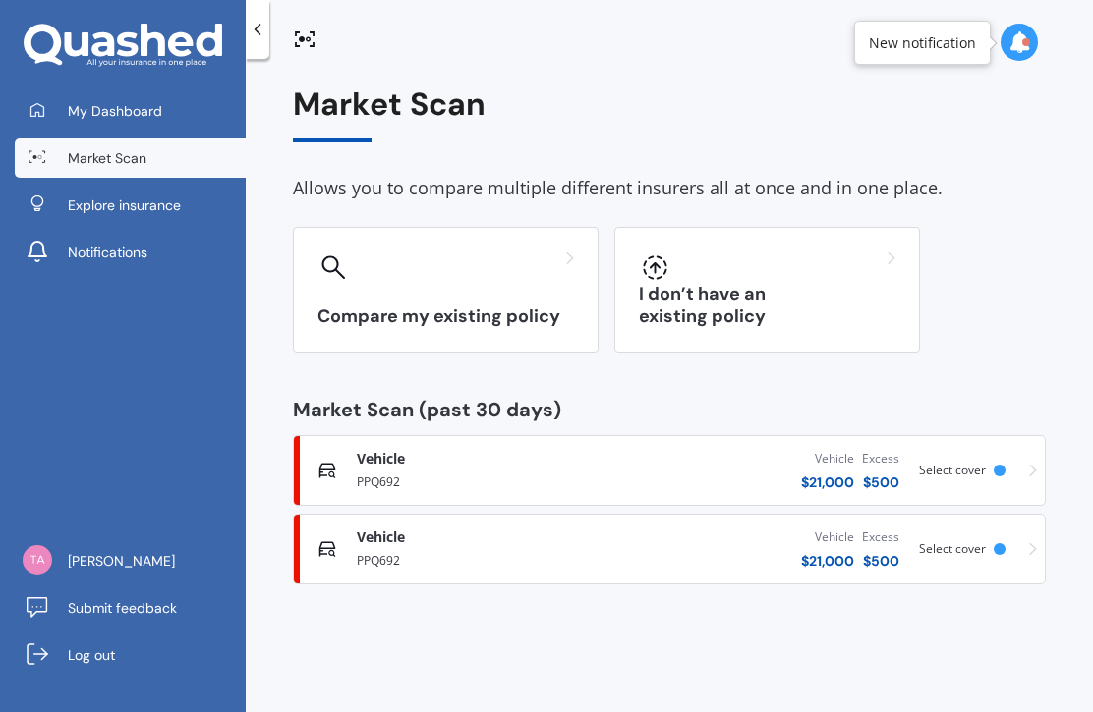
click at [693, 297] on div "I don’t have an existing policy" at bounding box center [767, 290] width 306 height 126
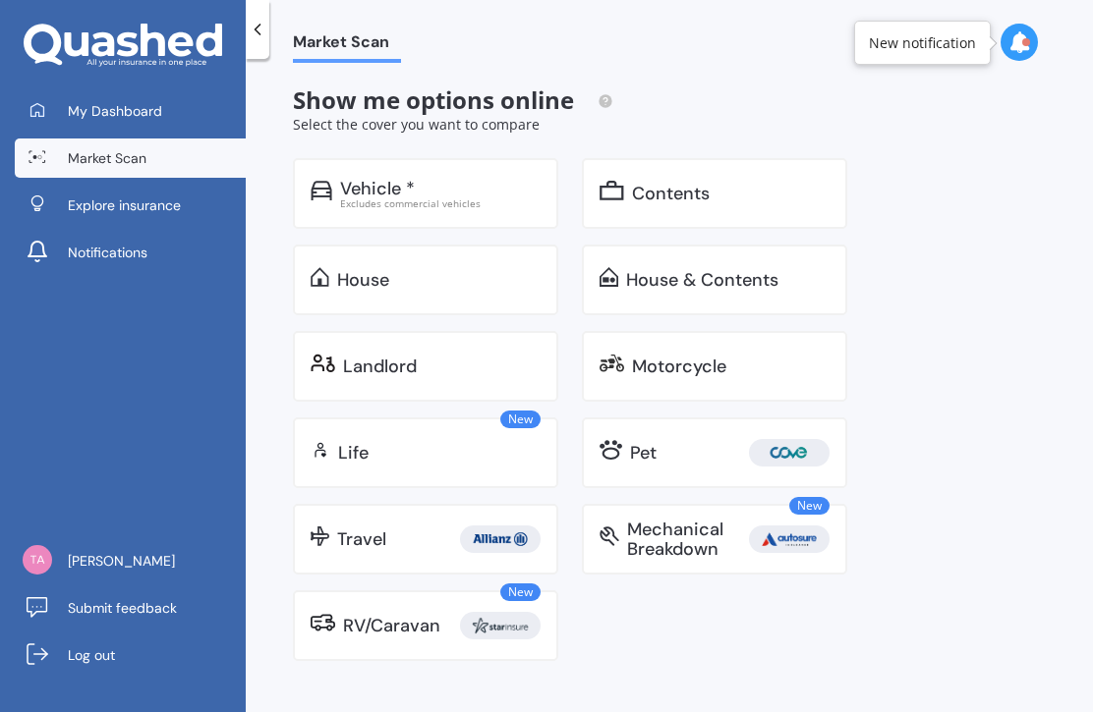
click at [673, 381] on div "Motorcycle" at bounding box center [714, 366] width 265 height 71
select select "17"
select select "01"
select select "2005"
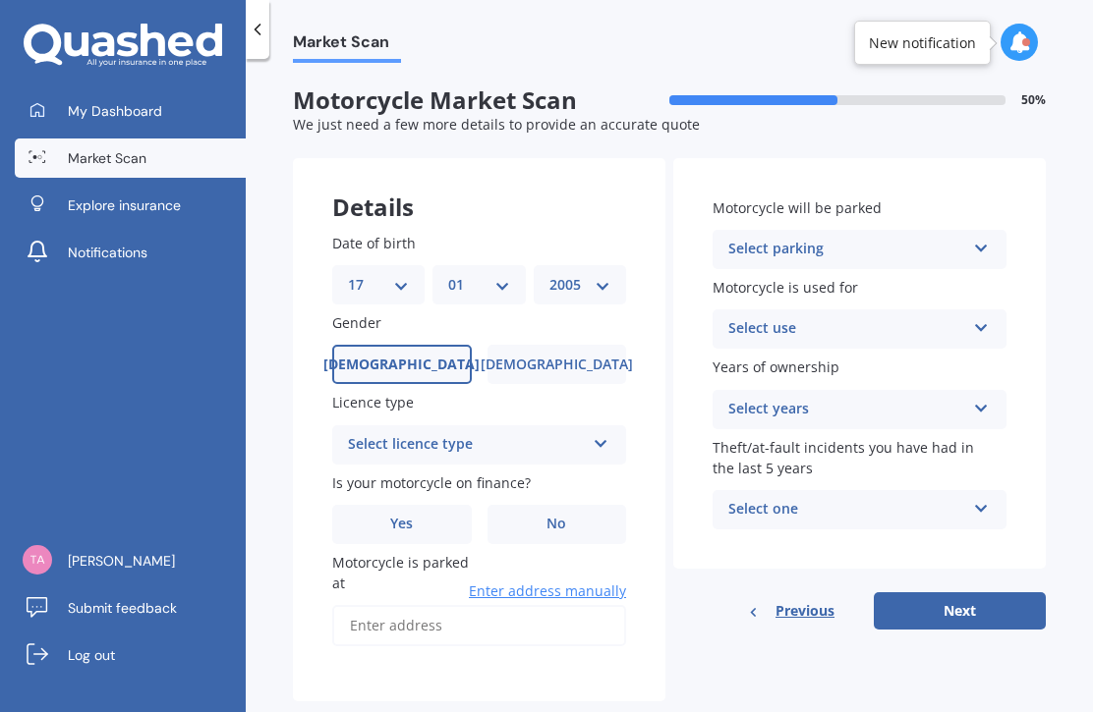
click at [403, 291] on select "DD 01 02 03 04 05 06 07 08 09 10 11 12 13 14 15 16 17 18 19 20 21 22 23 24 25 2…" at bounding box center [378, 285] width 61 height 22
select select "23"
click at [467, 289] on select "MM 01 02 03 04 05 06 07 08 09 10 11 12" at bounding box center [478, 285] width 61 height 22
select select "04"
click at [567, 287] on select "YYYY 2025 2024 2023 2022 2021 2020 2019 2018 2017 2016 2015 2014 2013 2012 2011…" at bounding box center [579, 285] width 61 height 22
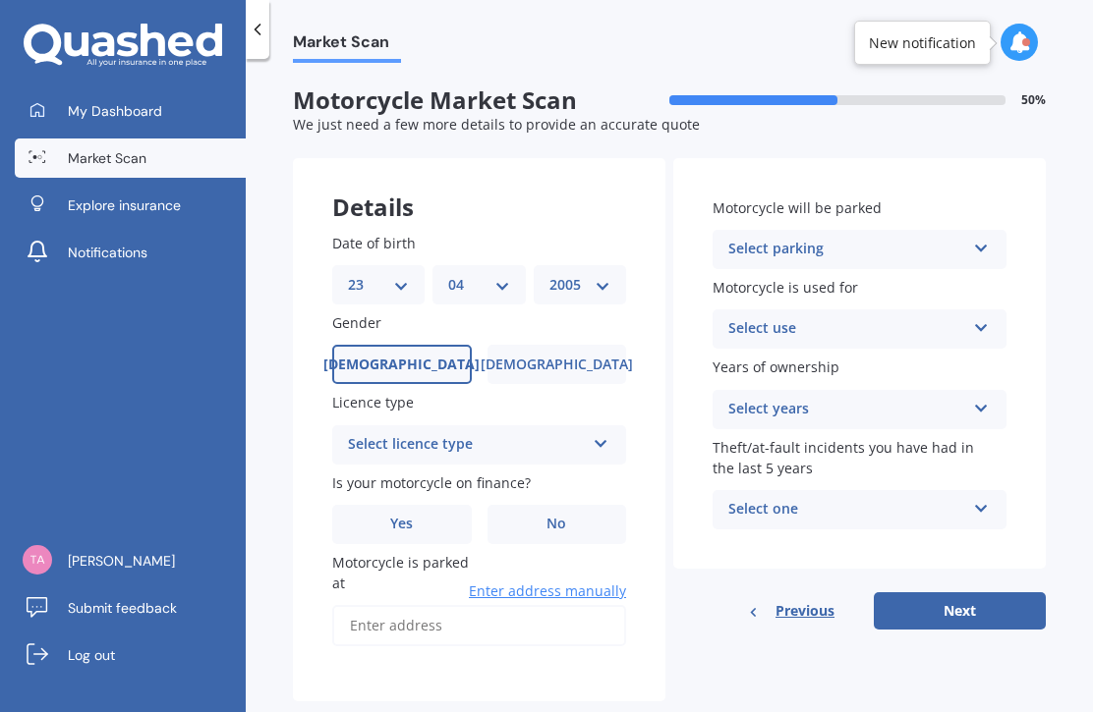
select select "1971"
click at [379, 445] on div "Select licence type" at bounding box center [466, 445] width 237 height 24
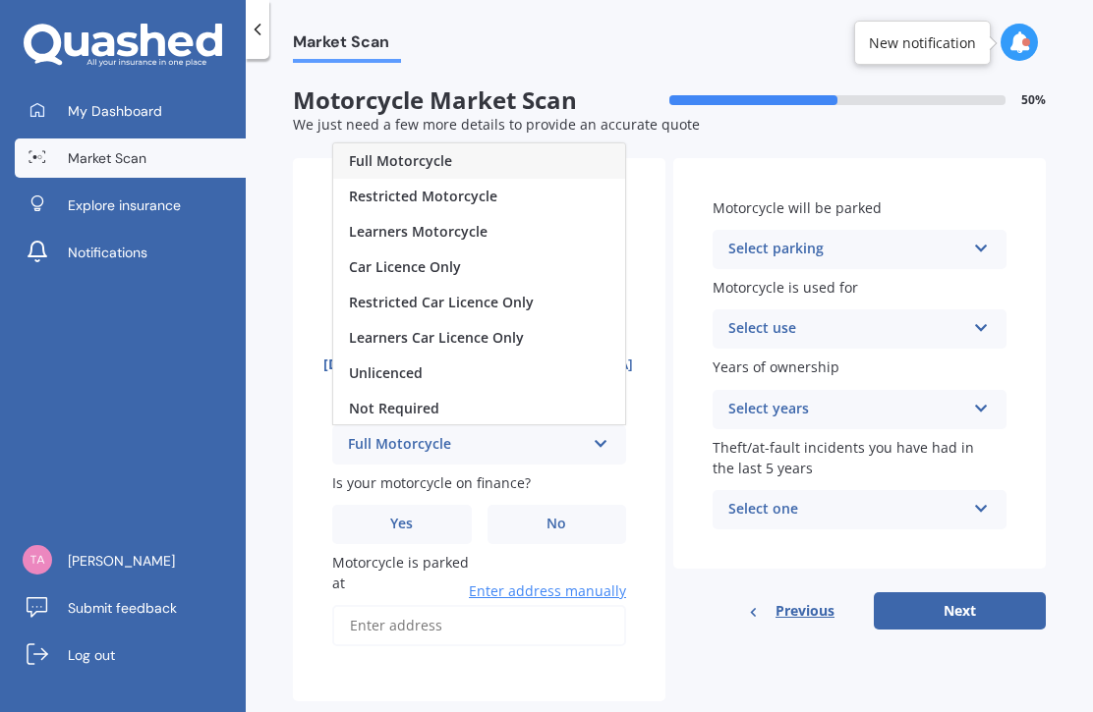
click at [395, 165] on div "Full Motorcycle" at bounding box center [479, 160] width 292 height 35
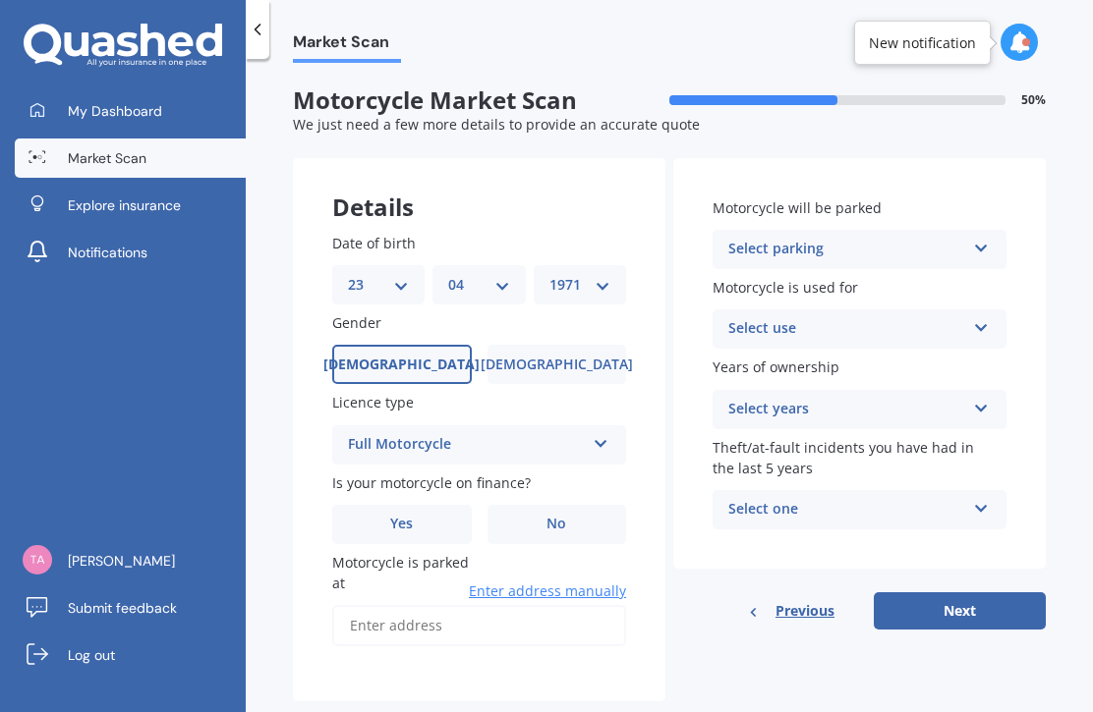
click at [536, 514] on label "No" at bounding box center [557, 524] width 140 height 39
click at [0, 0] on input "No" at bounding box center [0, 0] width 0 height 0
click at [382, 618] on input "Motorcycle is parked at" at bounding box center [479, 625] width 294 height 41
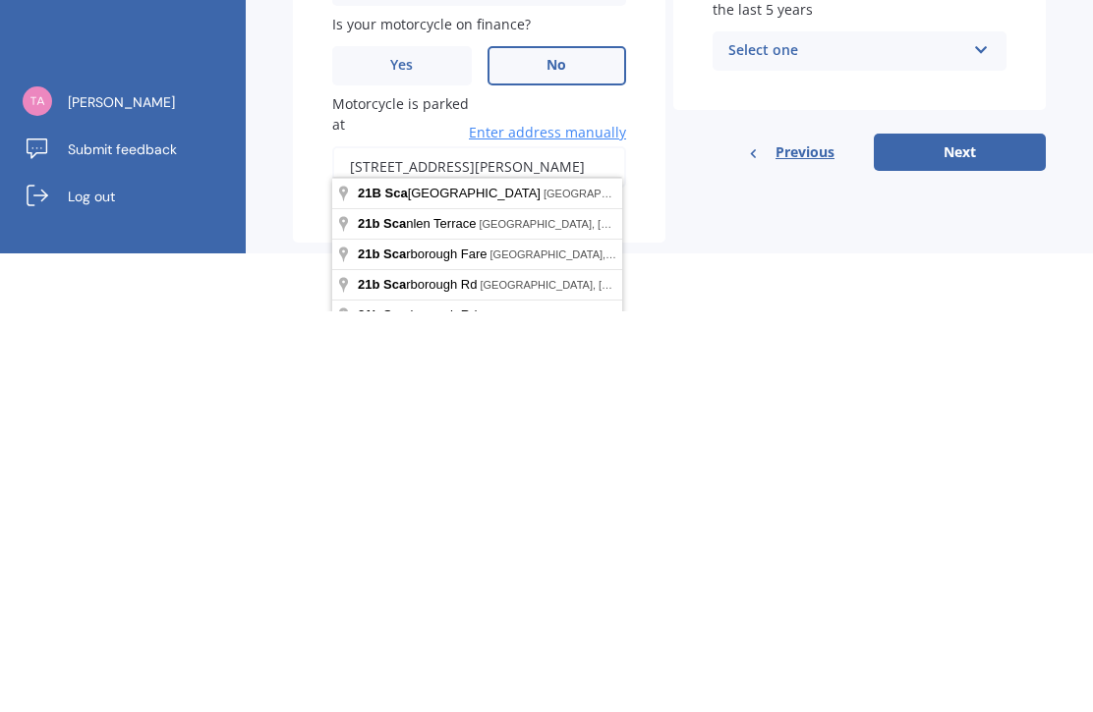
scroll to position [66, 0]
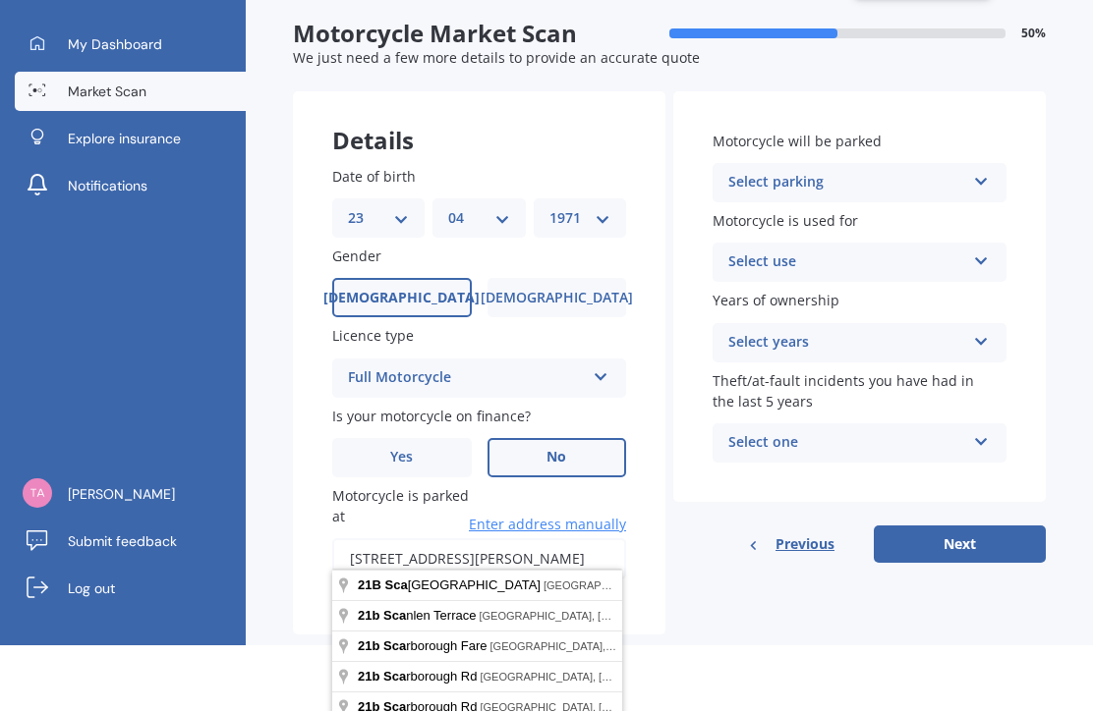
type input "21B Scantlebury Street, Tauranga South, Tauranga 3112"
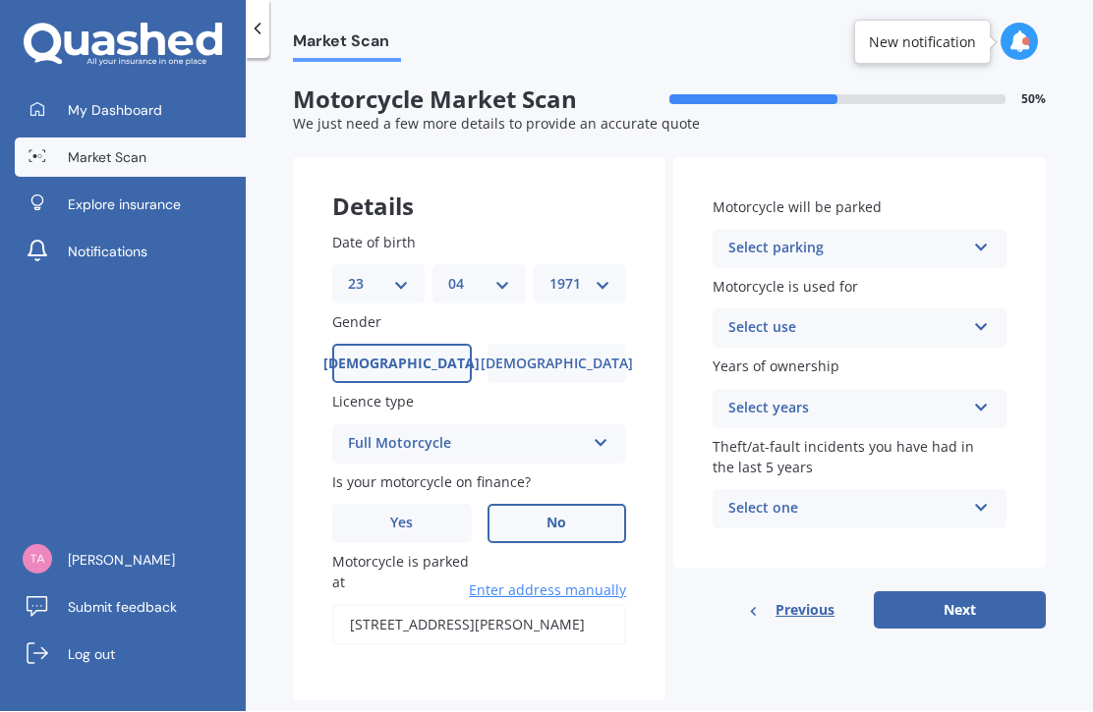
click at [757, 238] on div "Select parking" at bounding box center [846, 250] width 237 height 24
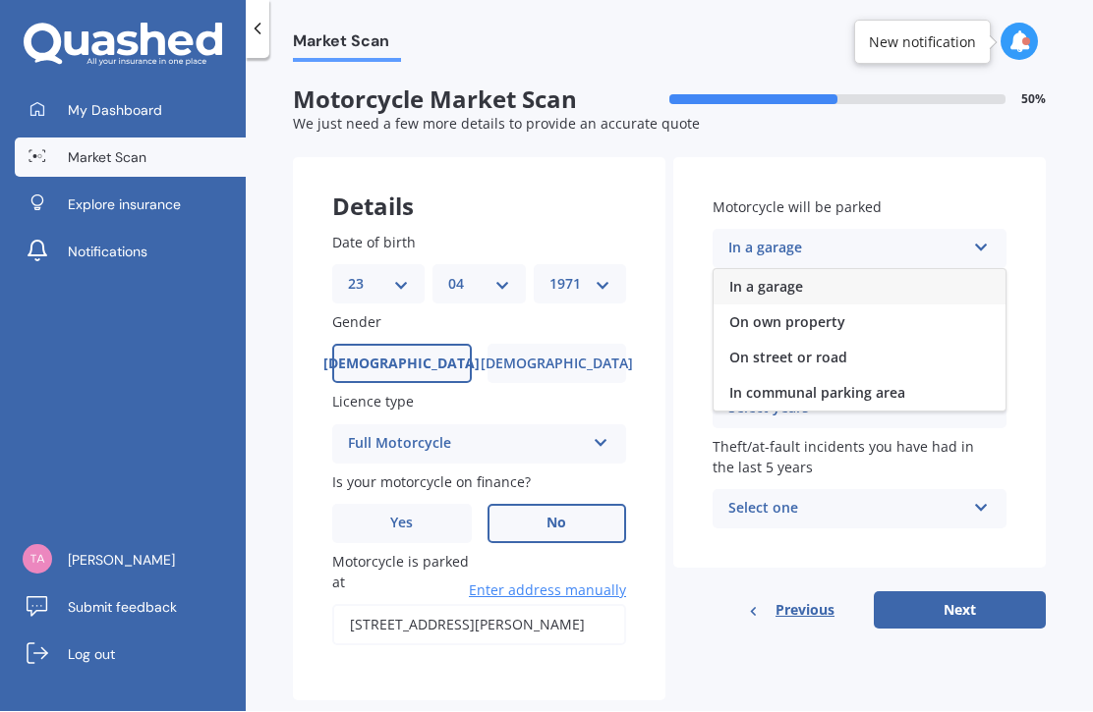
click at [744, 278] on span "In a garage" at bounding box center [766, 287] width 74 height 19
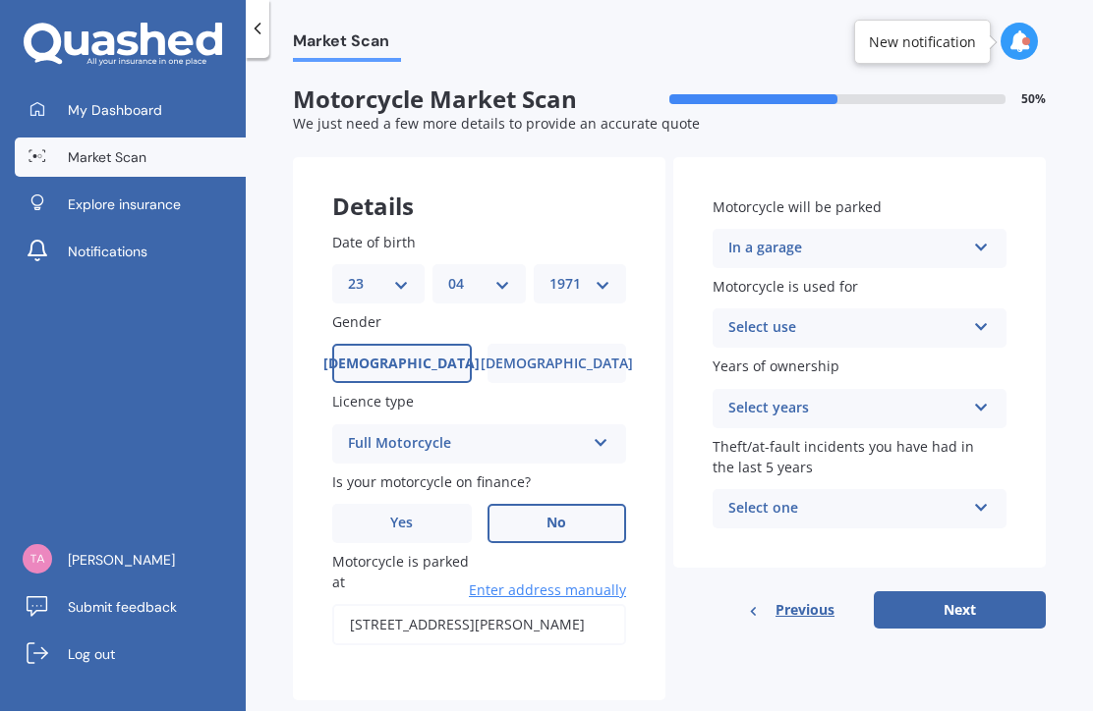
click at [734, 317] on div "Select use" at bounding box center [846, 329] width 237 height 24
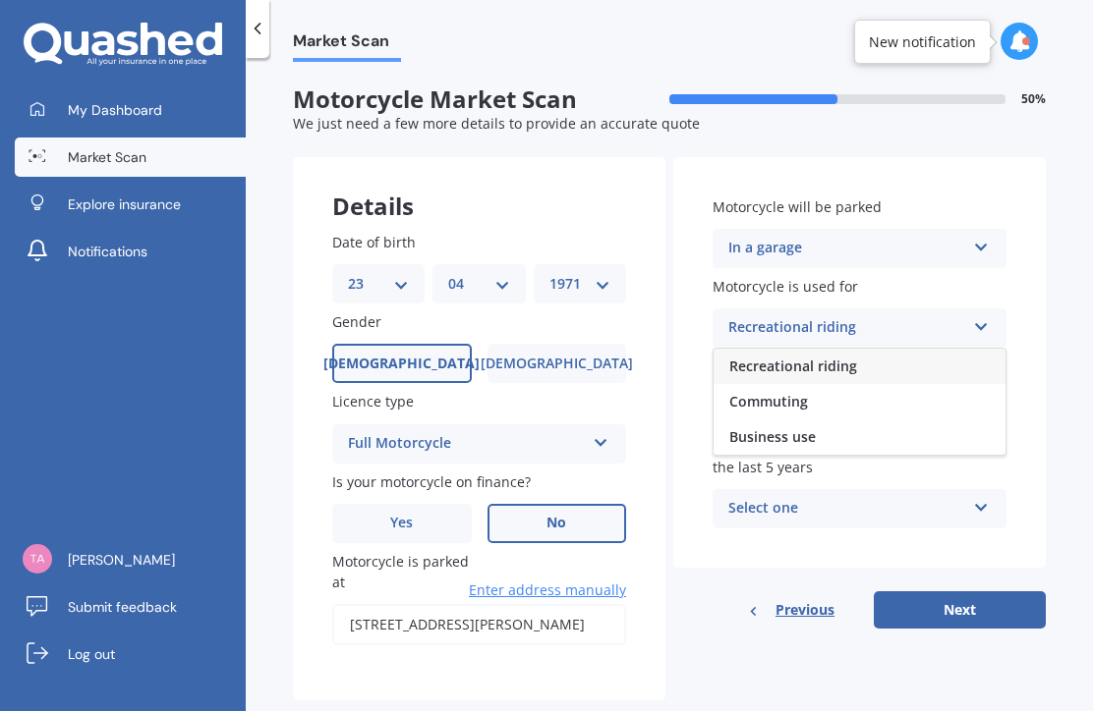
click at [756, 393] on span "Commuting" at bounding box center [768, 402] width 79 height 19
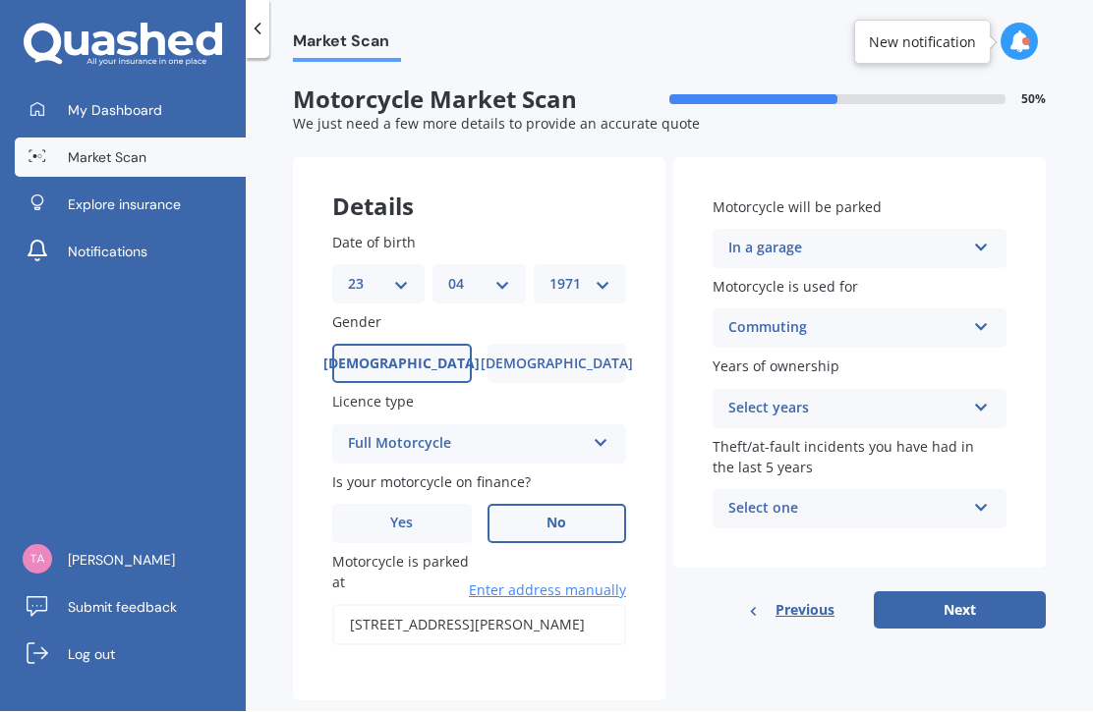
click at [744, 398] on div "Select years" at bounding box center [846, 410] width 237 height 24
click at [750, 438] on span "Less than 1" at bounding box center [767, 447] width 77 height 19
click at [752, 498] on div "Select one" at bounding box center [846, 510] width 237 height 24
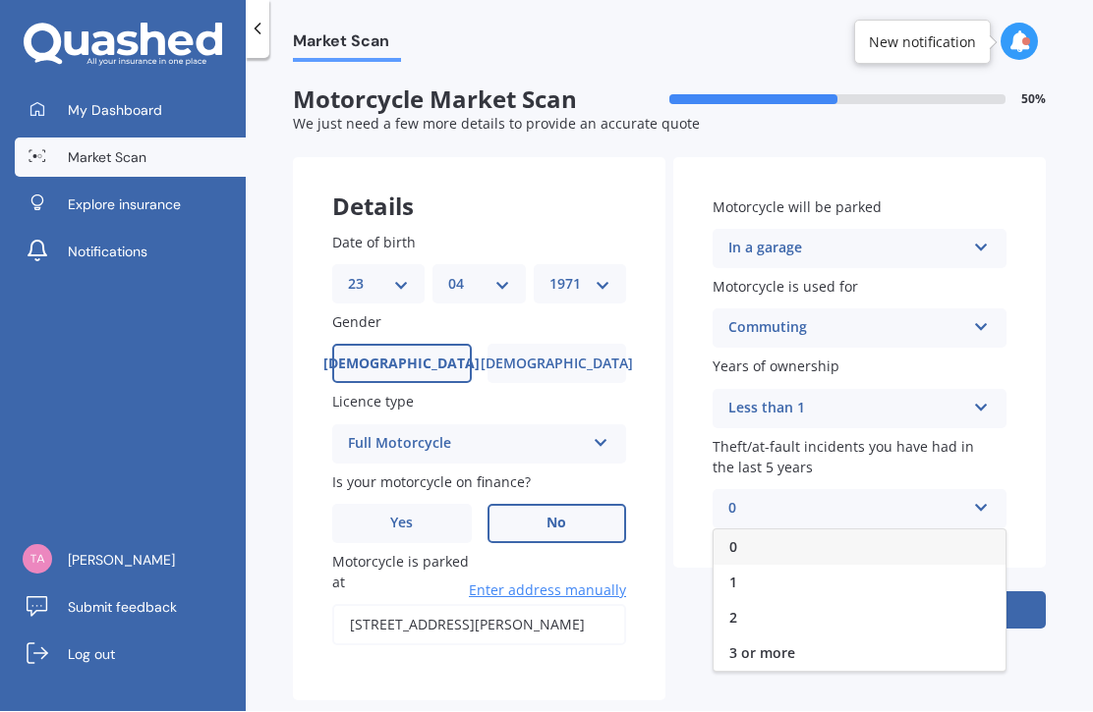
click at [736, 538] on span "0" at bounding box center [733, 547] width 8 height 19
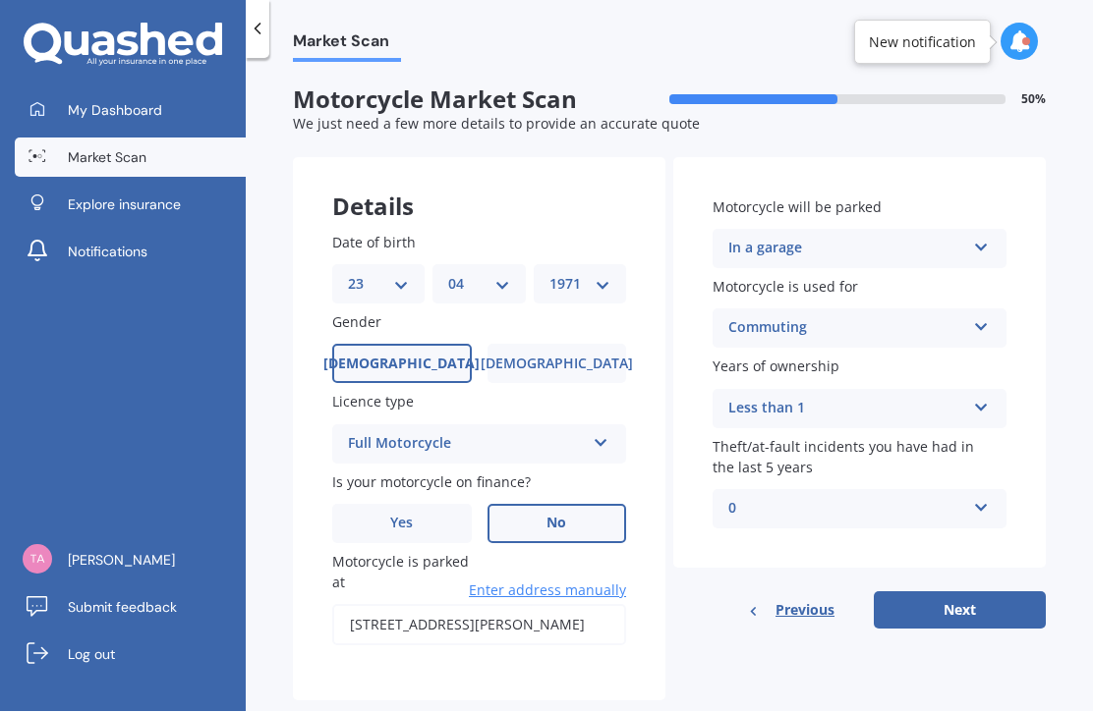
click at [926, 592] on button "Next" at bounding box center [959, 610] width 172 height 37
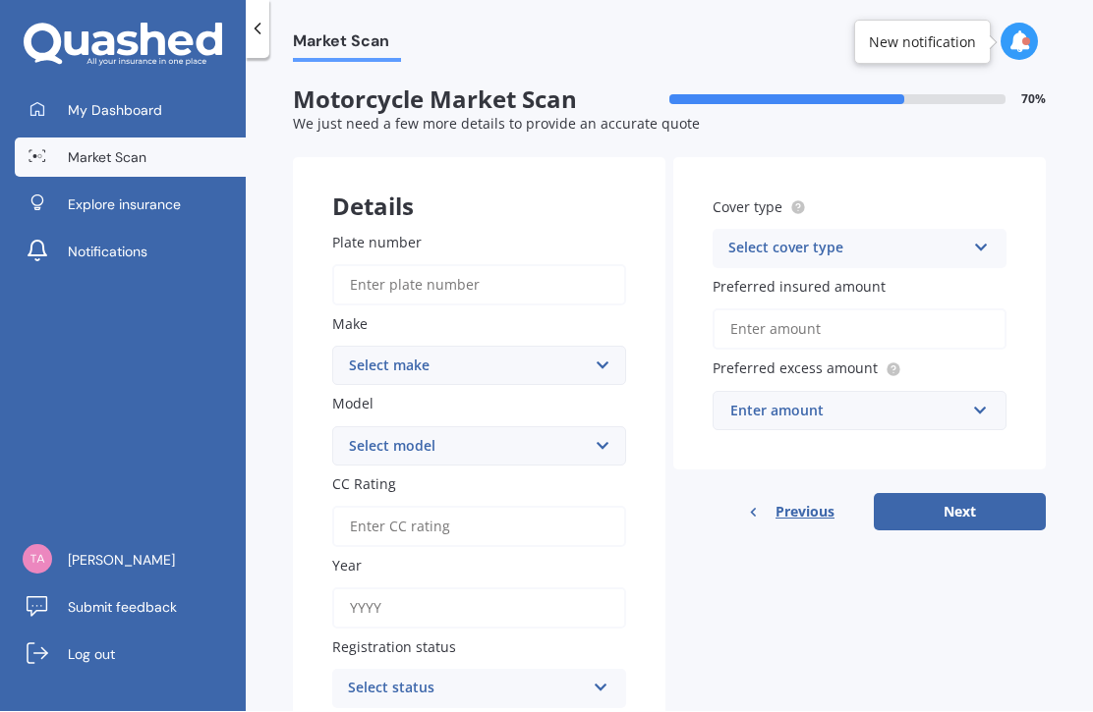
click at [396, 265] on input "Plate number" at bounding box center [479, 285] width 294 height 41
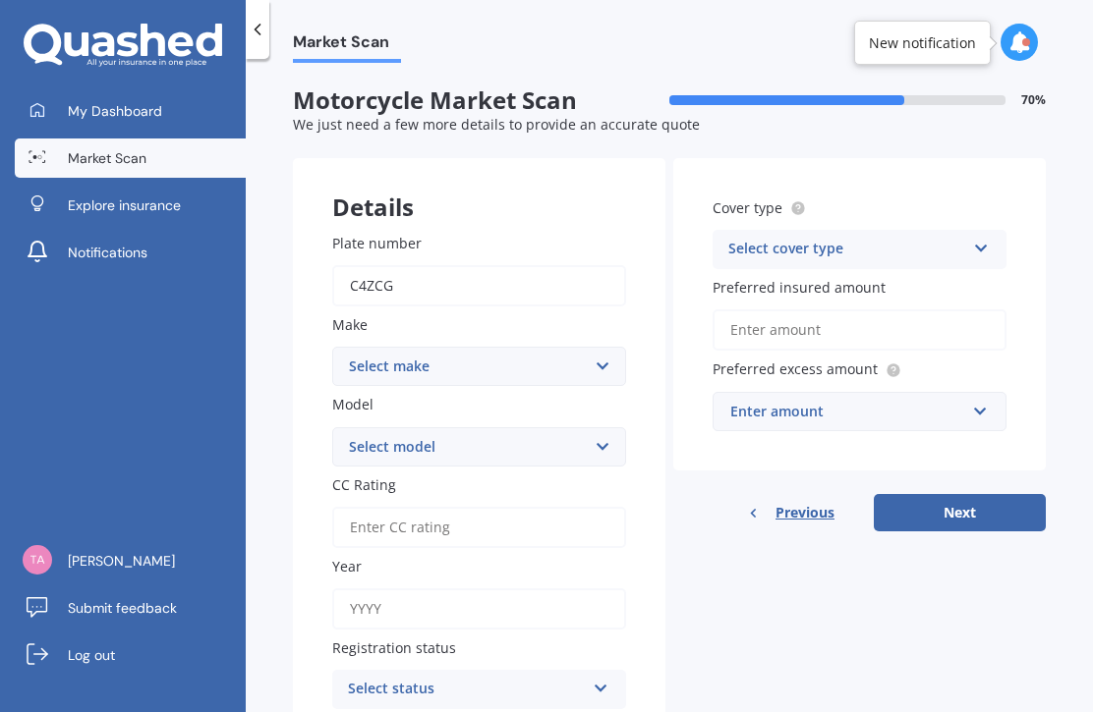
click at [959, 494] on button "Next" at bounding box center [959, 512] width 172 height 37
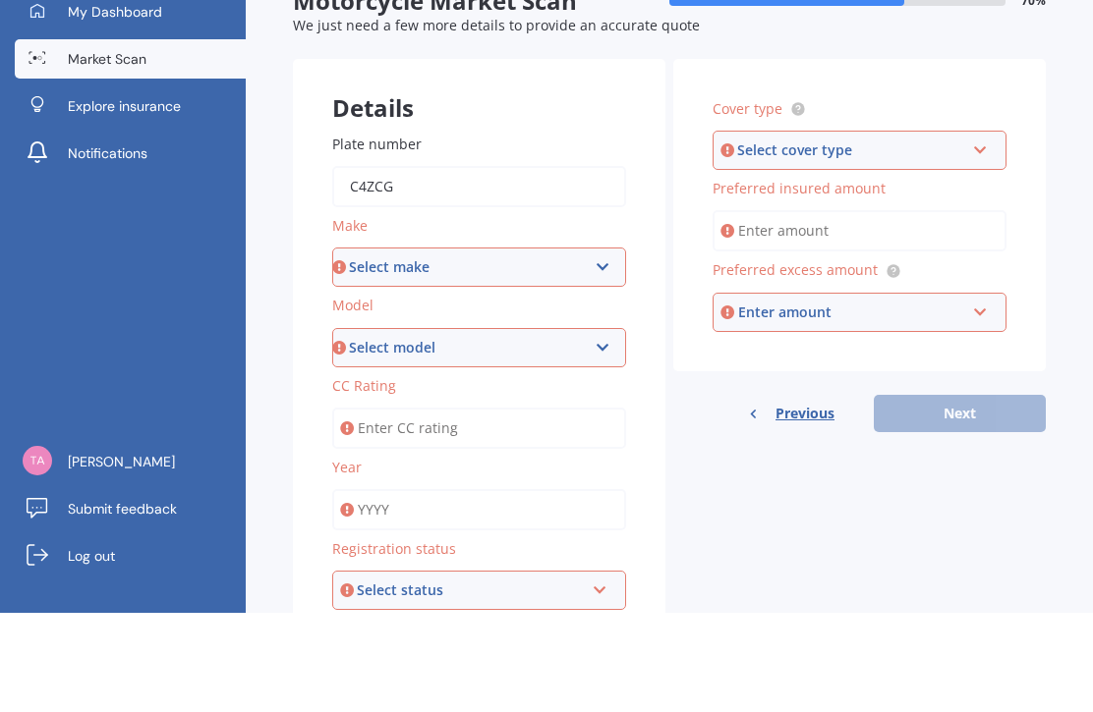
click at [409, 265] on input "C4zcg" at bounding box center [479, 285] width 294 height 41
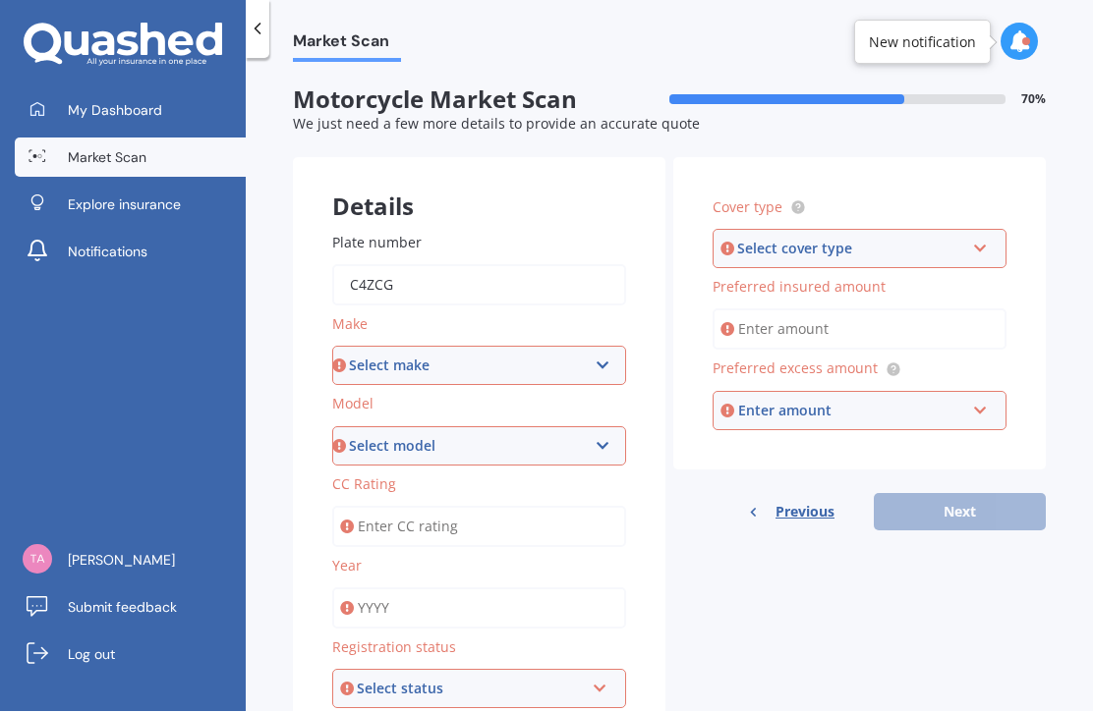
click at [427, 265] on input "C4zcg" at bounding box center [479, 285] width 294 height 41
click at [283, 222] on div "Market Scan Motorcycle Market Scan 70 % We just need a few more details to prov…" at bounding box center [669, 389] width 847 height 653
click at [420, 265] on input "C4zcg" at bounding box center [479, 285] width 294 height 41
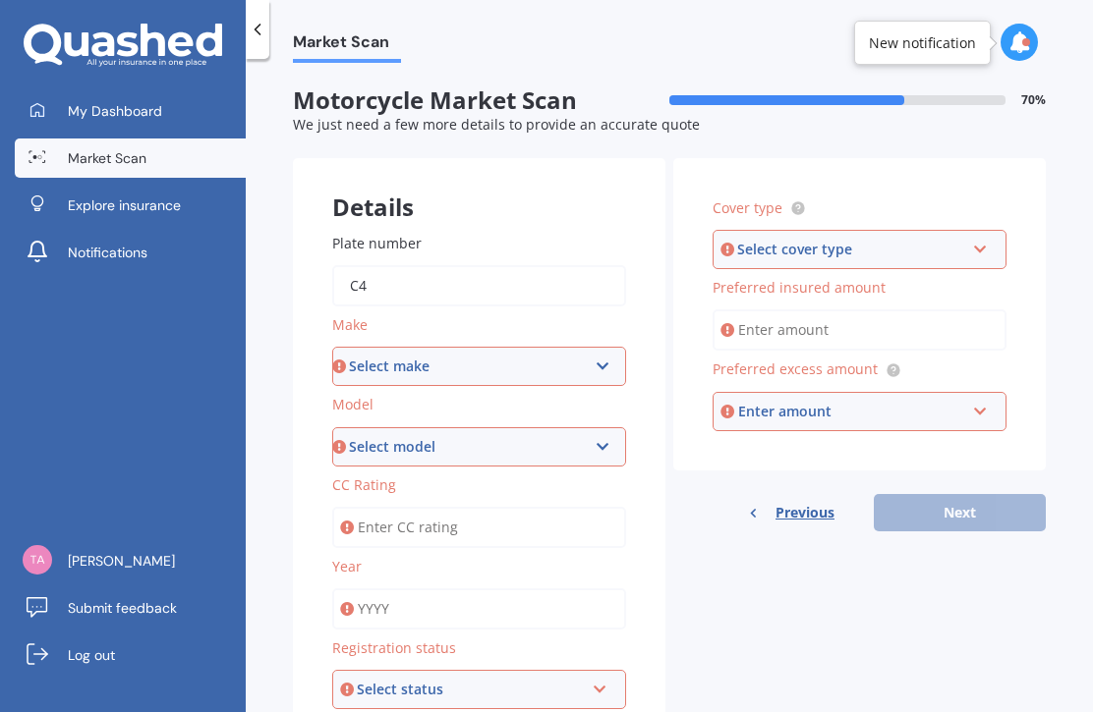
type input "C"
type input "C4zcg"
click at [269, 236] on div "Market Scan Motorcycle Market Scan 70 % We just need a few more details to prov…" at bounding box center [669, 389] width 847 height 653
click at [380, 347] on select "Select make Ace Adly Aeon AJP American Iron Horse Aprilia Arrow Baotian Benda B…" at bounding box center [479, 366] width 294 height 39
select select "Yamaha"
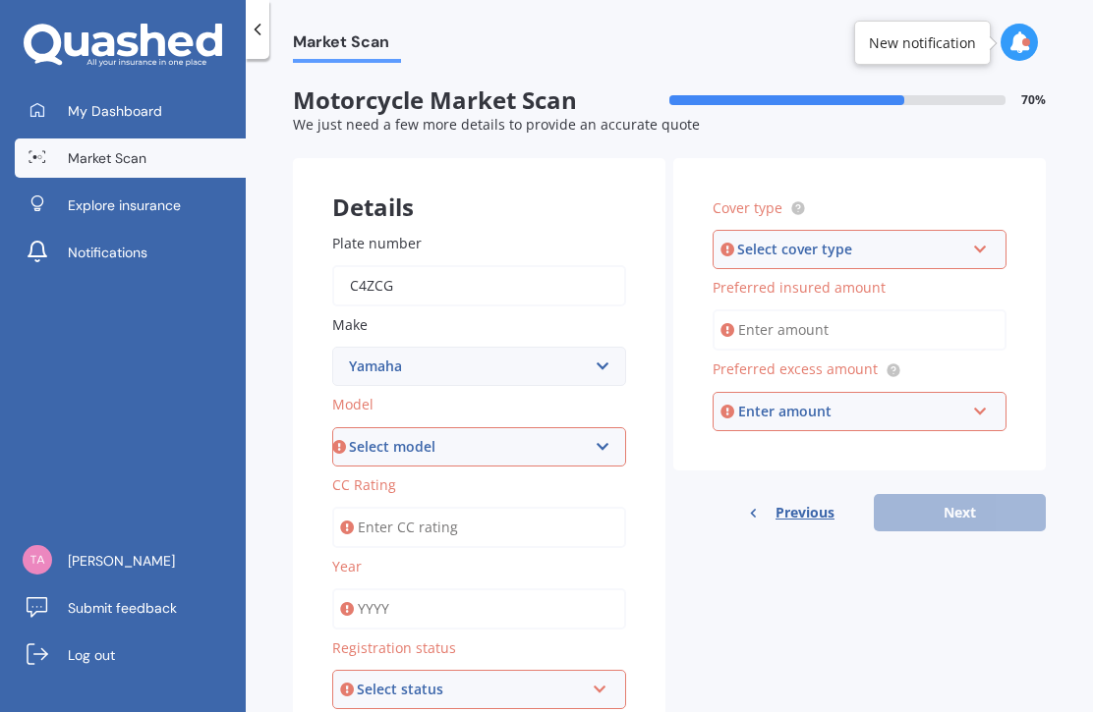
click at [363, 427] on select "Select model AG Axis Banshee Big Bear Blaster Bolt BT CV CX Delight Diversion D…" at bounding box center [479, 446] width 294 height 39
select select "XSR"
click at [391, 507] on input "CC Rating" at bounding box center [479, 527] width 294 height 41
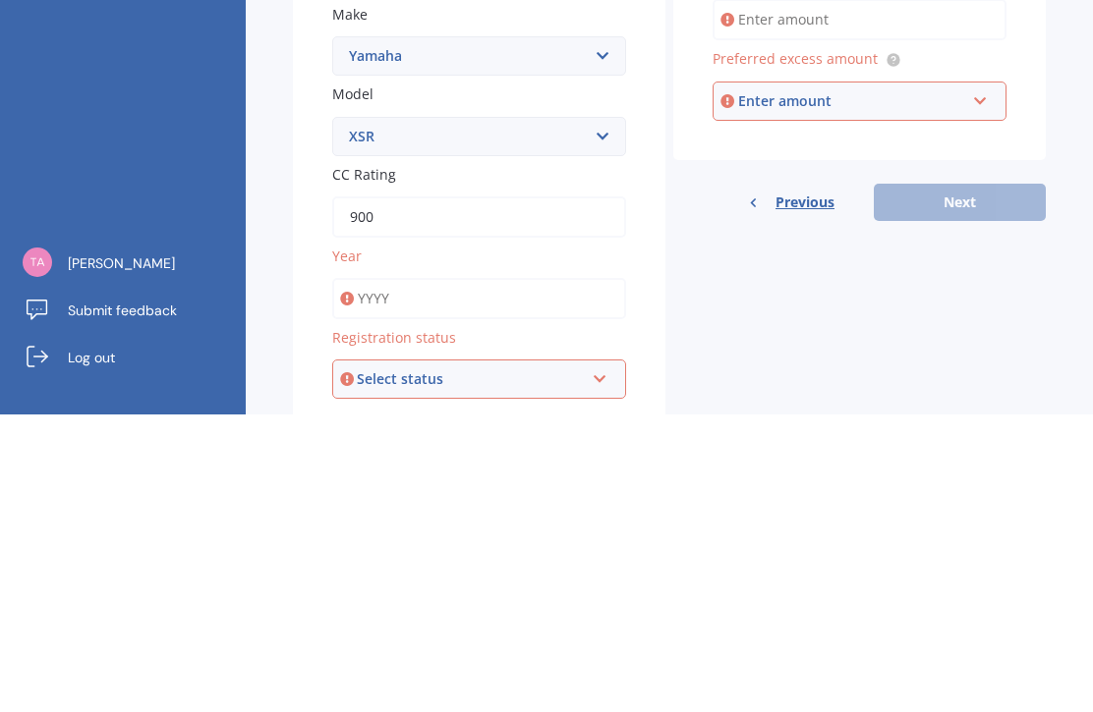
scroll to position [11, 0]
type input "900"
click at [382, 578] on input "Year" at bounding box center [479, 598] width 294 height 41
type input "2024"
click at [370, 668] on div "Select status" at bounding box center [470, 679] width 227 height 22
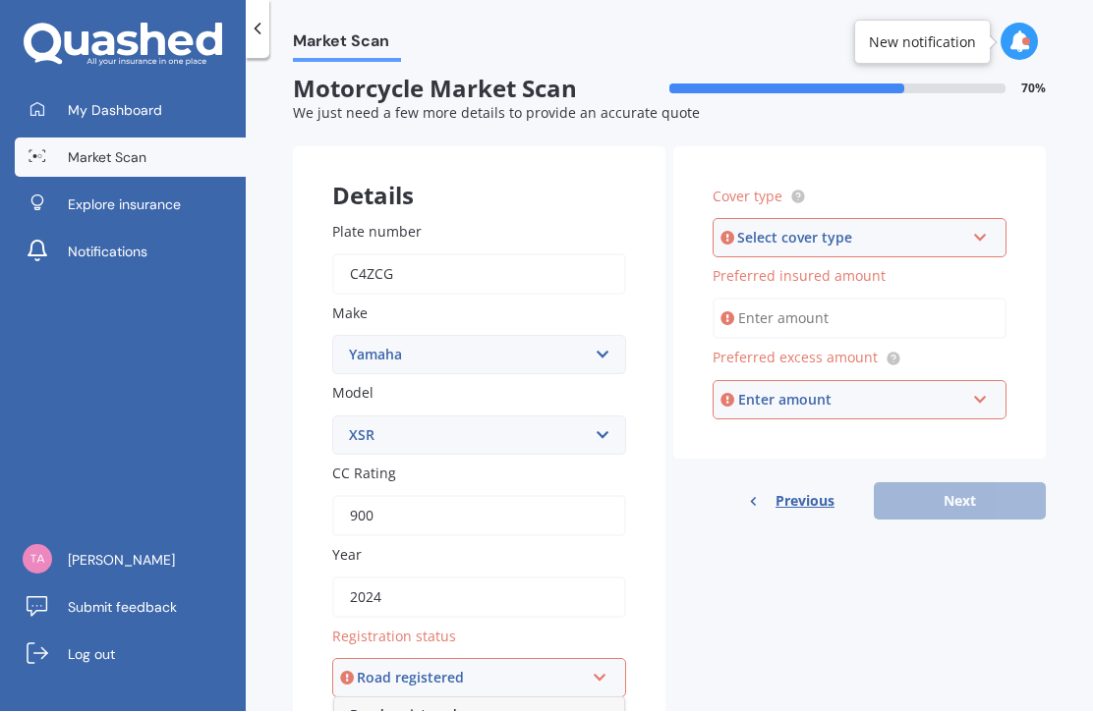
click at [382, 706] on span "Road registered" at bounding box center [403, 715] width 107 height 19
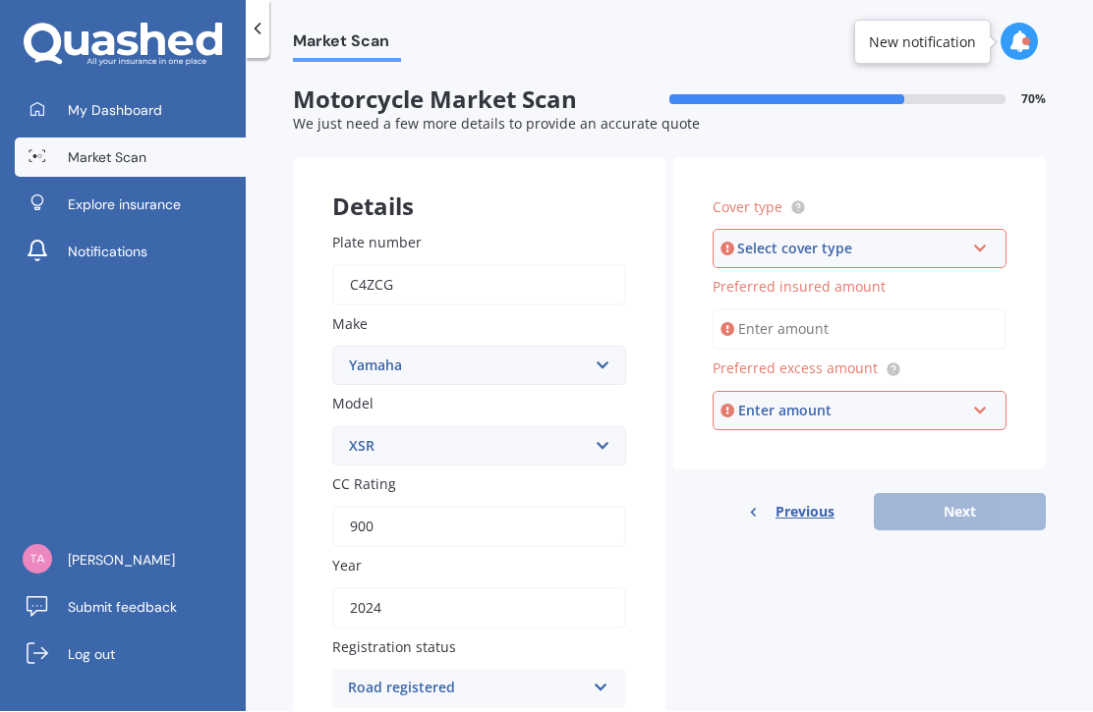
scroll to position [0, 0]
click at [786, 239] on div "Select cover type" at bounding box center [850, 250] width 227 height 22
click at [759, 277] on span "Comprehensive" at bounding box center [782, 286] width 104 height 19
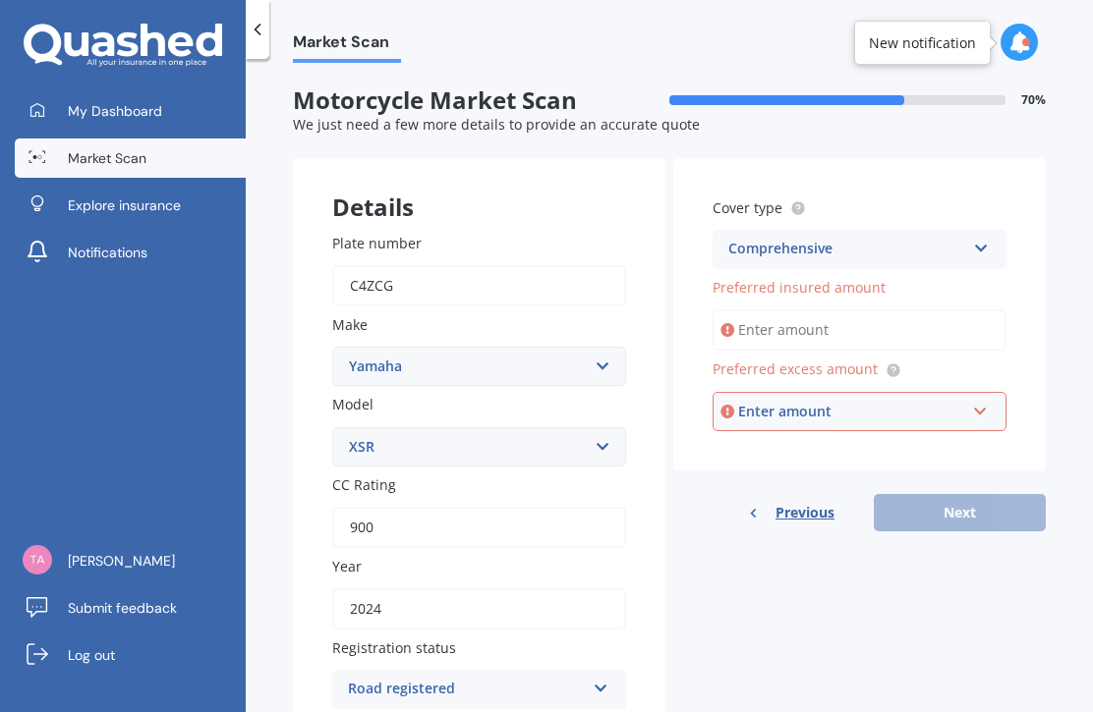
click at [751, 309] on input "Preferred insured amount" at bounding box center [859, 329] width 294 height 41
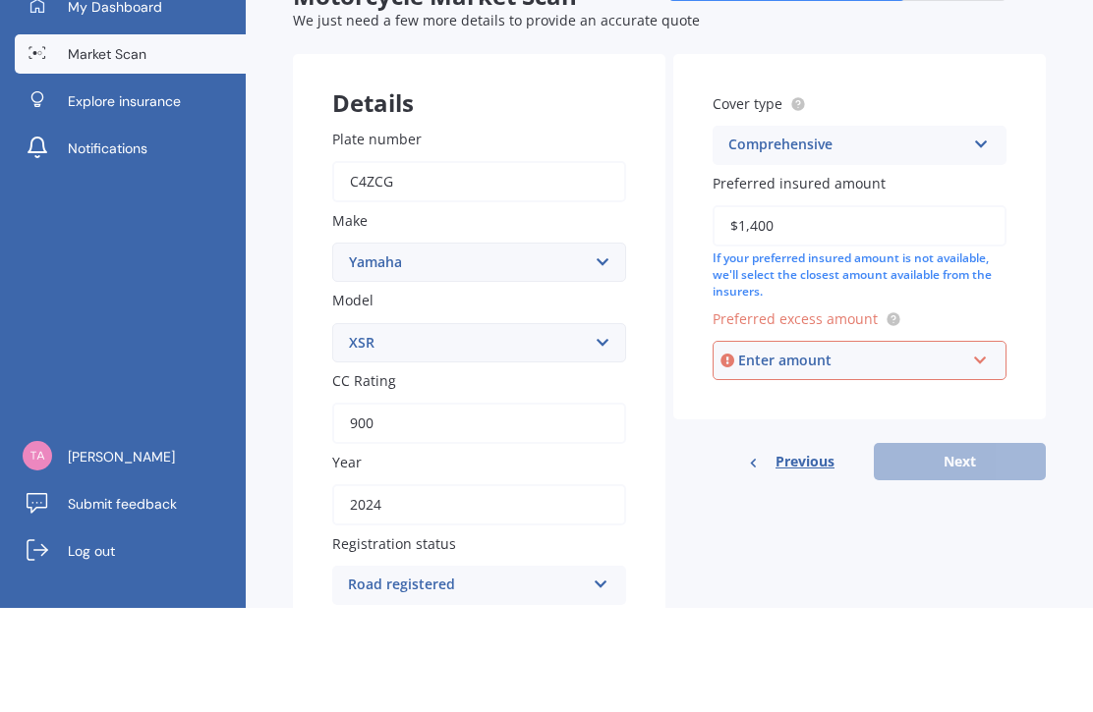
type input "$14,000"
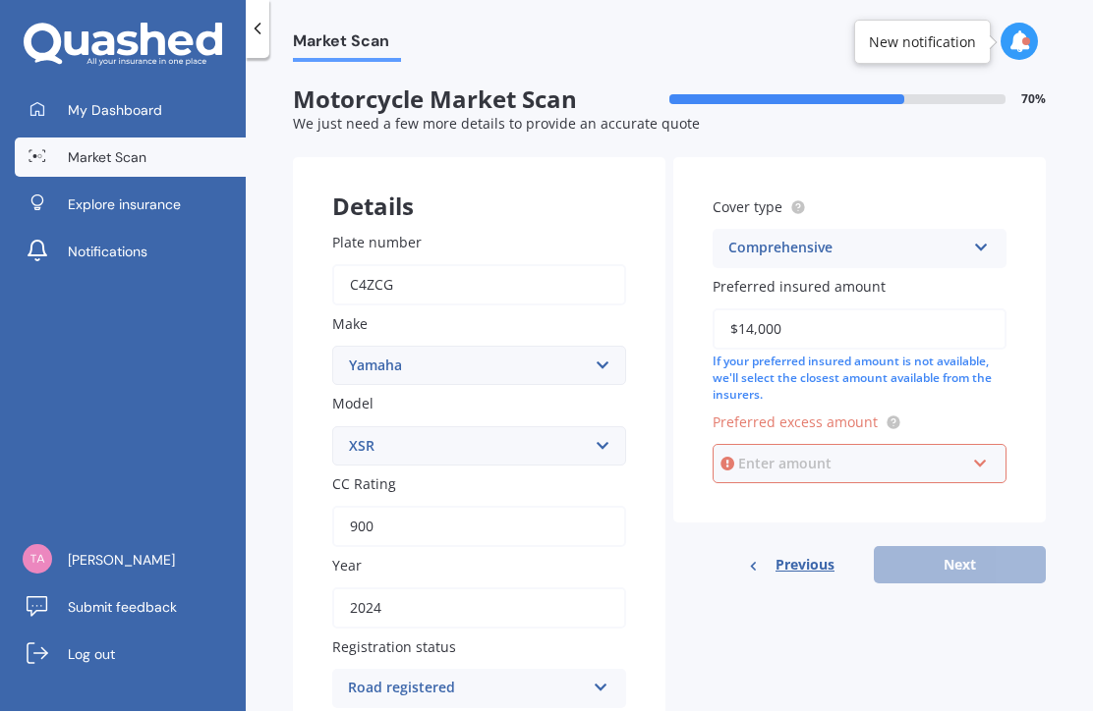
click at [752, 446] on input "text" at bounding box center [852, 464] width 276 height 37
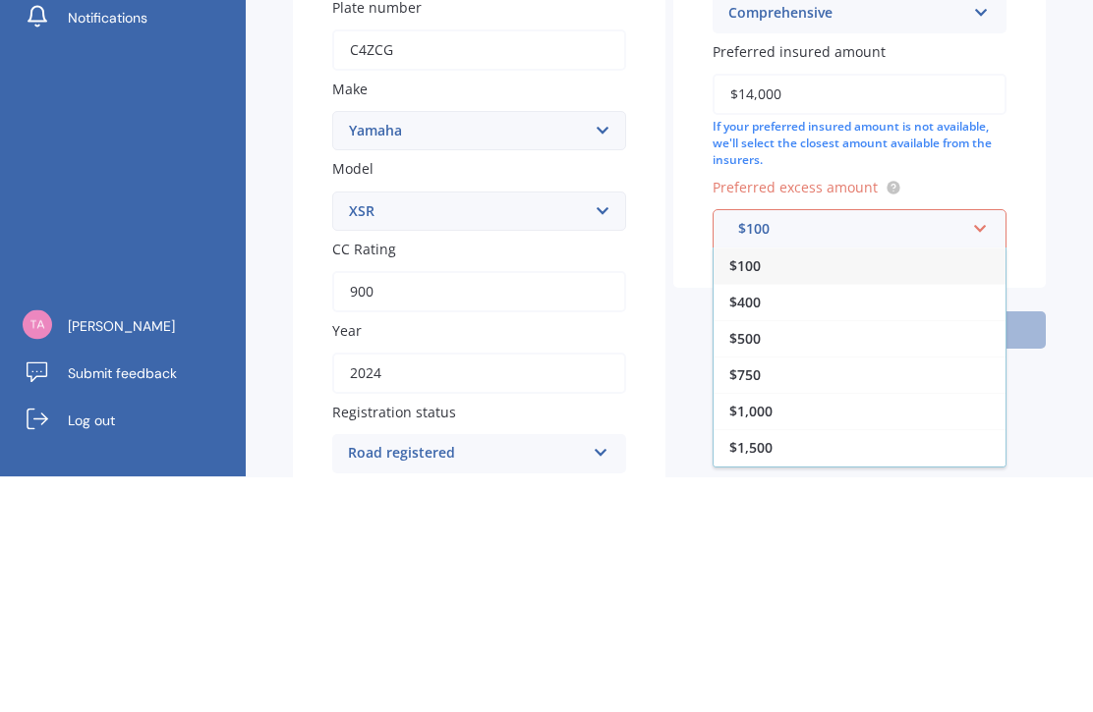
click at [735, 565] on span "$500" at bounding box center [744, 574] width 31 height 19
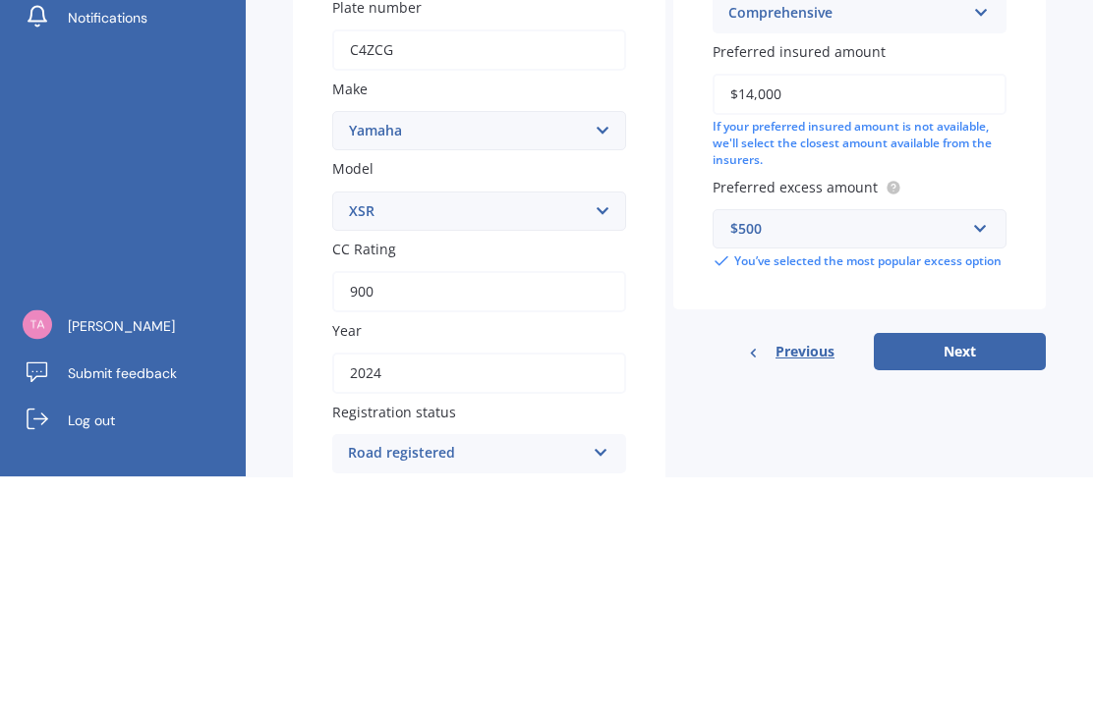
click at [951, 569] on button "Next" at bounding box center [959, 587] width 172 height 37
select select "23"
select select "04"
select select "1971"
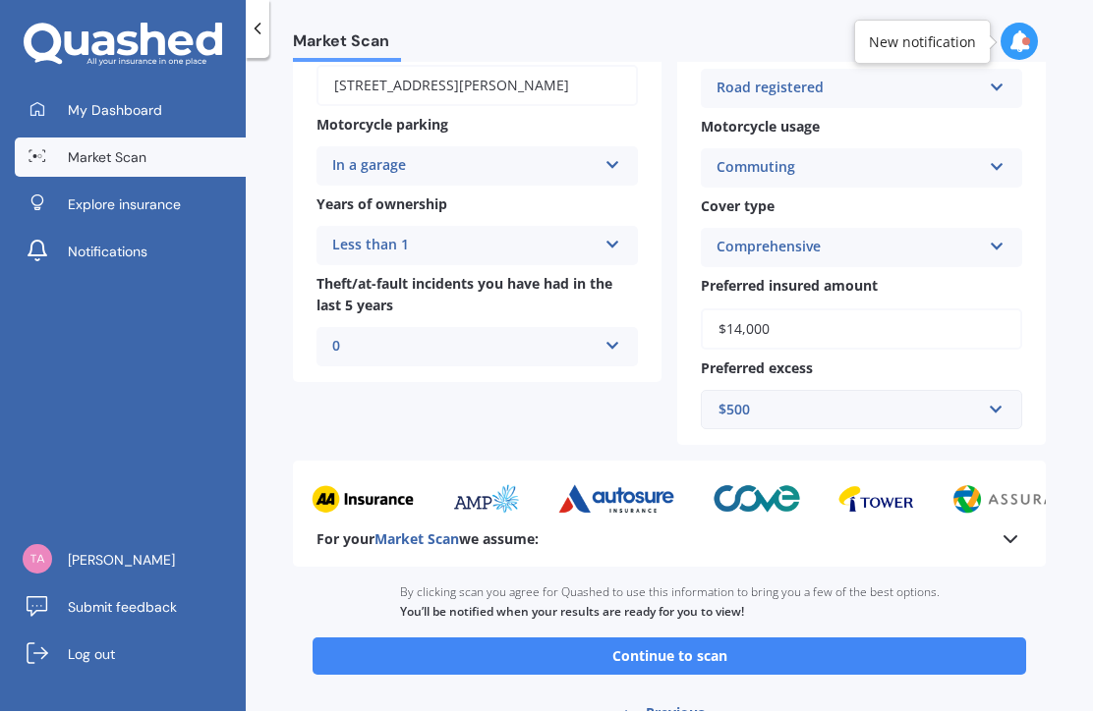
scroll to position [487, 0]
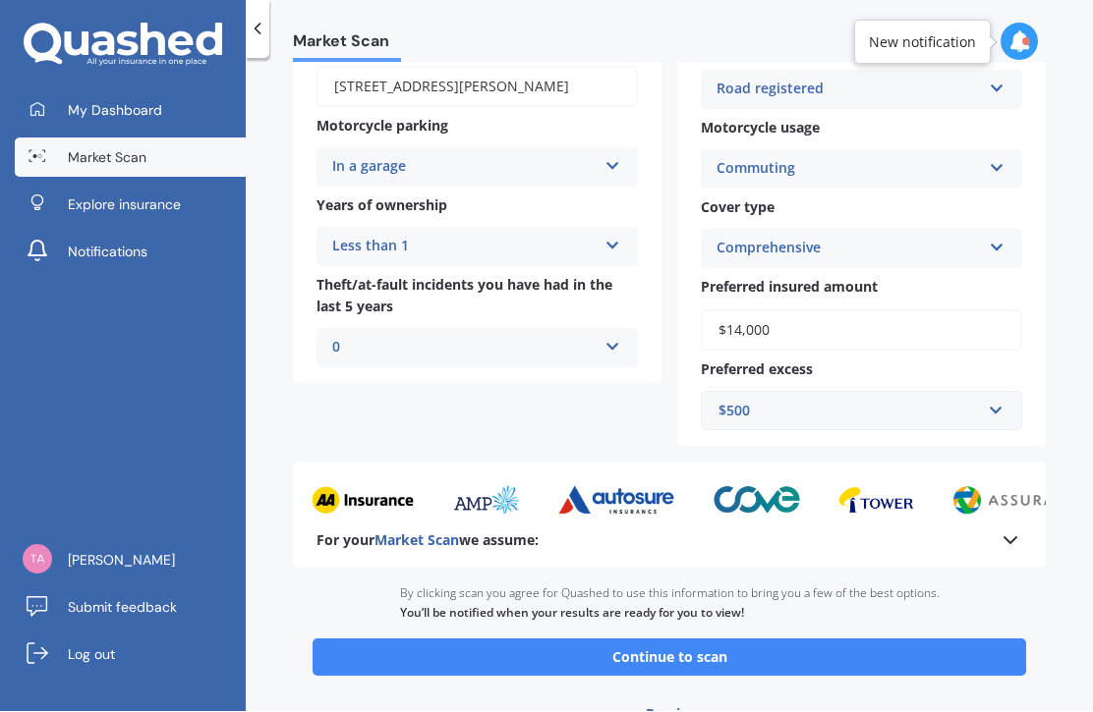
click at [426, 640] on button "Continue to scan" at bounding box center [668, 658] width 713 height 37
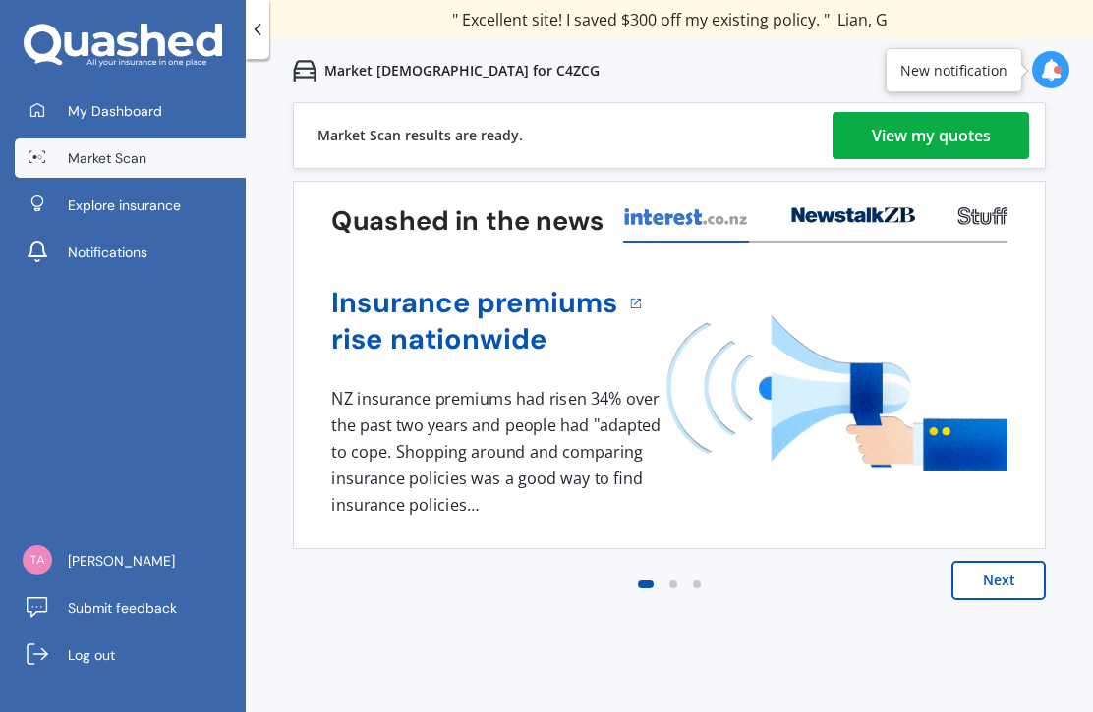
click at [882, 136] on div "View my quotes" at bounding box center [930, 135] width 119 height 47
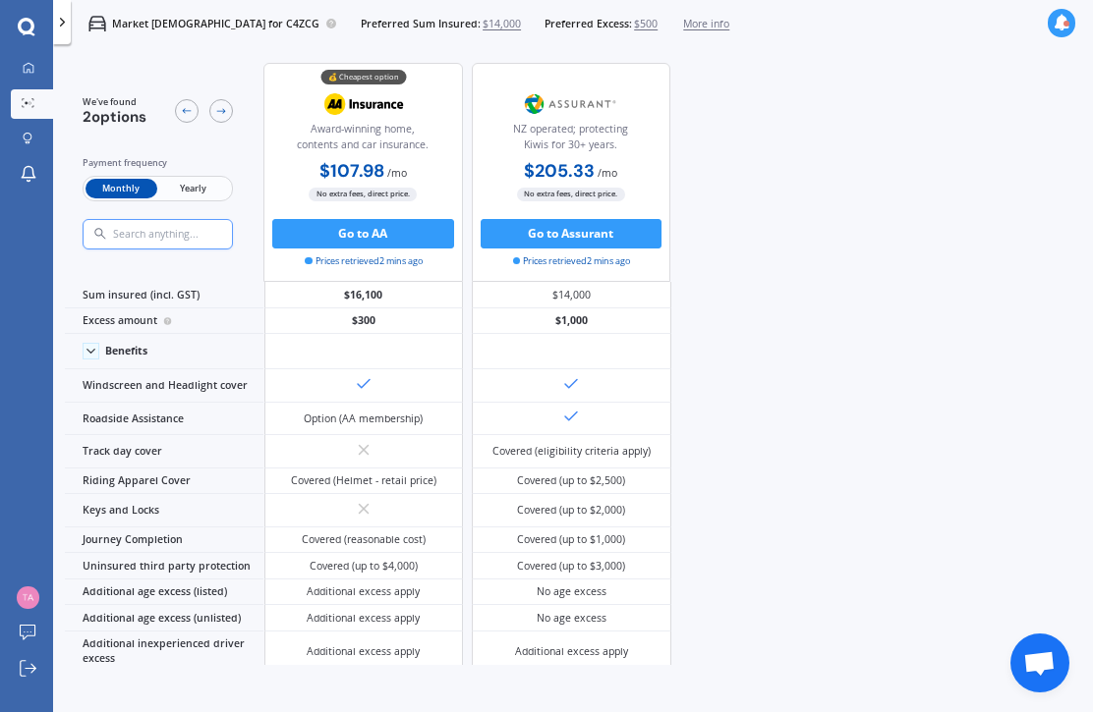
click at [178, 190] on span "Yearly" at bounding box center [194, 189] width 72 height 20
